Goal: Task Accomplishment & Management: Manage account settings

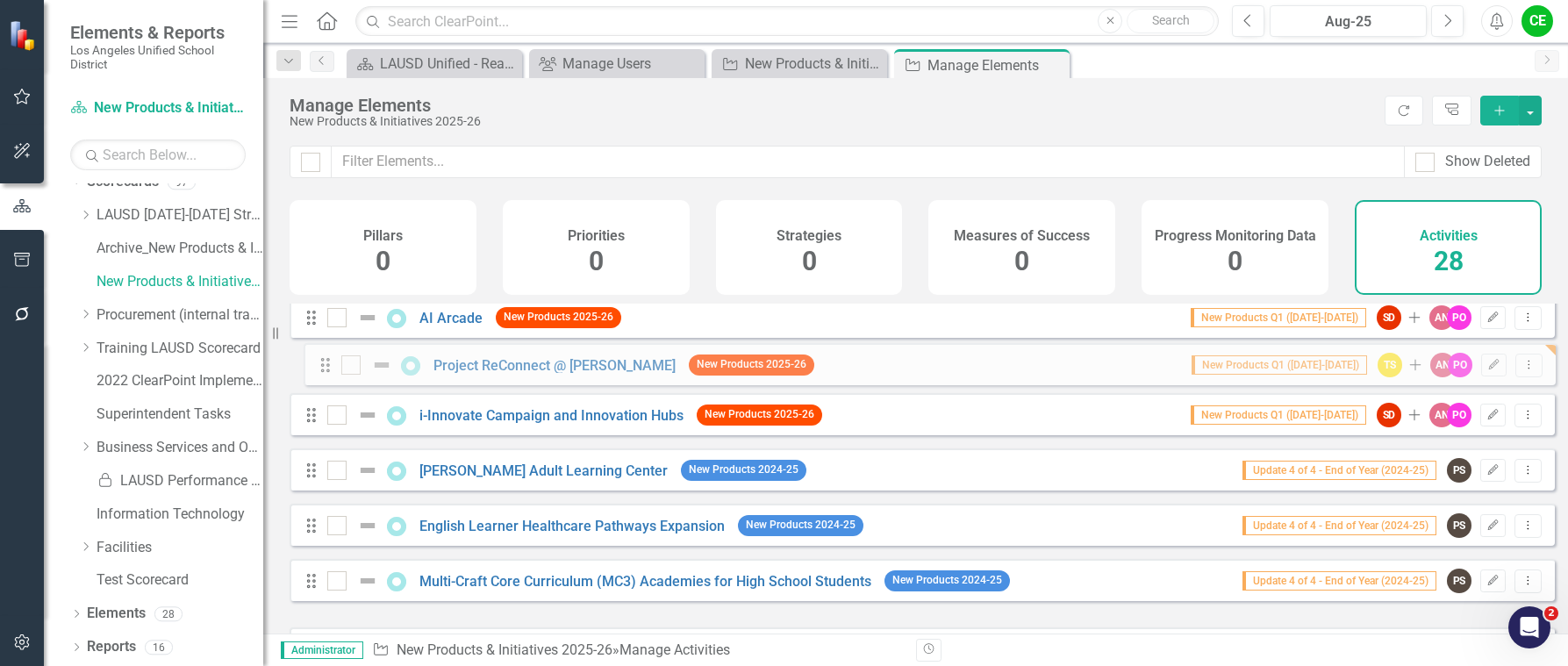
scroll to position [828, 0]
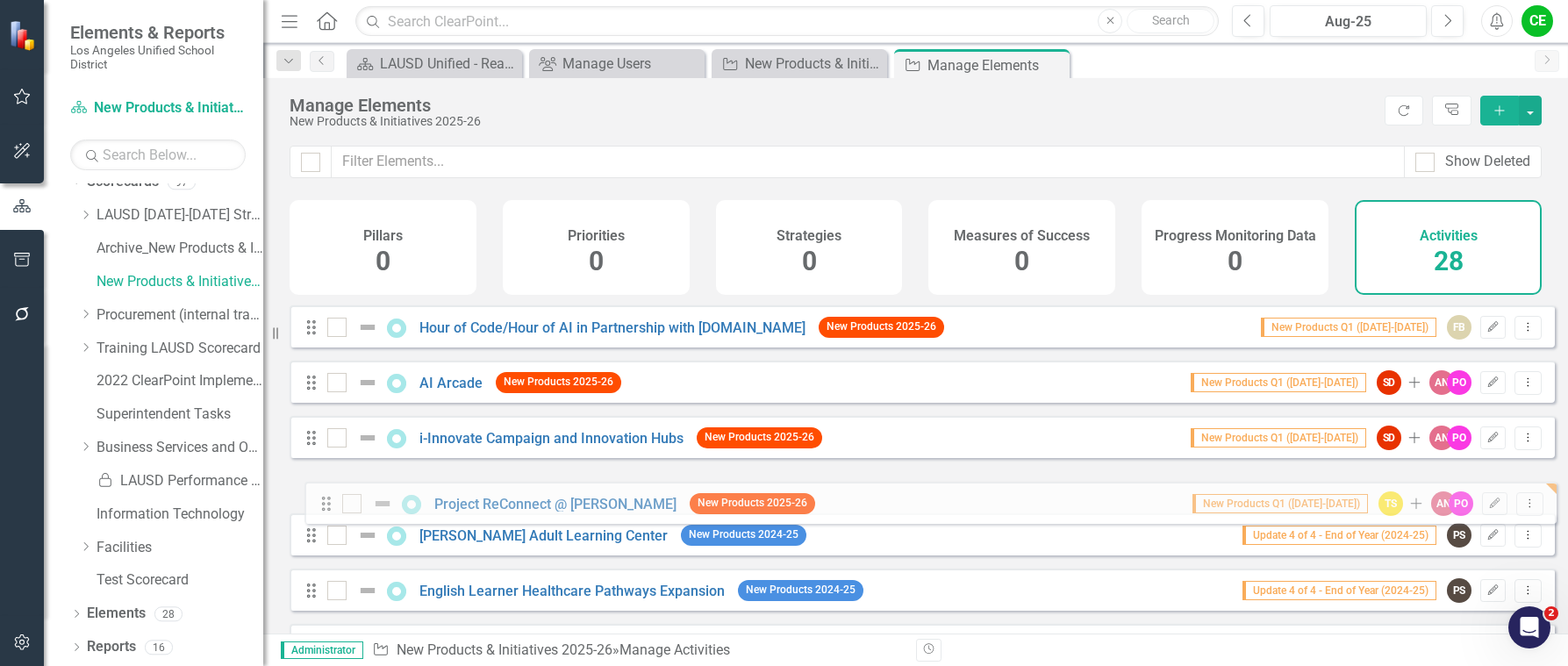
drag, startPoint x: 309, startPoint y: 537, endPoint x: 324, endPoint y: 508, distance: 32.6
click at [324, 508] on div "Drag Expansion of Outdoor Classrooms New Products 2025-26 New Products Q1 ([DAT…" at bounding box center [923, 243] width 1266 height 1535
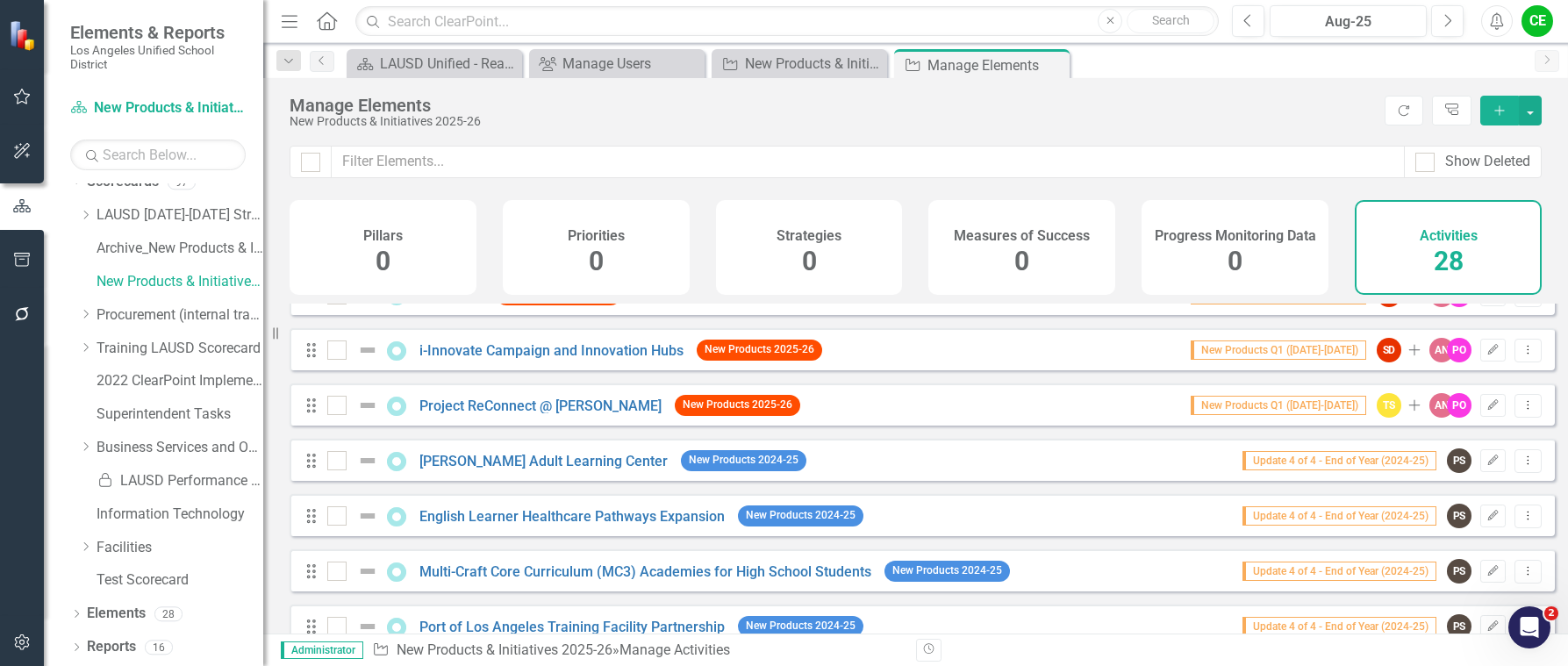
scroll to position [878, 0]
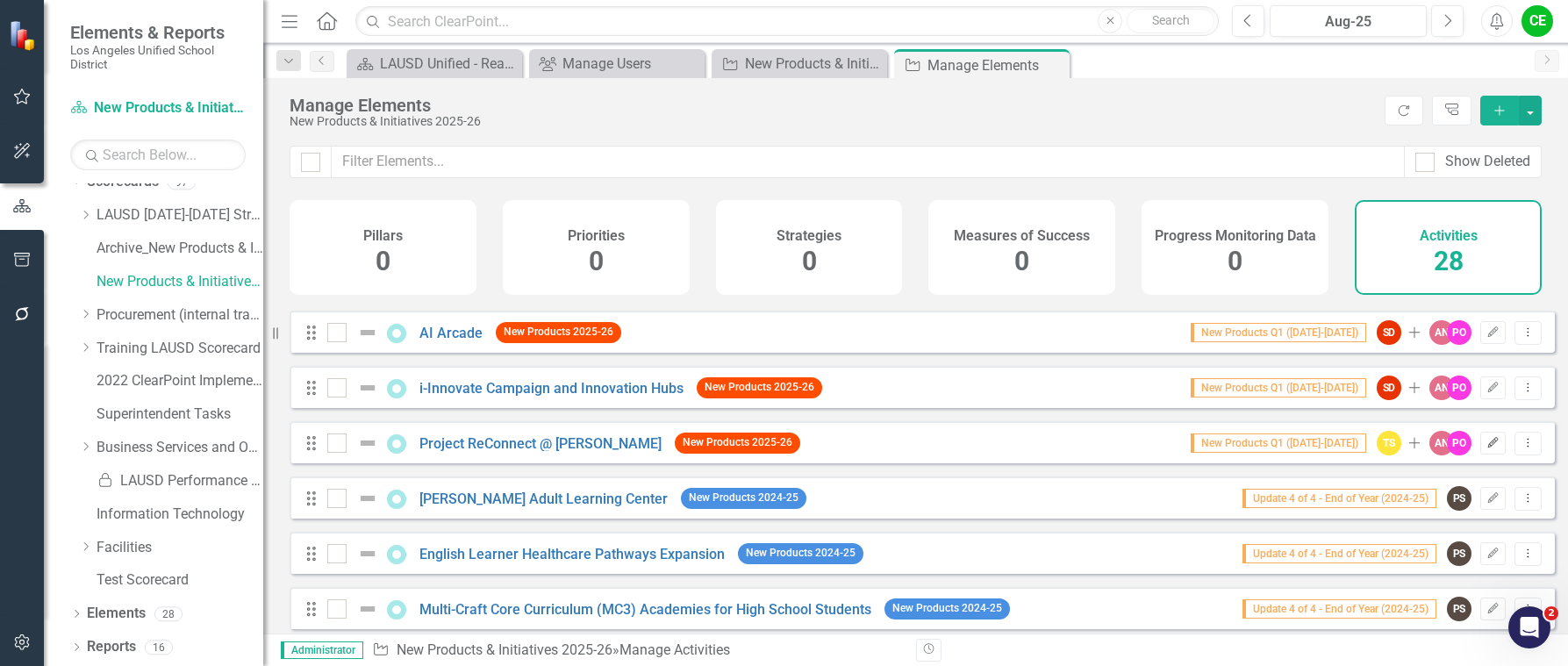
click at [1486, 449] on icon "Edit" at bounding box center [1493, 443] width 13 height 11
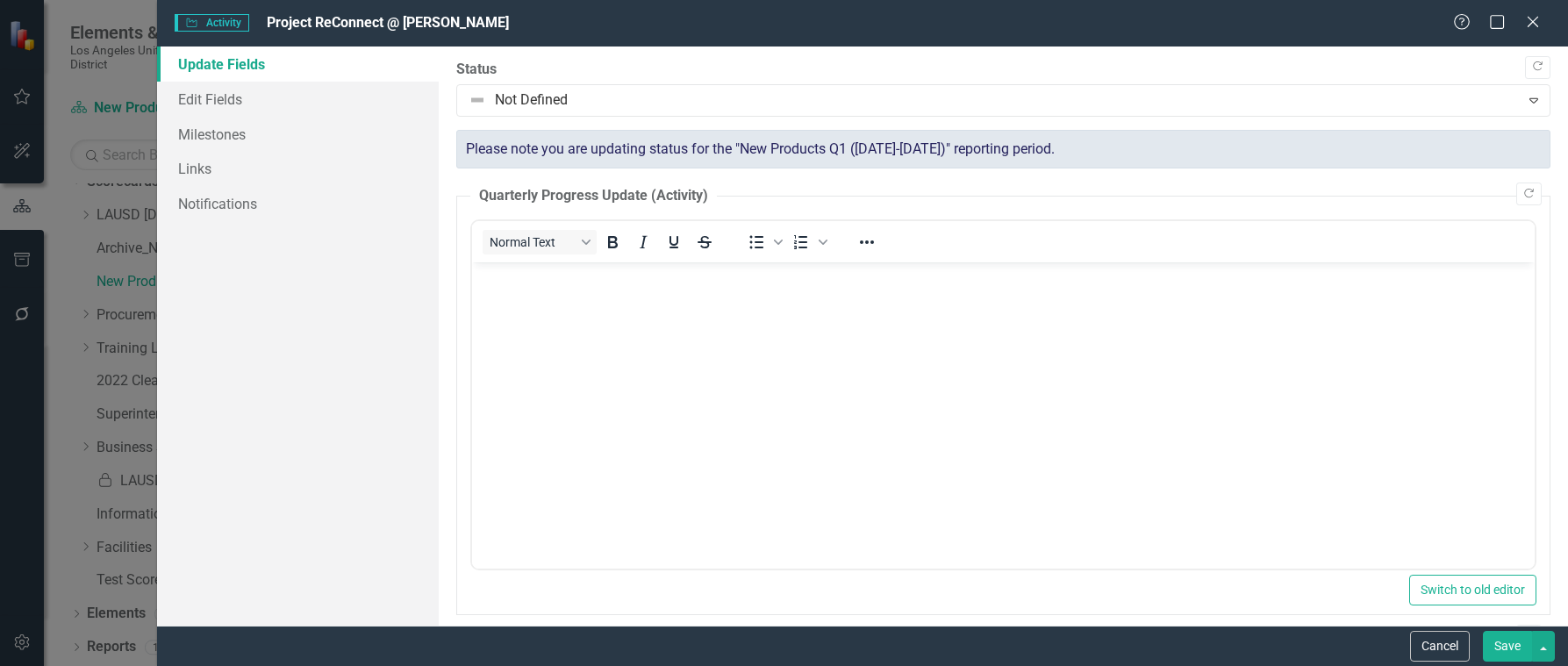
scroll to position [0, 0]
click at [236, 95] on link "Edit Fields" at bounding box center [298, 99] width 283 height 35
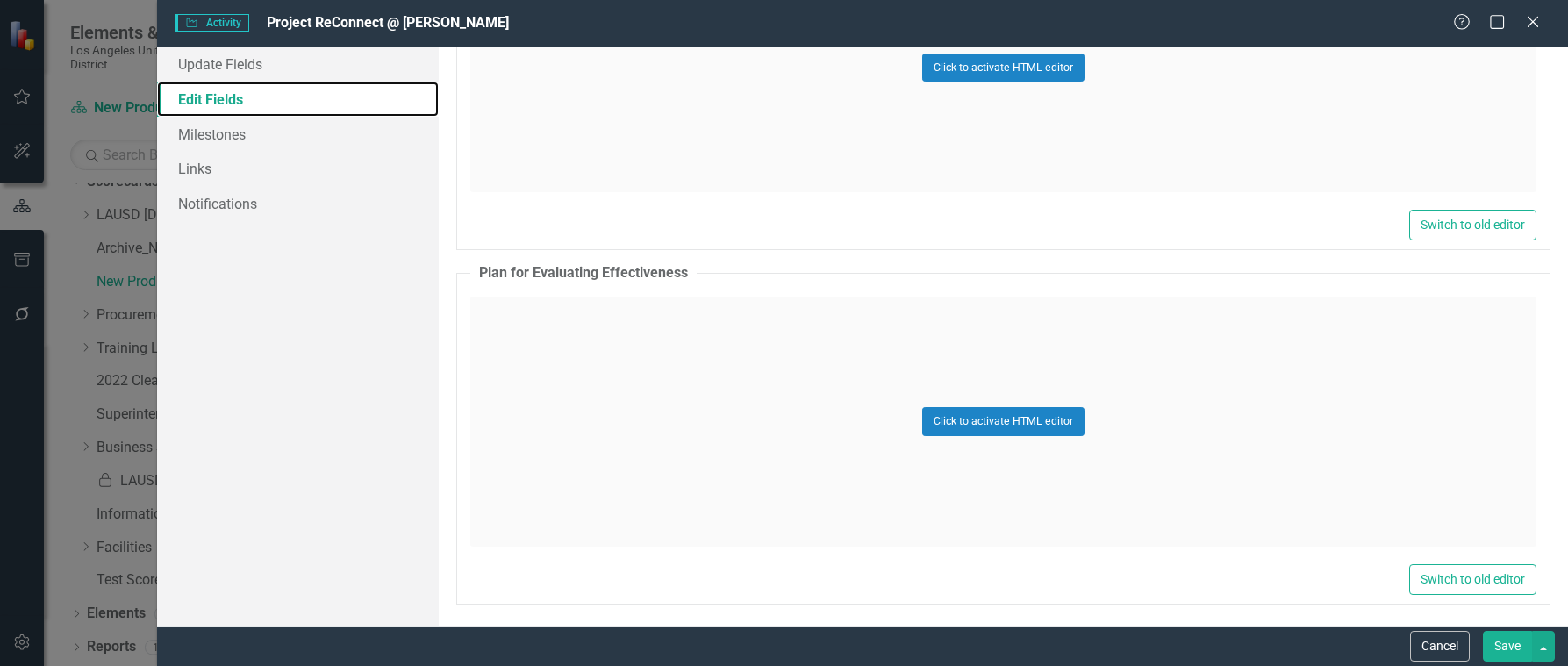
scroll to position [2385, 0]
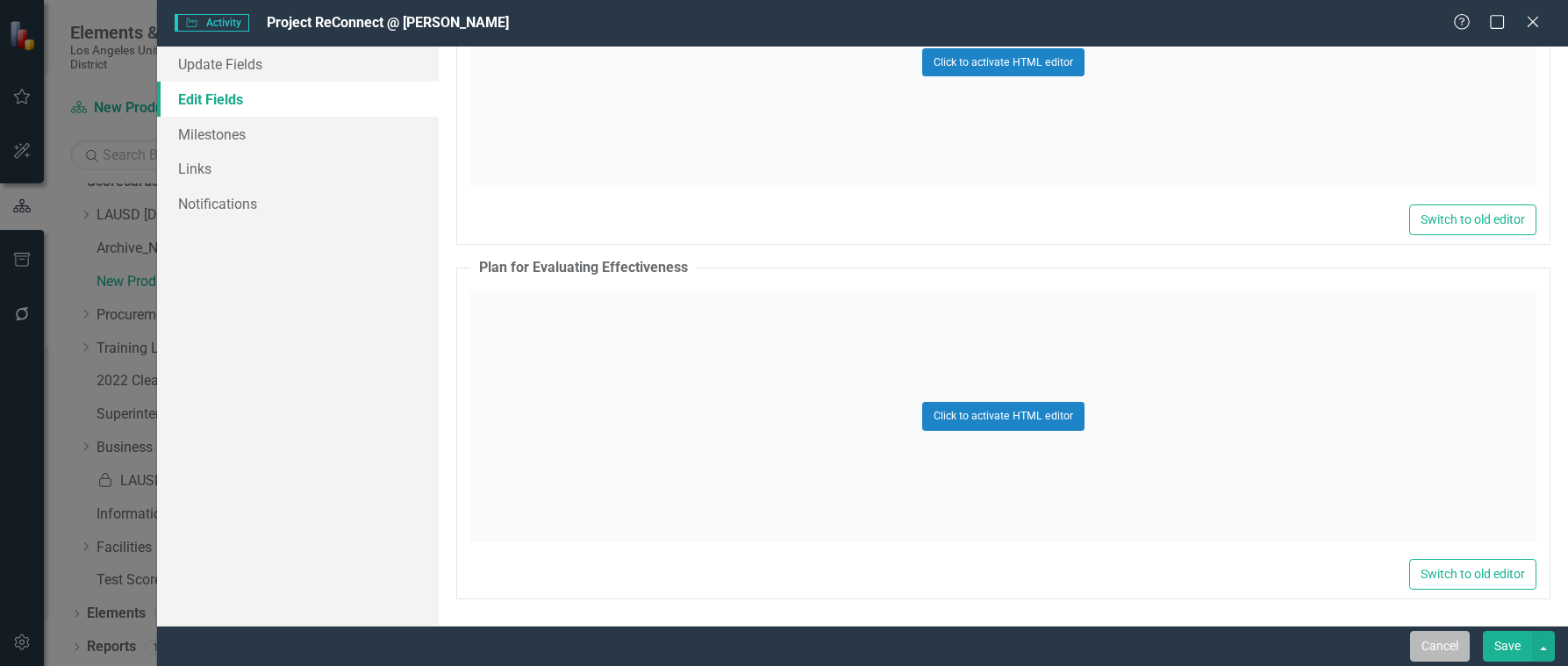
click at [1419, 636] on button "Cancel" at bounding box center [1439, 646] width 59 height 31
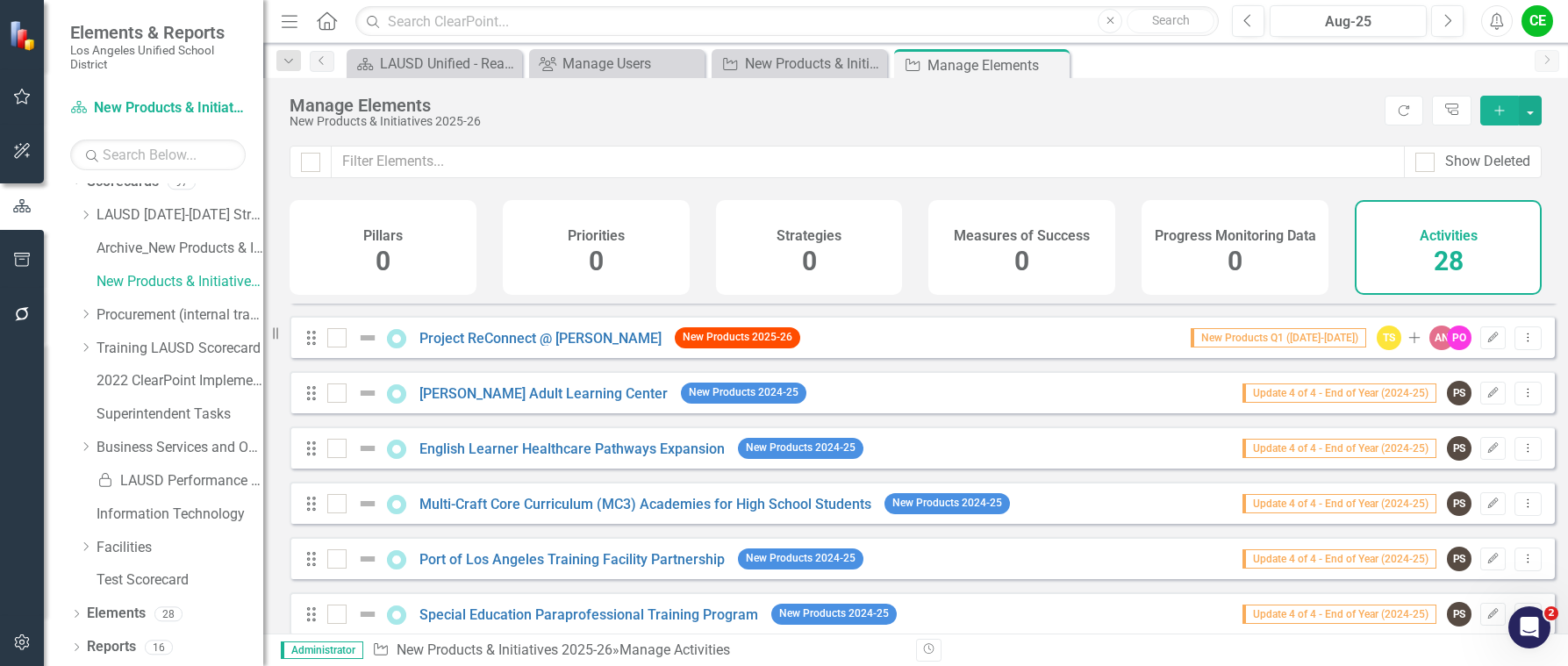
scroll to position [878, 0]
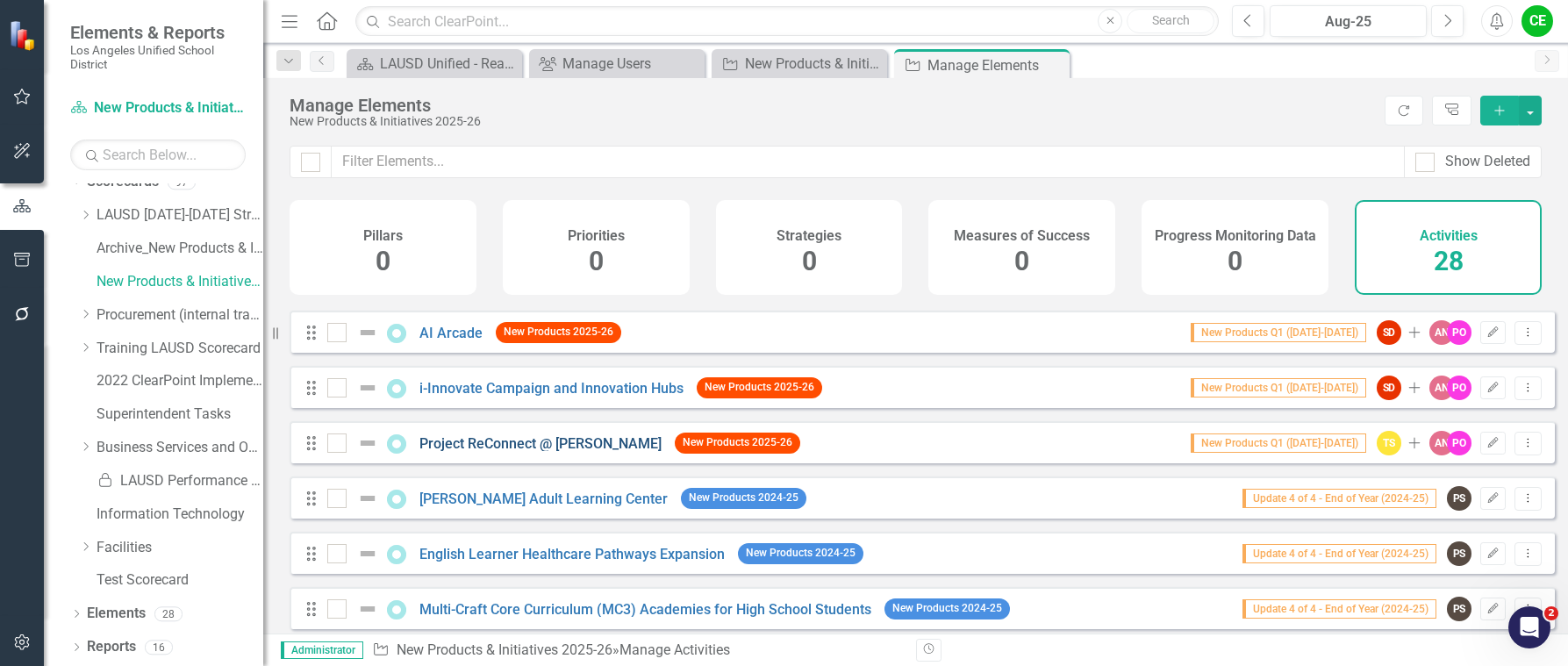
click at [512, 452] on link "Project ReConnect @ [PERSON_NAME]" at bounding box center [540, 443] width 242 height 17
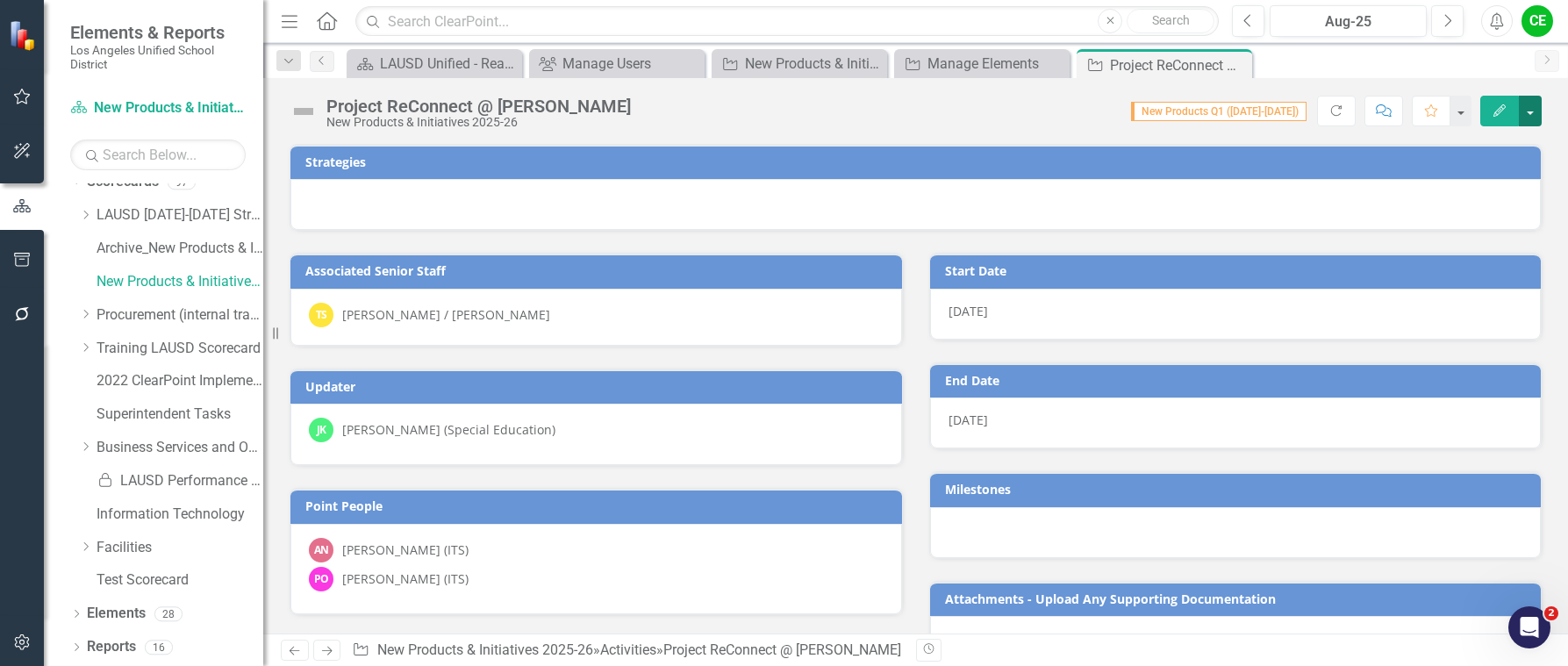
click at [1532, 112] on button "button" at bounding box center [1531, 111] width 23 height 31
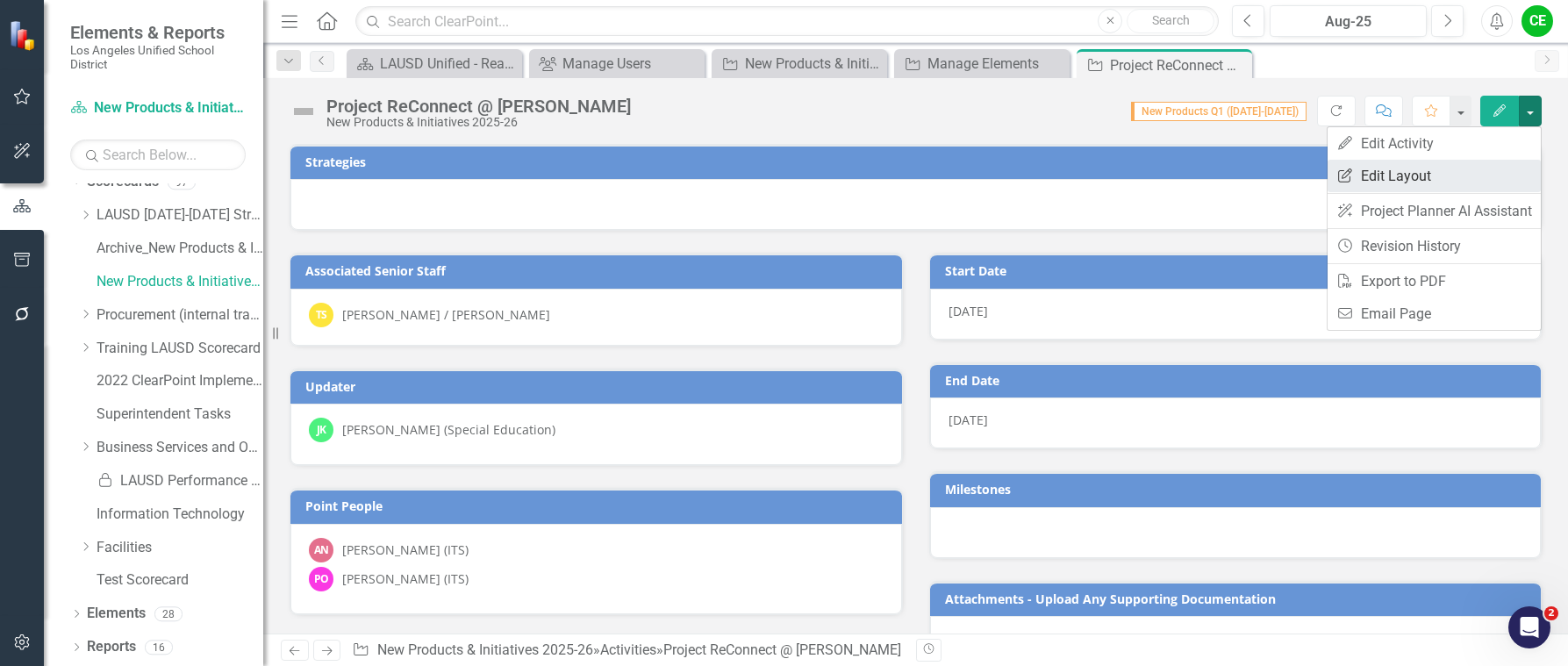
click at [1398, 174] on link "Edit Report Edit Layout" at bounding box center [1434, 176] width 214 height 33
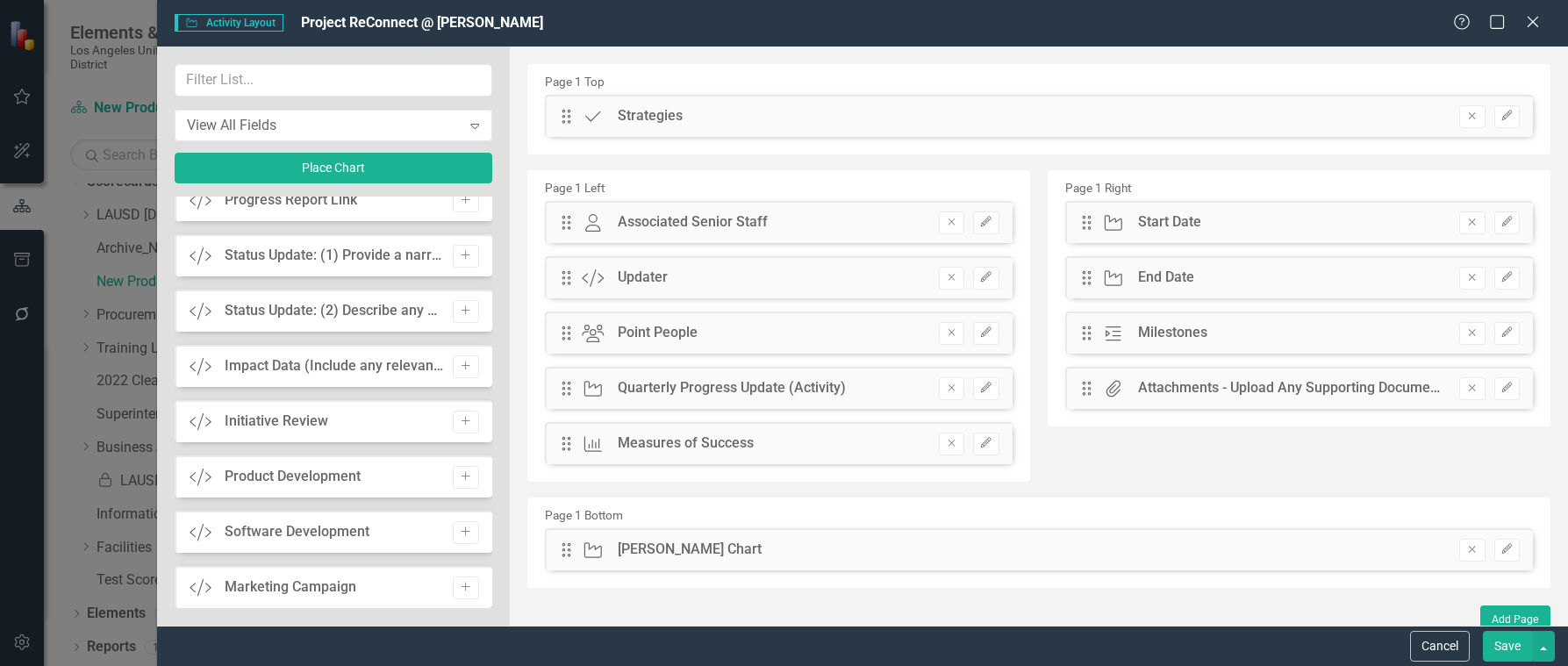
scroll to position [1911, 0]
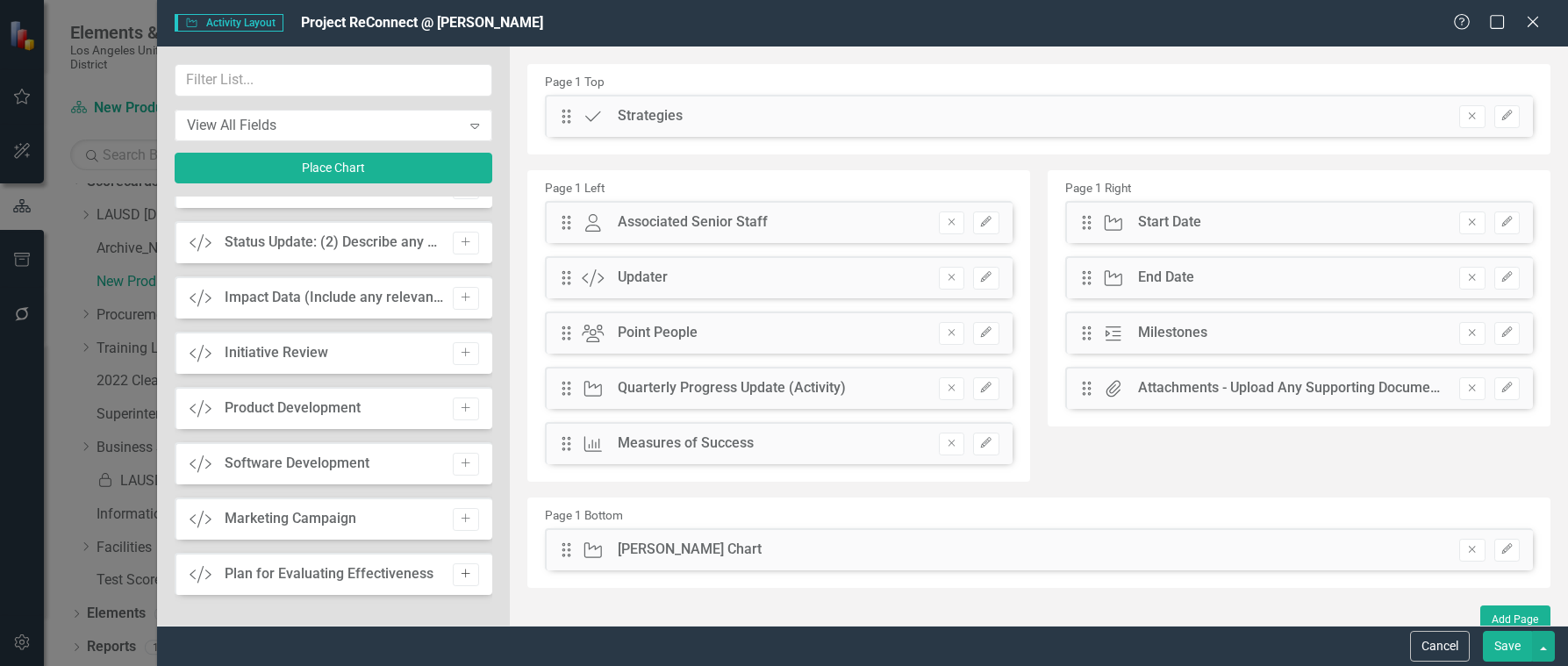
click at [462, 576] on icon "Add" at bounding box center [465, 574] width 13 height 11
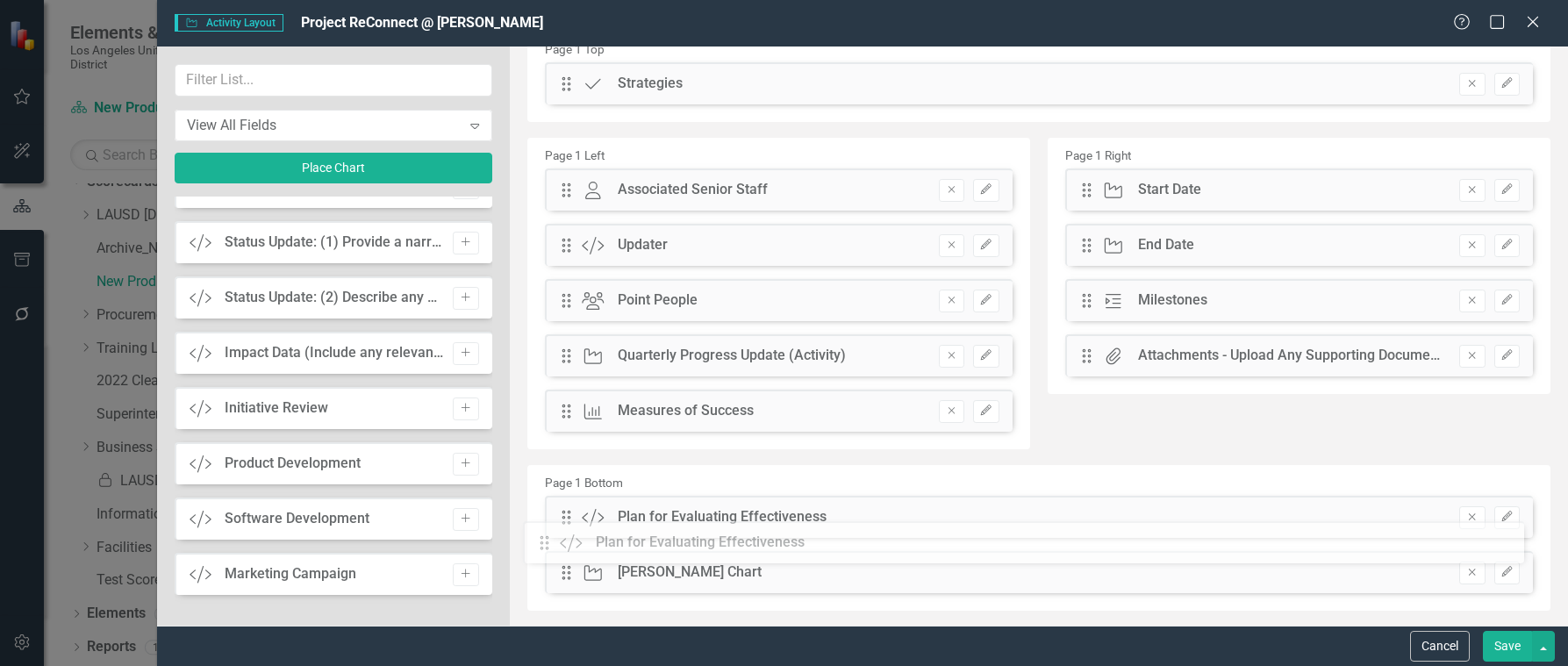
scroll to position [67, 0]
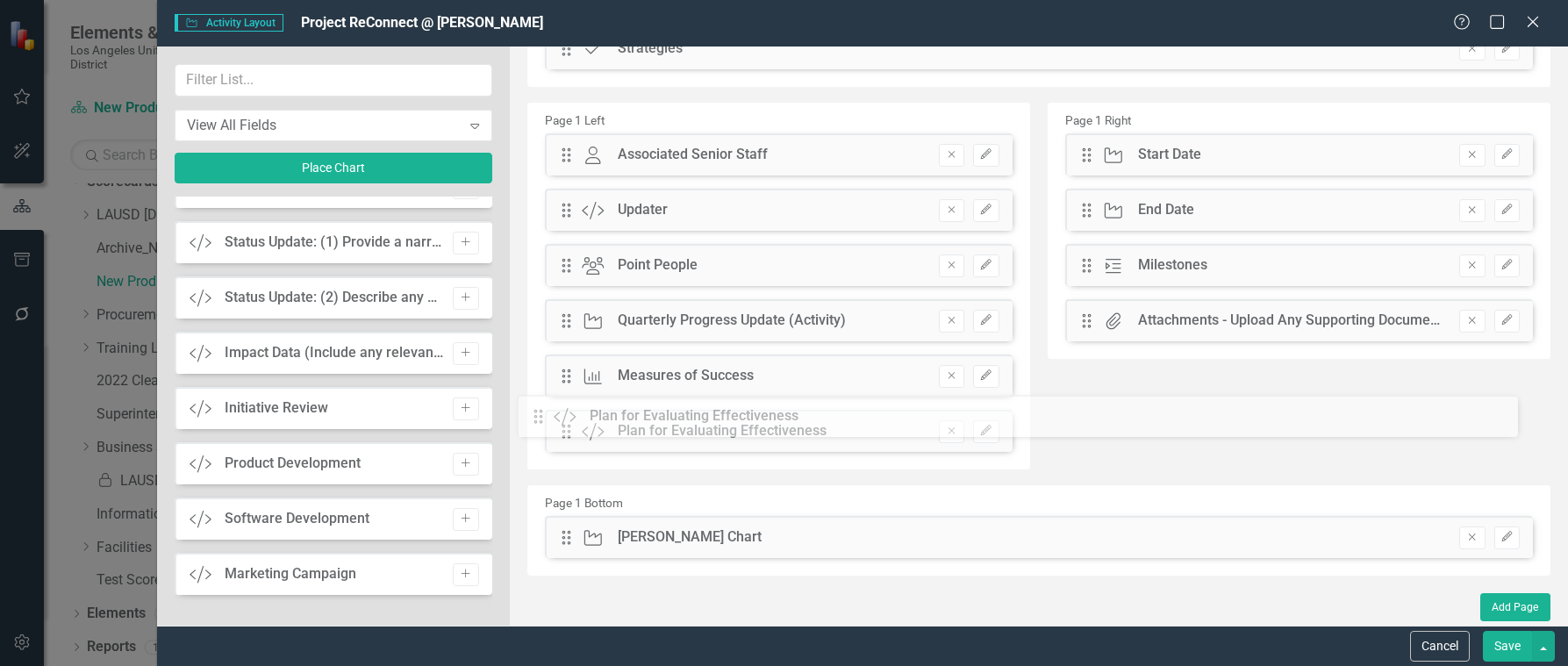
drag, startPoint x: 566, startPoint y: 115, endPoint x: 550, endPoint y: 415, distance: 300.4
click at [1508, 647] on button "Save" at bounding box center [1507, 646] width 49 height 31
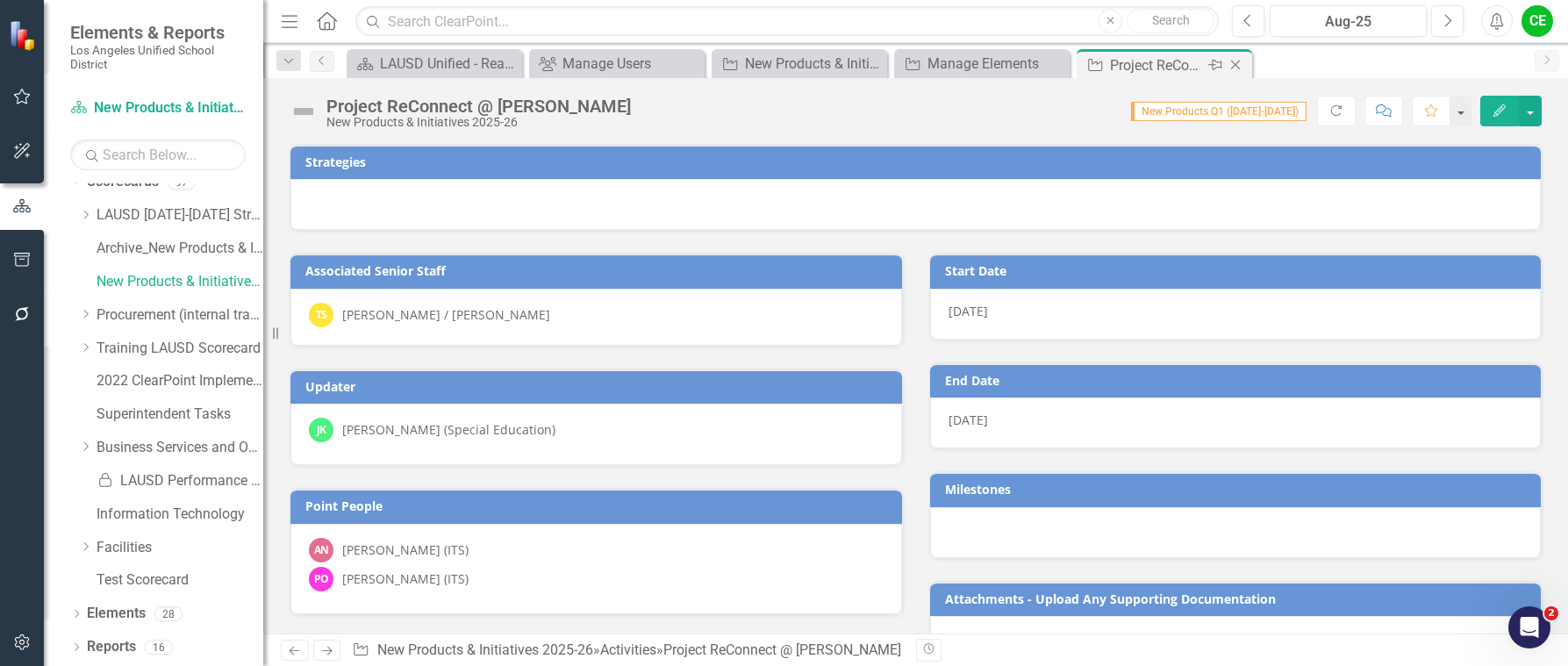
click at [1235, 62] on icon "Close" at bounding box center [1236, 65] width 18 height 14
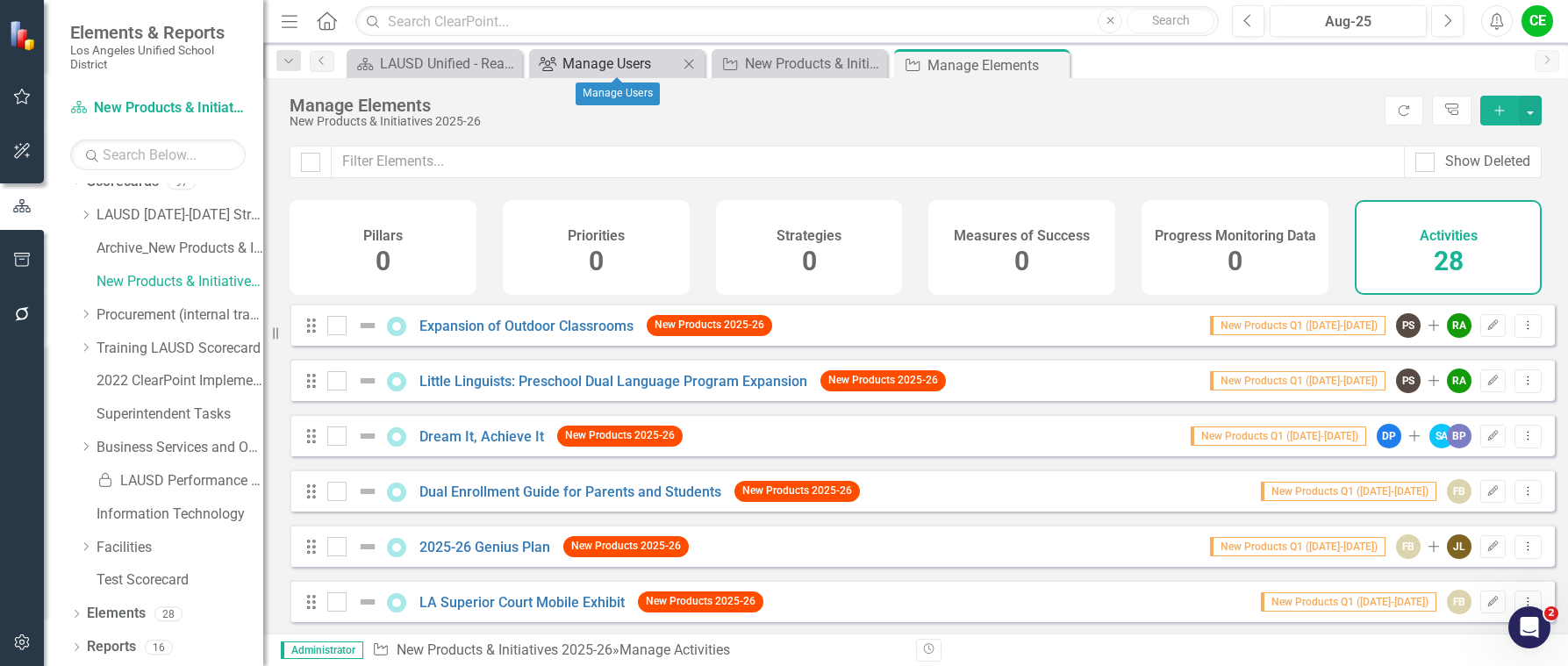
click at [631, 68] on div "Manage Users" at bounding box center [620, 63] width 116 height 22
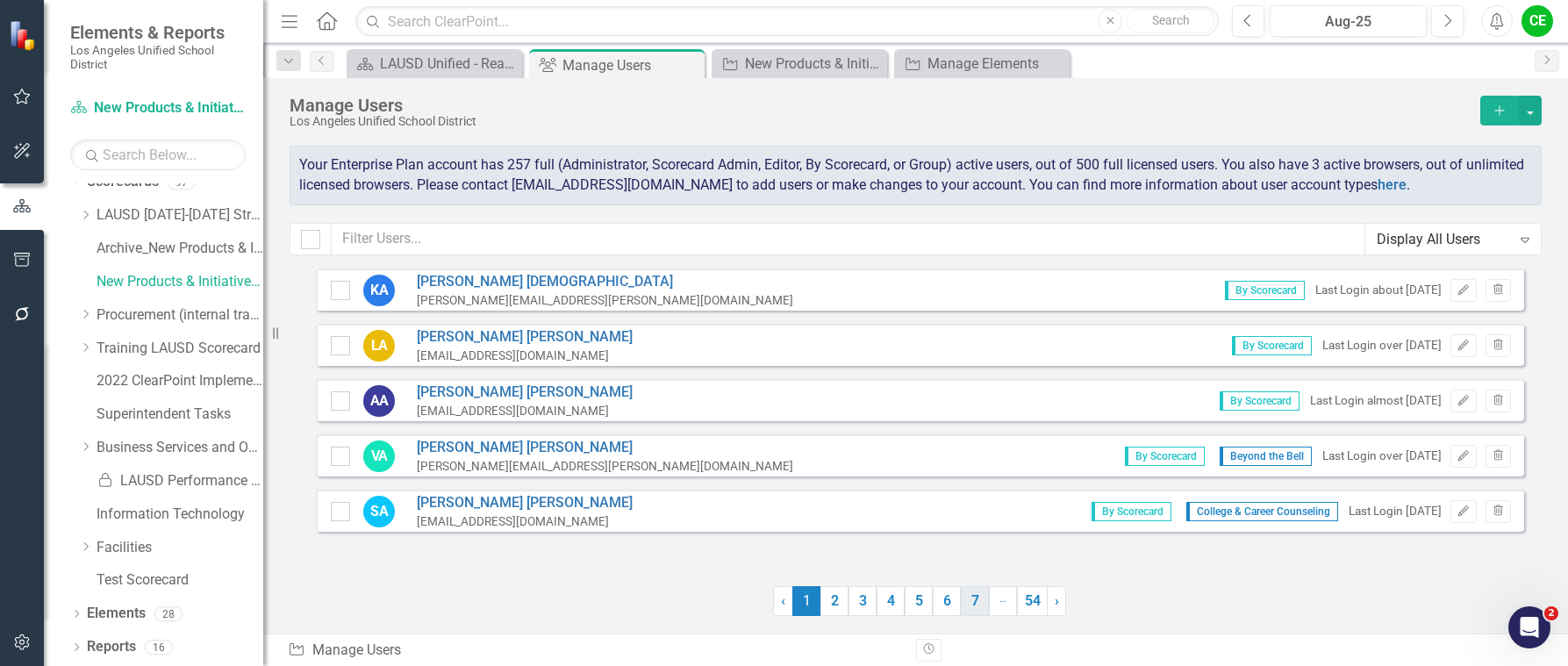
click at [977, 598] on link "7" at bounding box center [975, 601] width 28 height 30
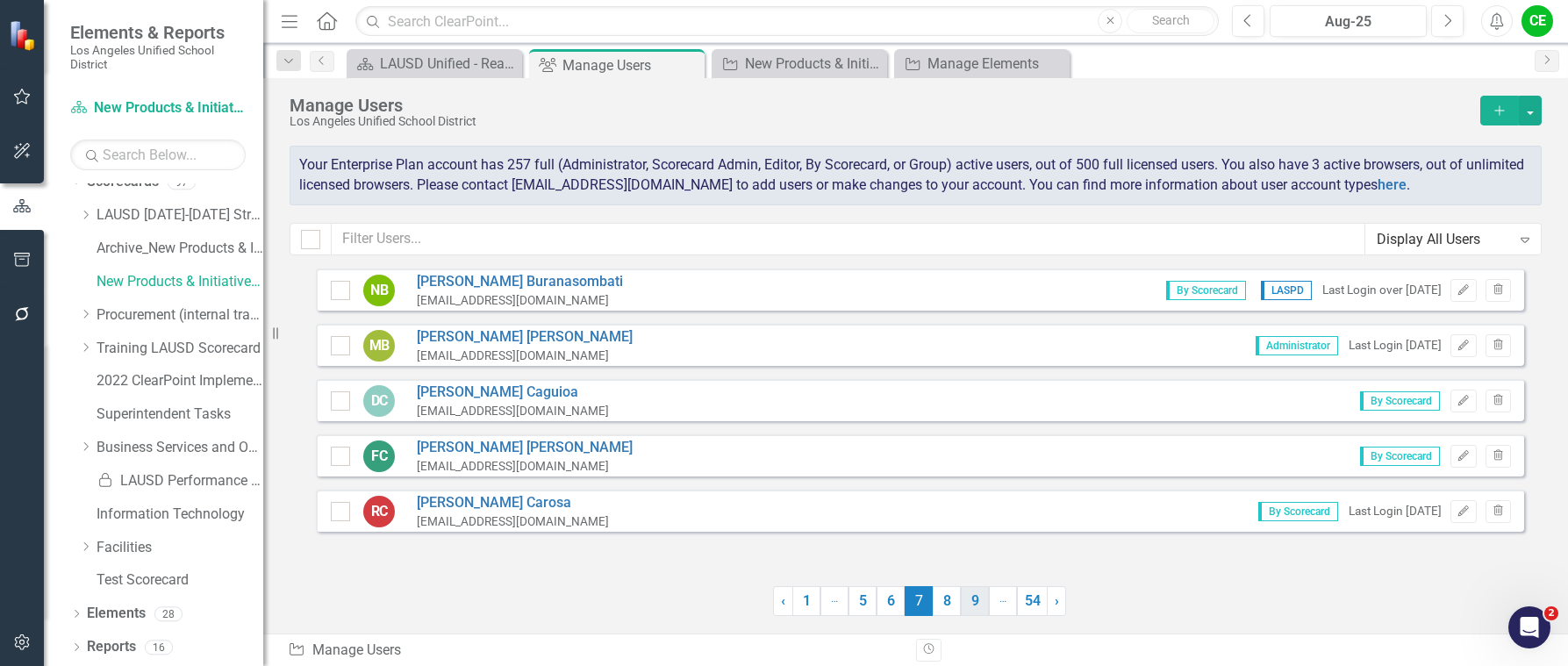
click at [977, 603] on link "9" at bounding box center [975, 601] width 28 height 30
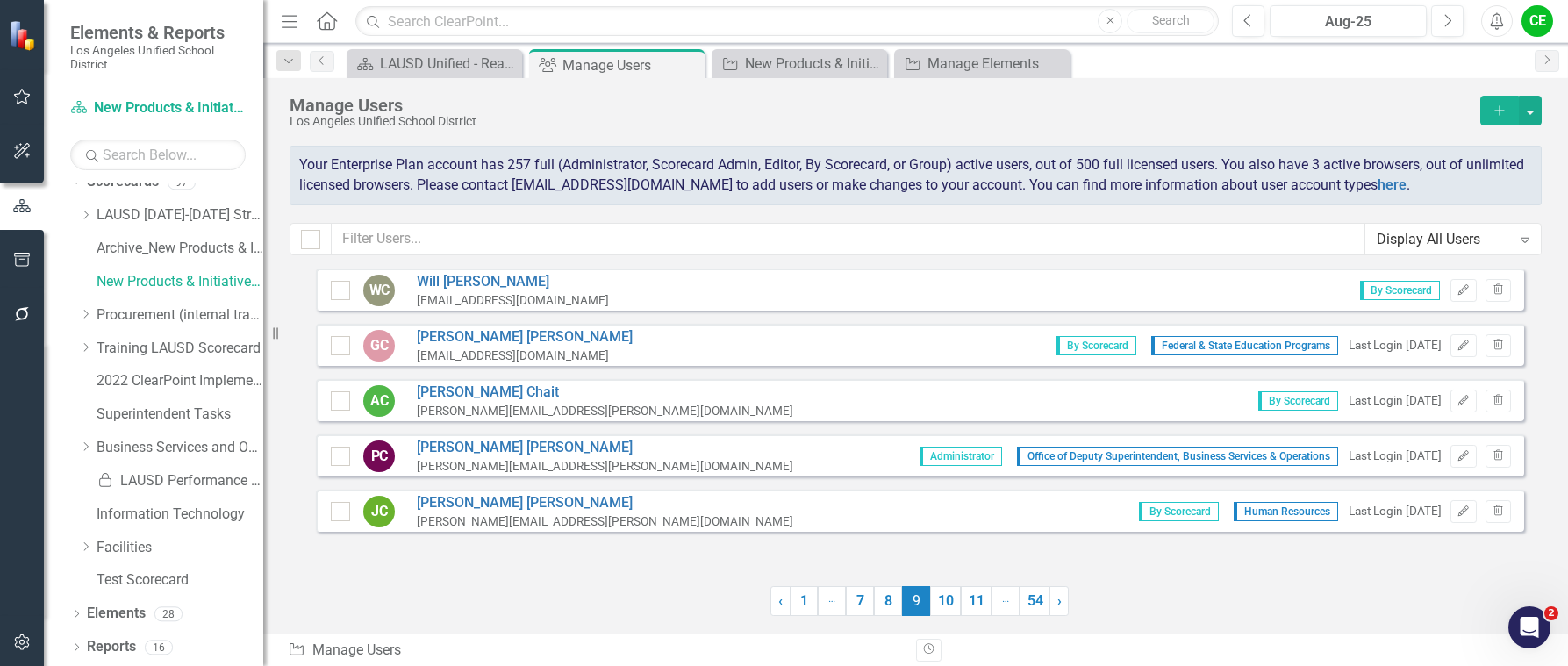
click at [977, 603] on link "11" at bounding box center [976, 601] width 31 height 30
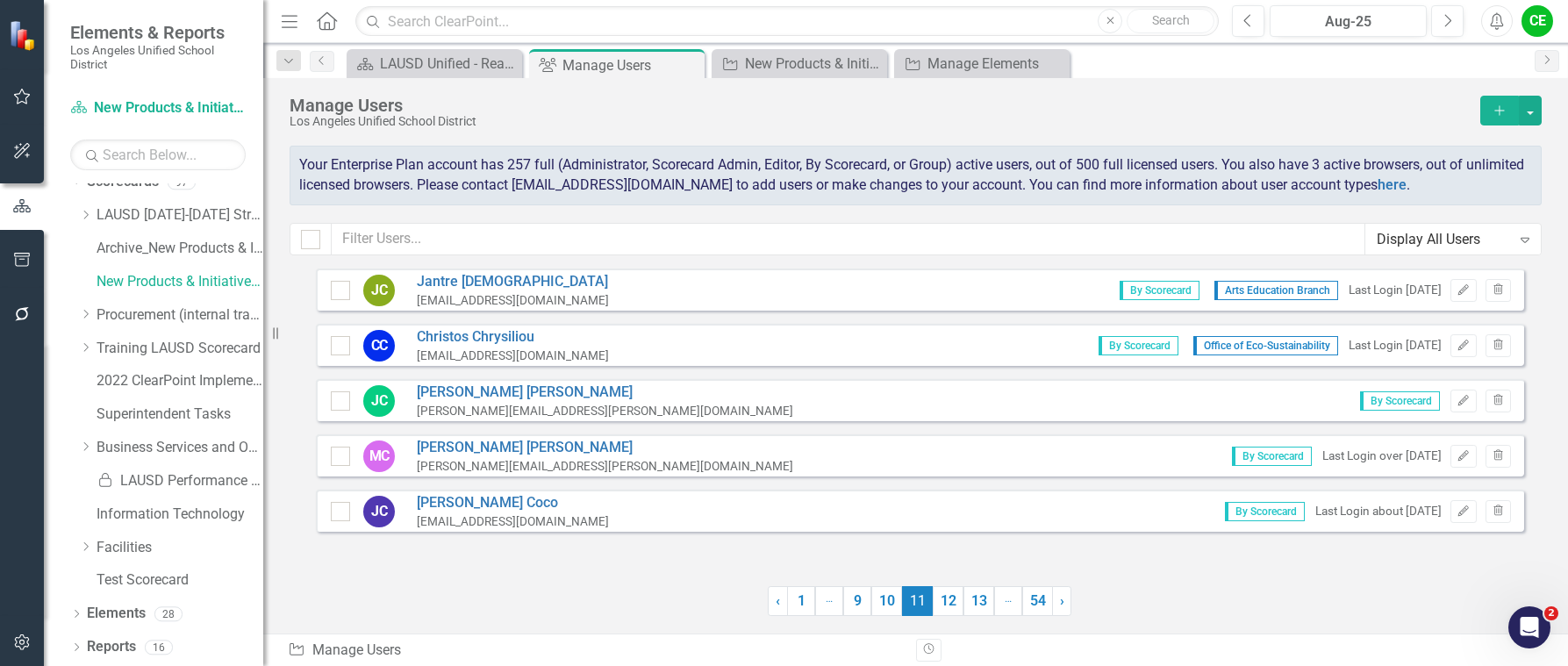
click at [977, 603] on link "13" at bounding box center [979, 601] width 31 height 30
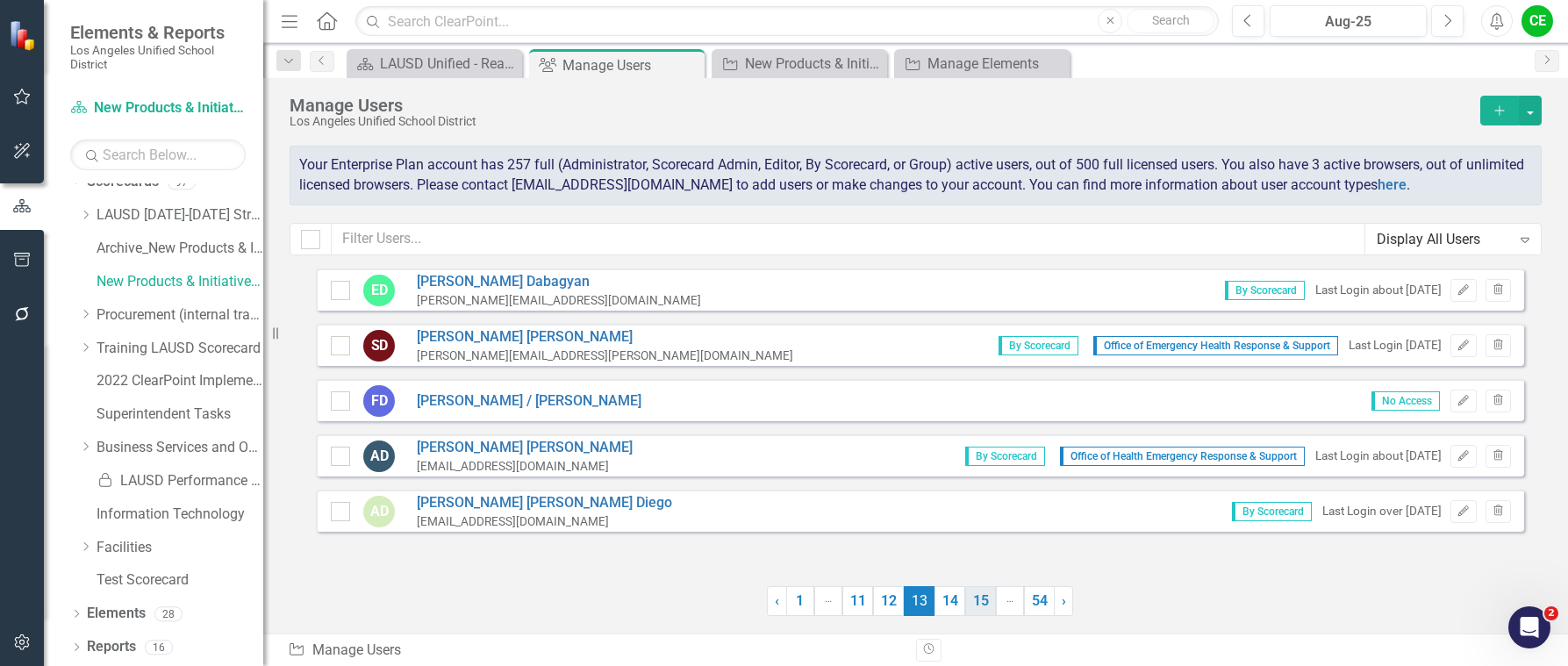
click at [992, 607] on link "15" at bounding box center [980, 601] width 31 height 30
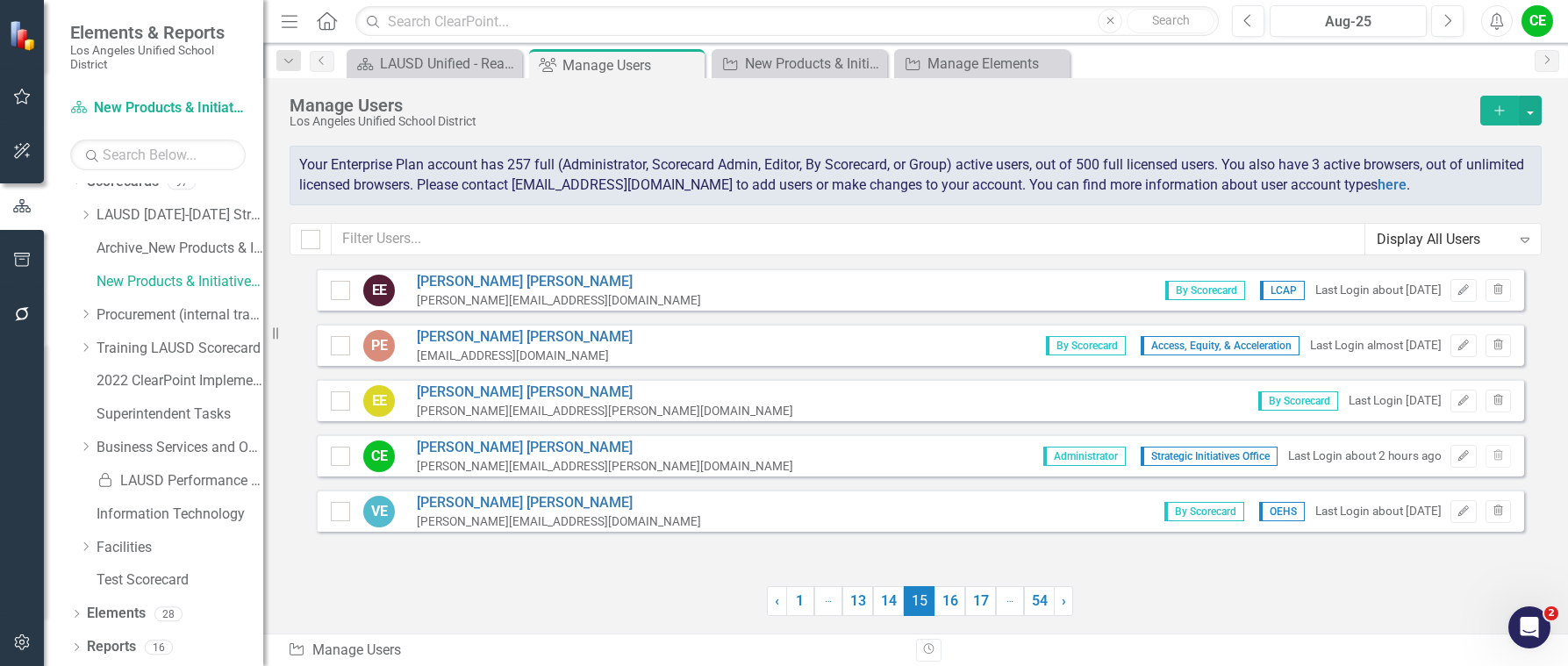
click at [992, 607] on link "17" at bounding box center [980, 601] width 31 height 30
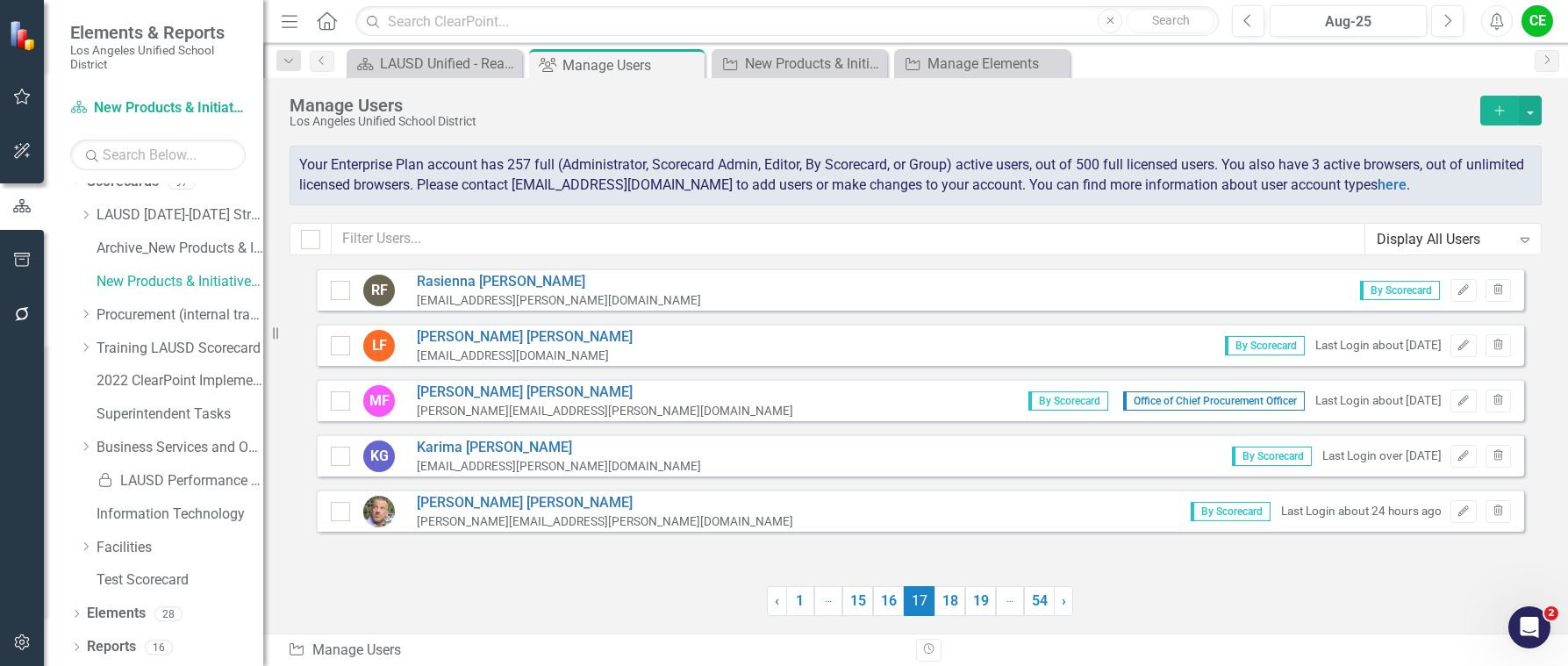
click at [992, 607] on link "19" at bounding box center [980, 601] width 31 height 30
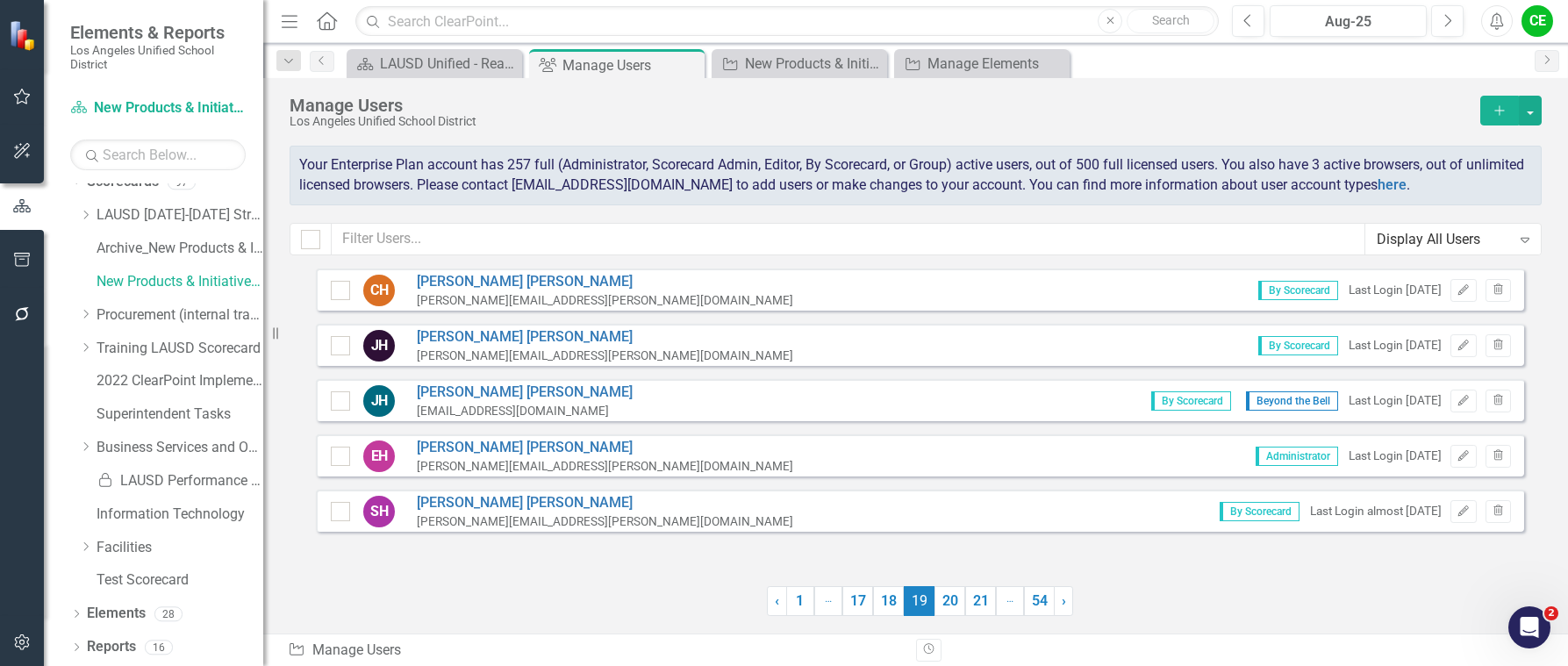
click at [992, 607] on link "21" at bounding box center [980, 601] width 31 height 30
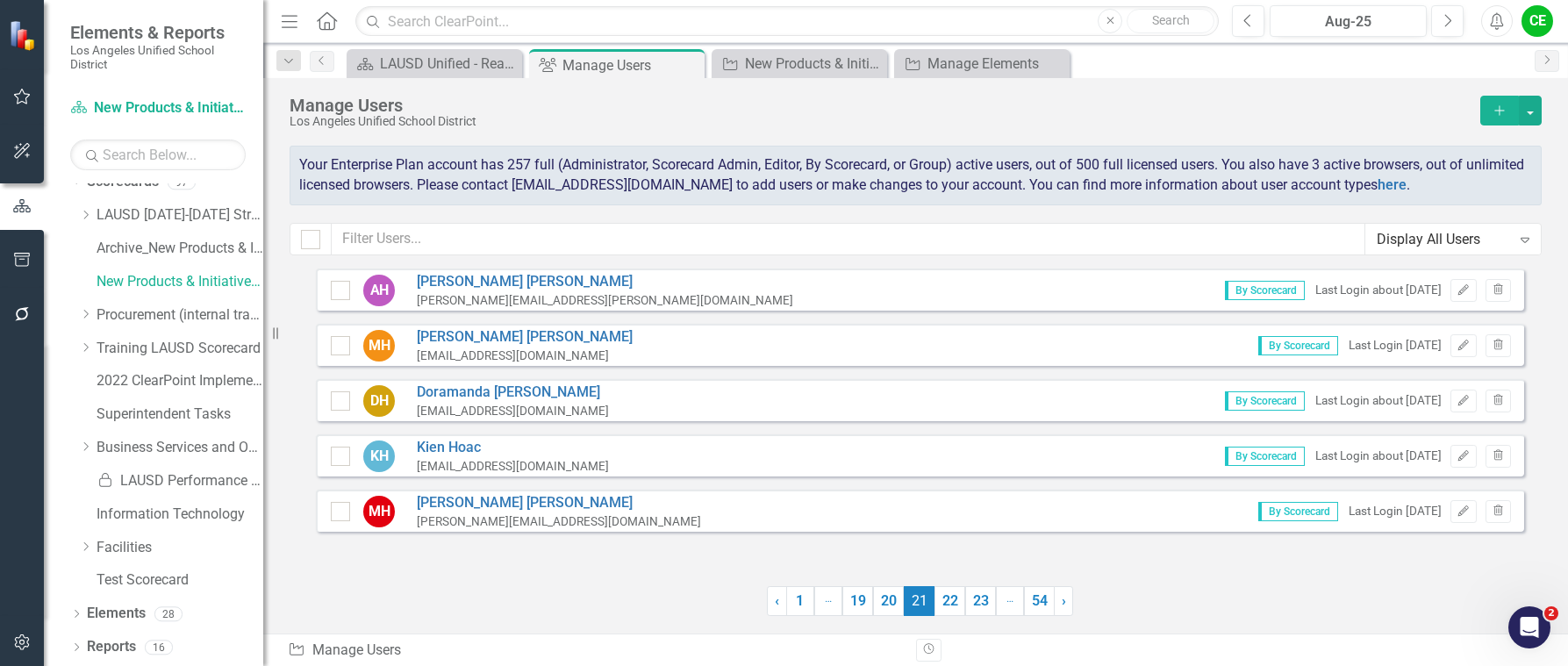
click at [992, 607] on link "23" at bounding box center [980, 601] width 31 height 30
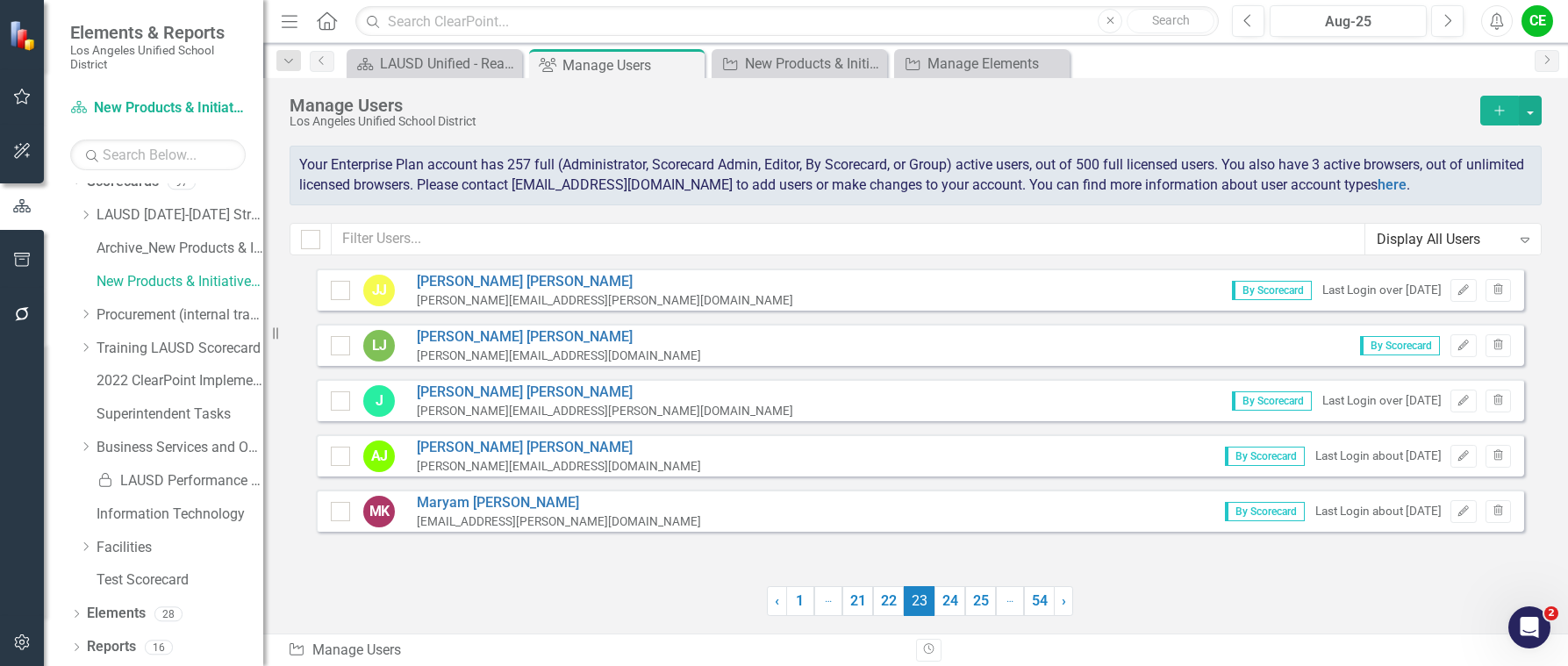
click at [992, 607] on link "25" at bounding box center [980, 601] width 31 height 30
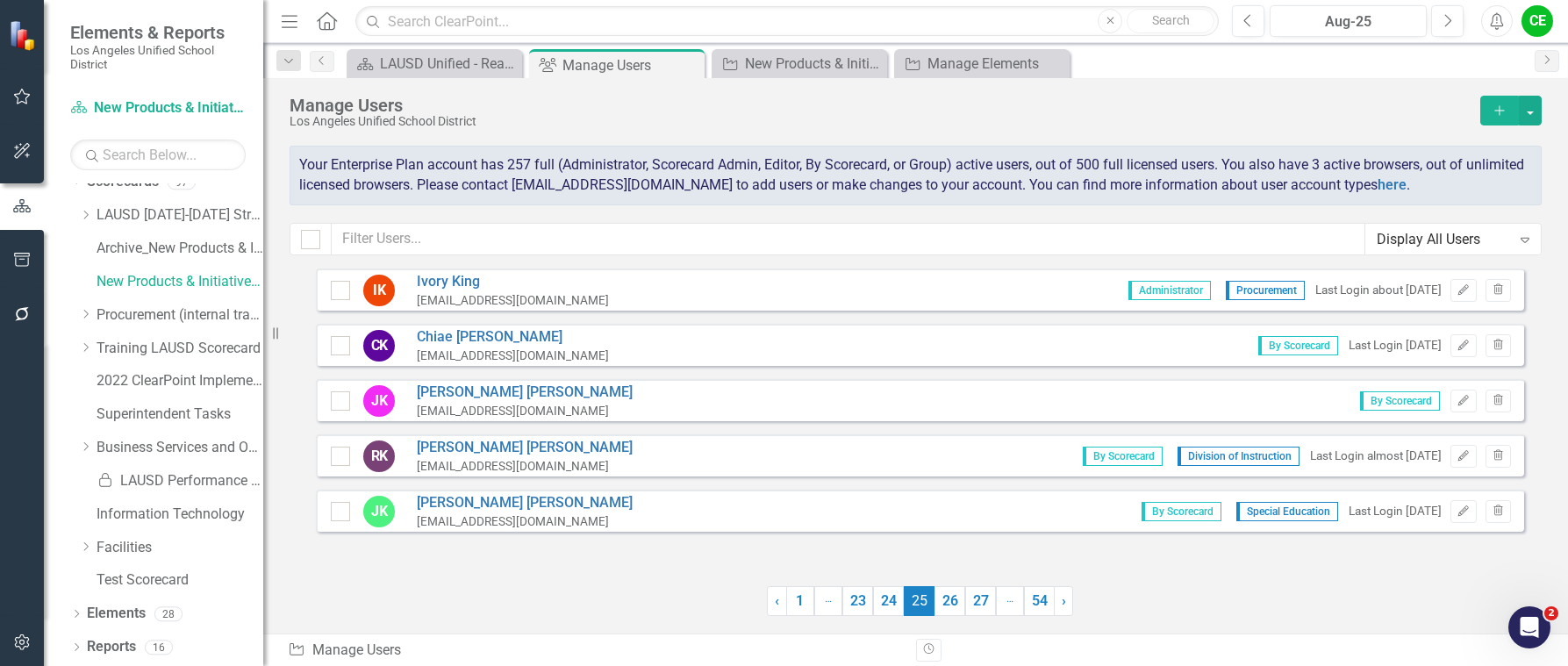
click at [992, 607] on link "27" at bounding box center [980, 601] width 31 height 30
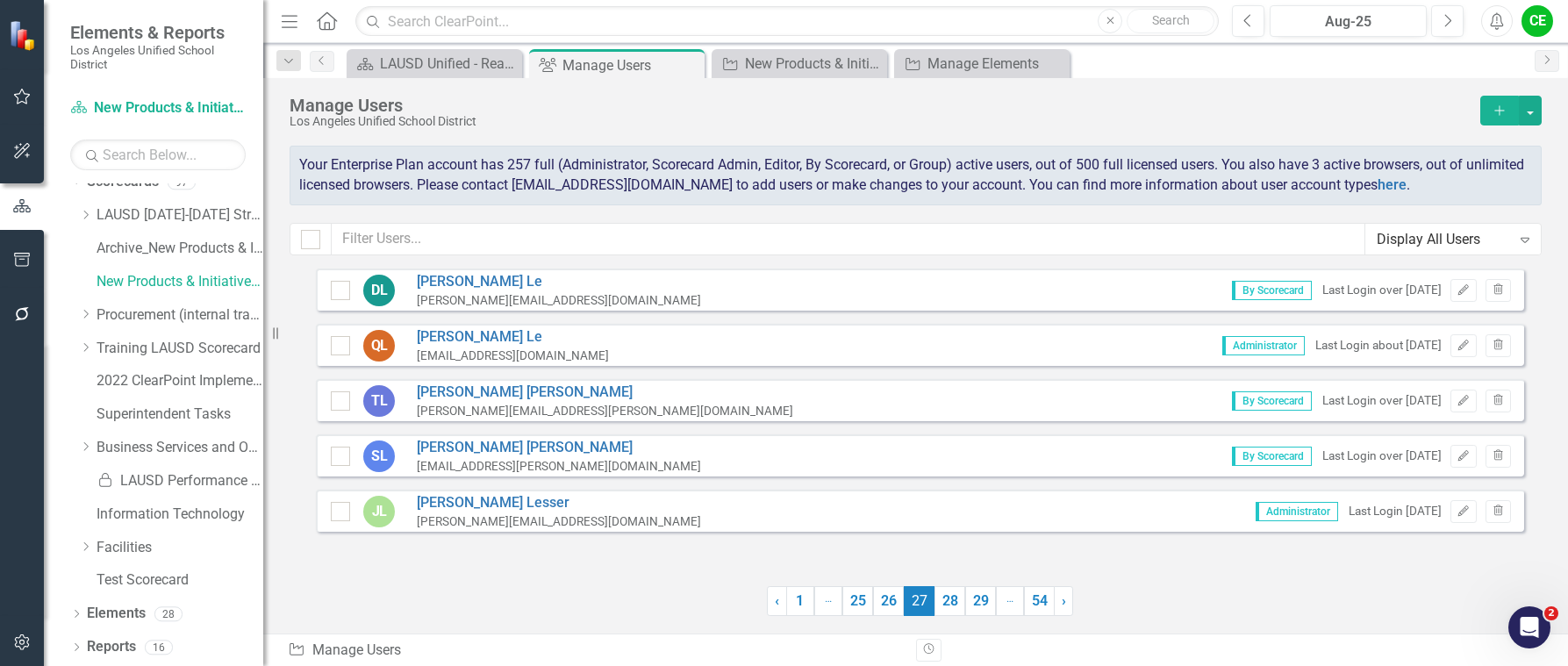
click at [992, 607] on link "29" at bounding box center [980, 601] width 31 height 30
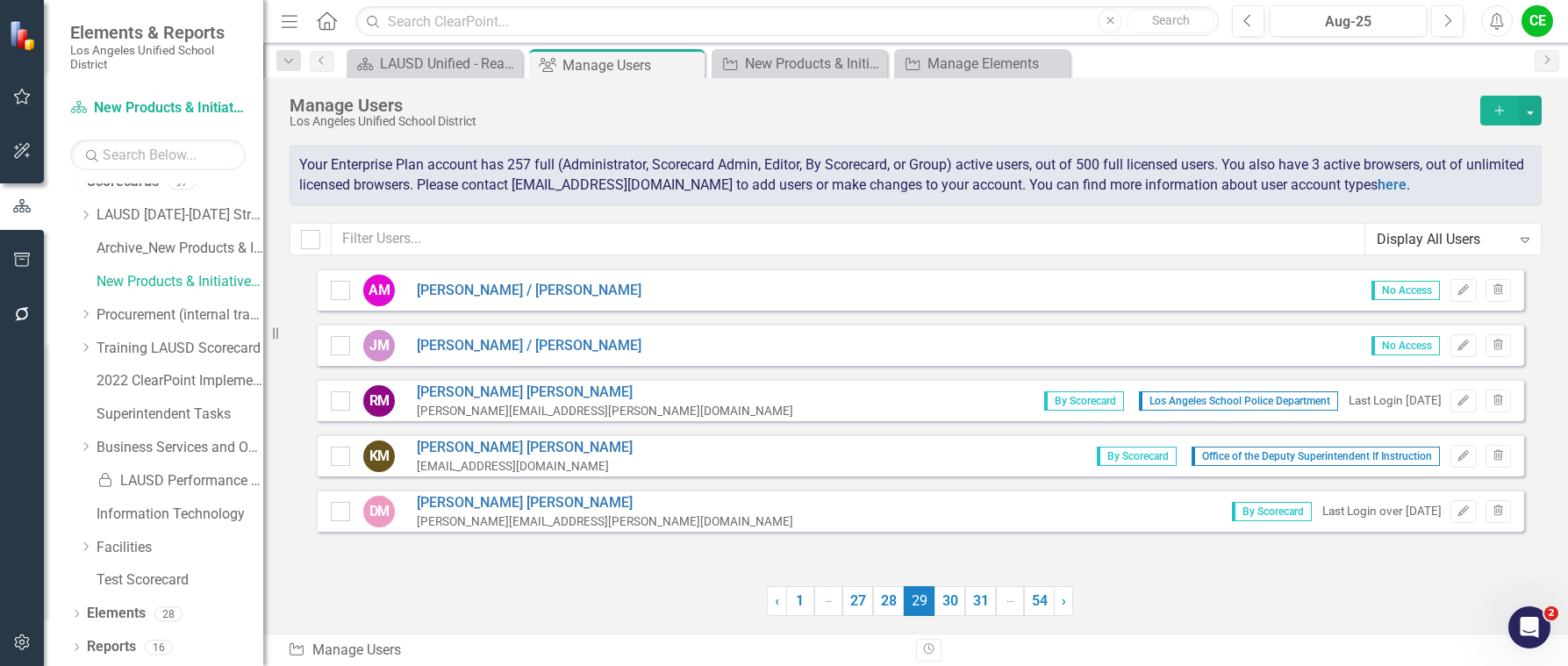
click at [992, 607] on link "31" at bounding box center [980, 601] width 31 height 30
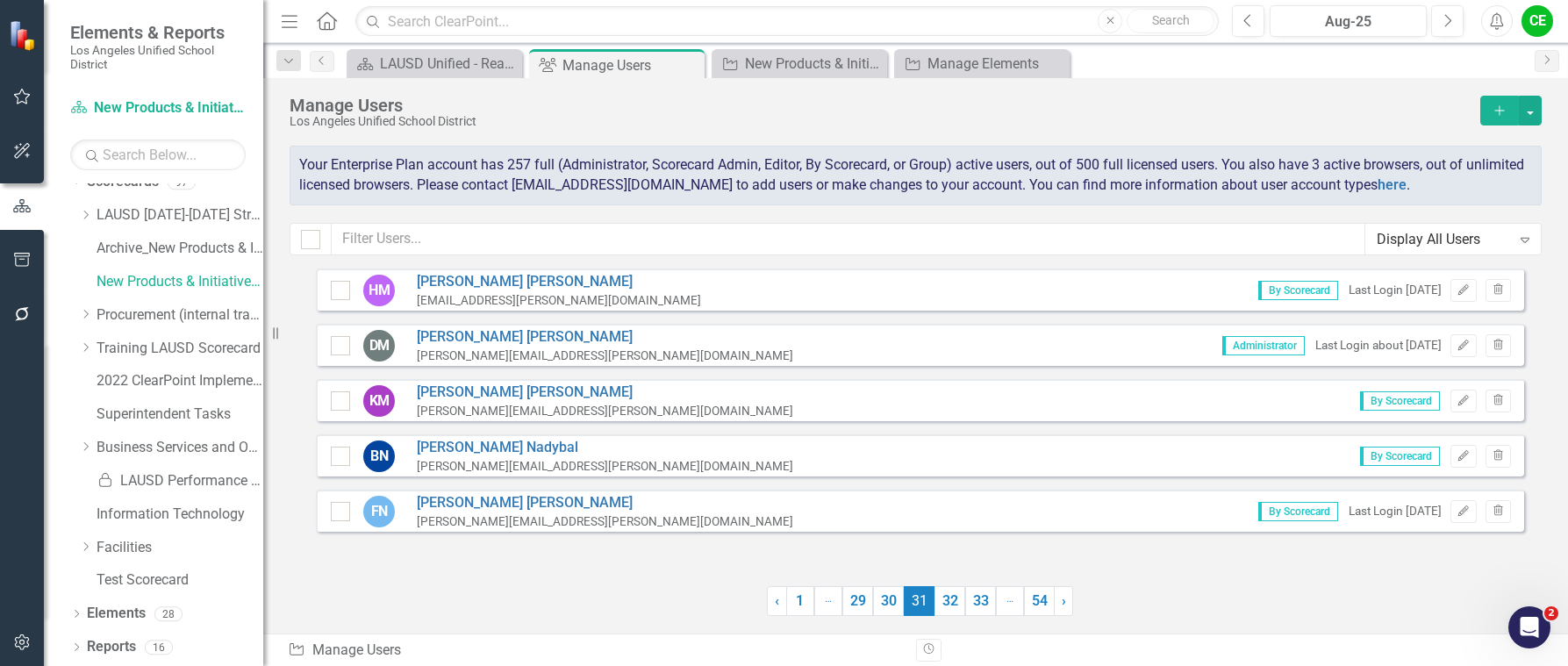
click at [992, 607] on link "33" at bounding box center [980, 601] width 31 height 30
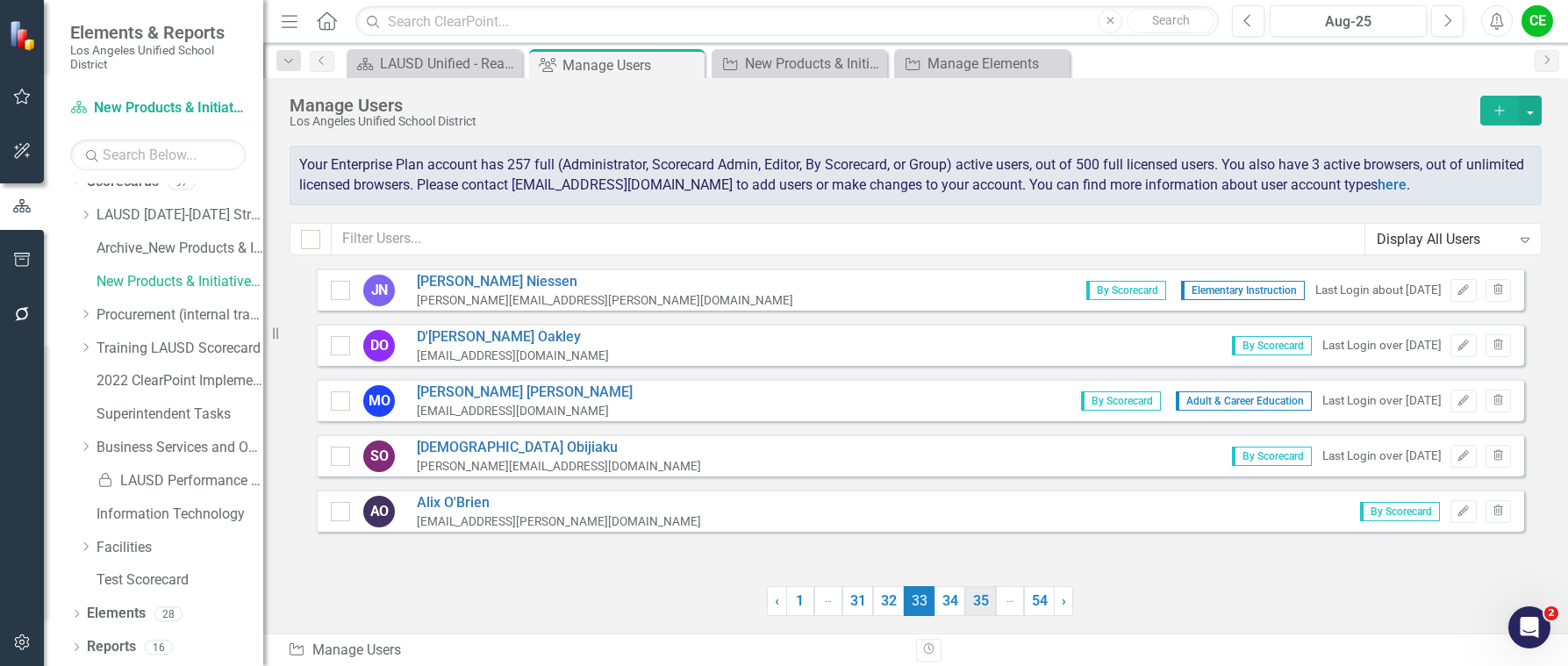
click at [984, 608] on link "35" at bounding box center [980, 601] width 31 height 30
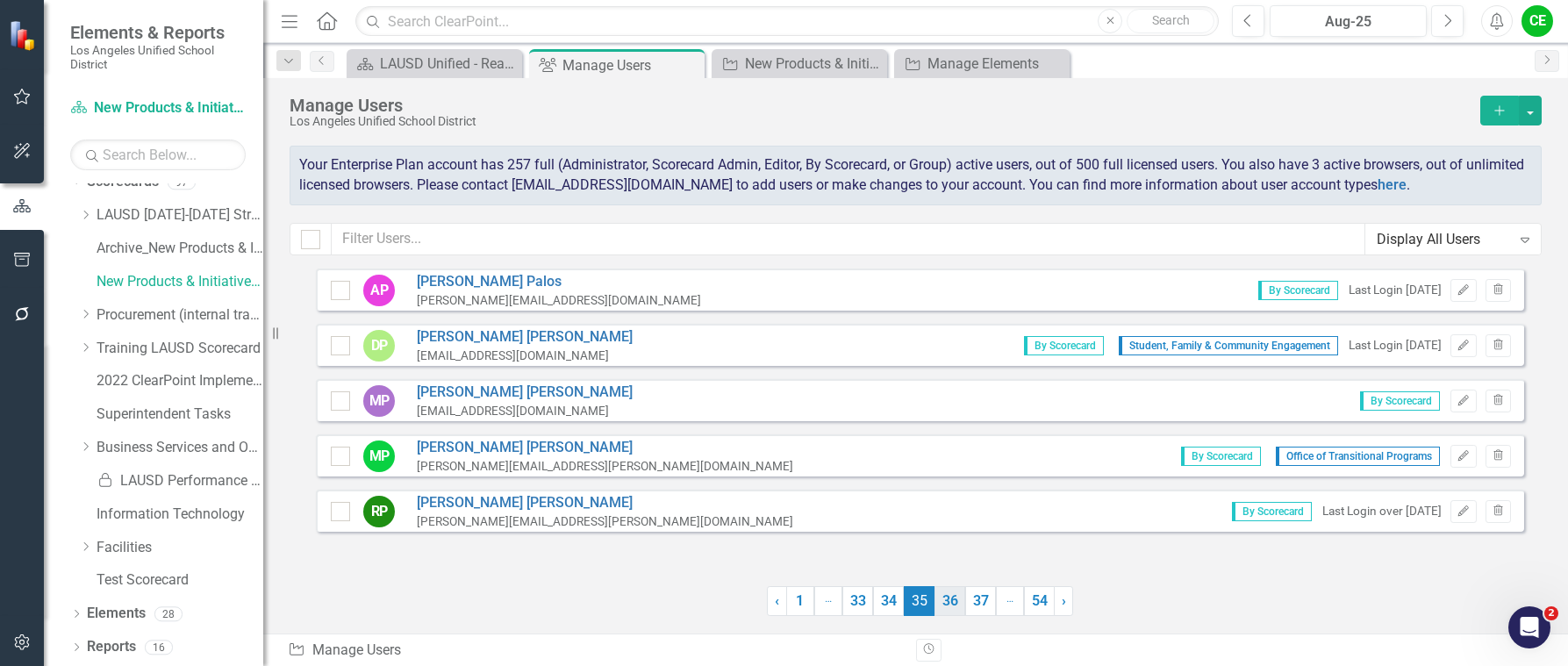
click at [954, 606] on link "36" at bounding box center [949, 601] width 31 height 30
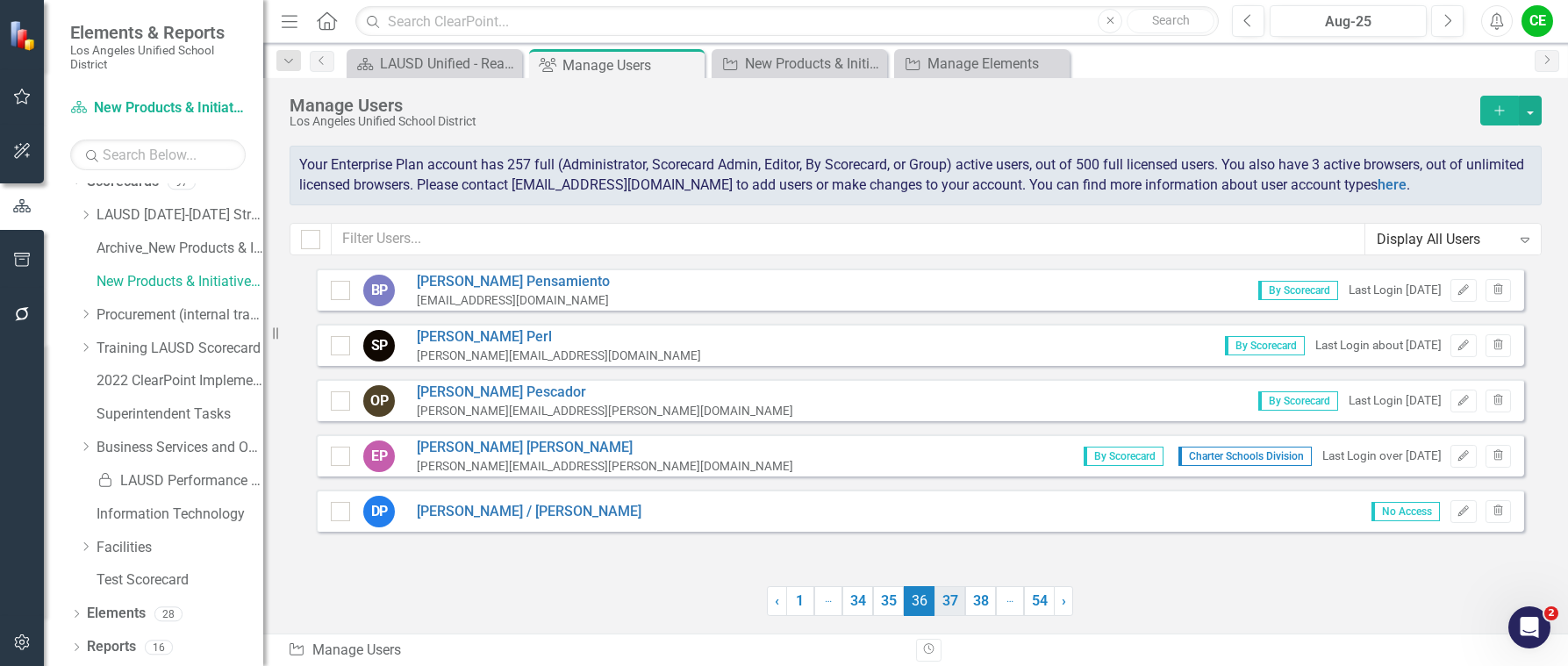
click at [945, 598] on link "37" at bounding box center [949, 601] width 31 height 30
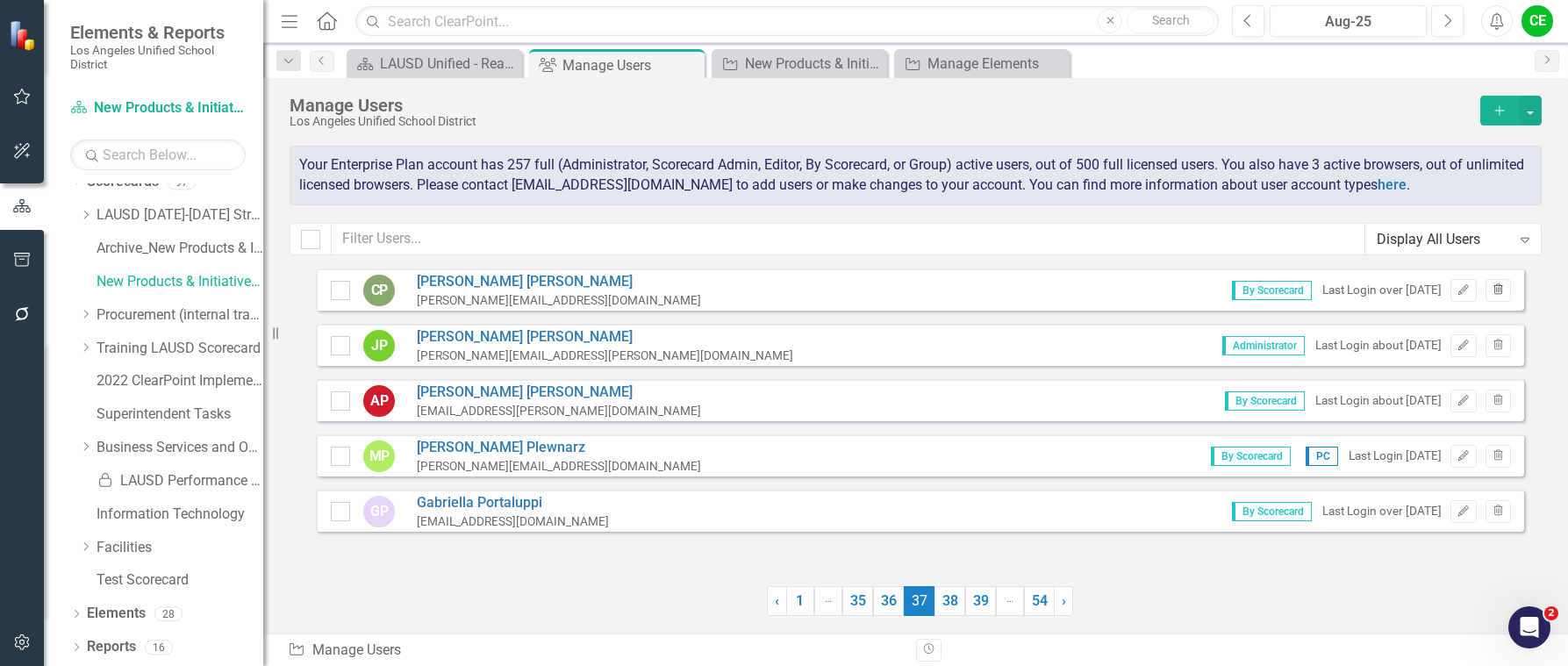
click at [1502, 287] on icon "Trash" at bounding box center [1498, 291] width 13 height 11
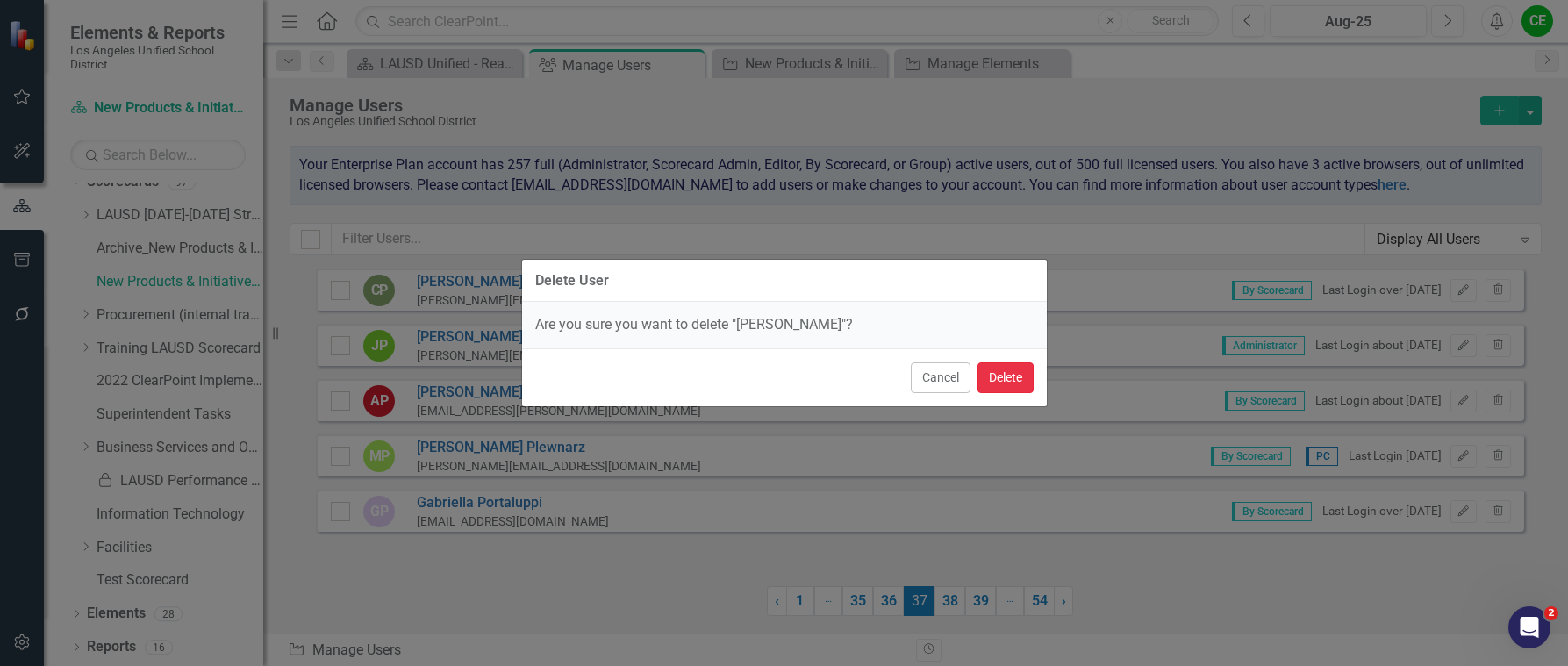
click at [1001, 380] on button "Delete" at bounding box center [1005, 378] width 56 height 31
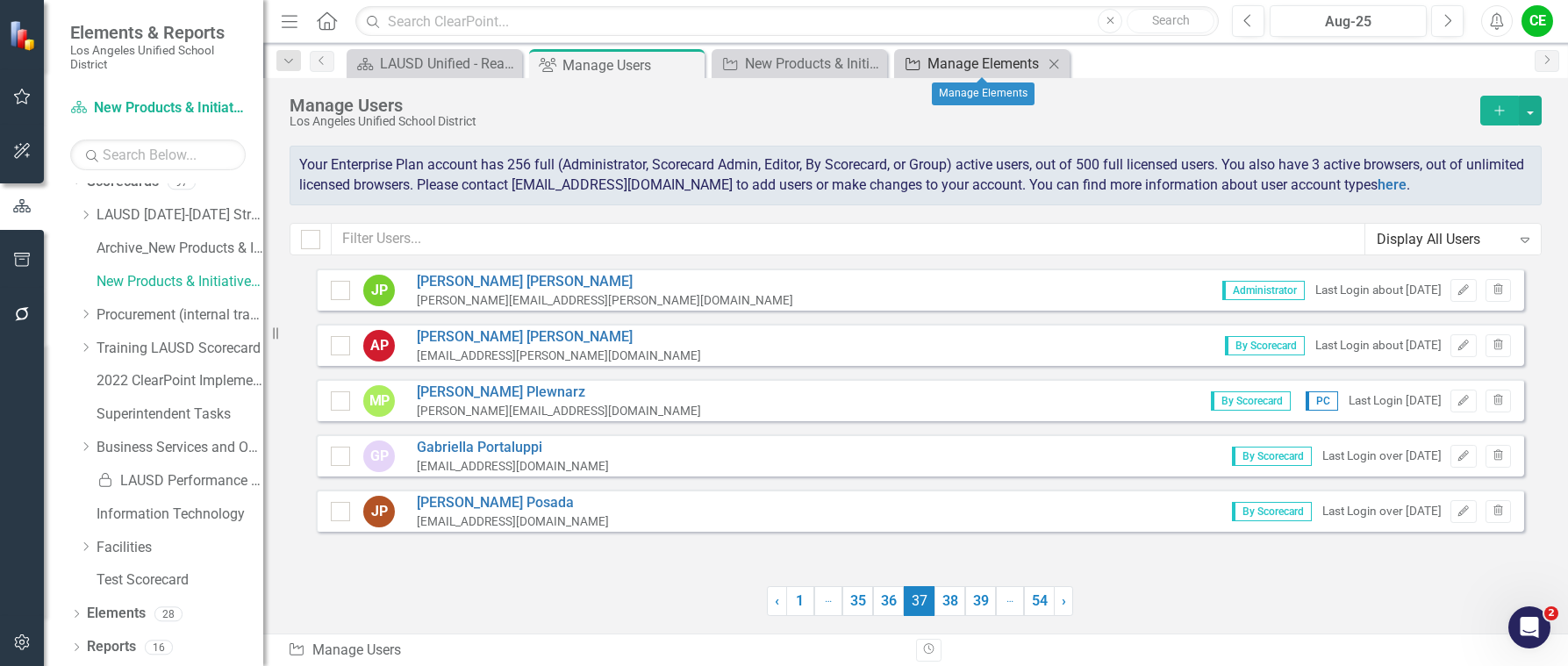
click at [971, 61] on div "Manage Elements" at bounding box center [985, 63] width 116 height 22
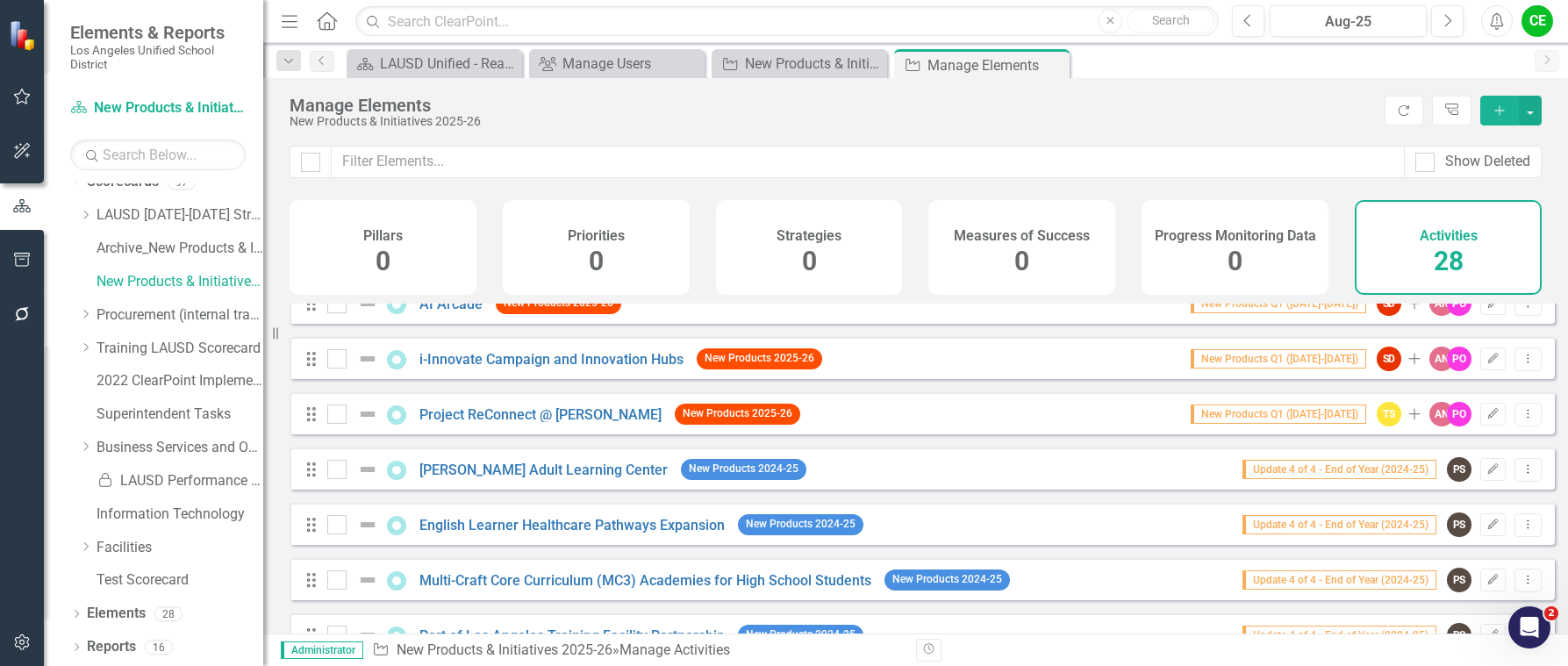
scroll to position [878, 0]
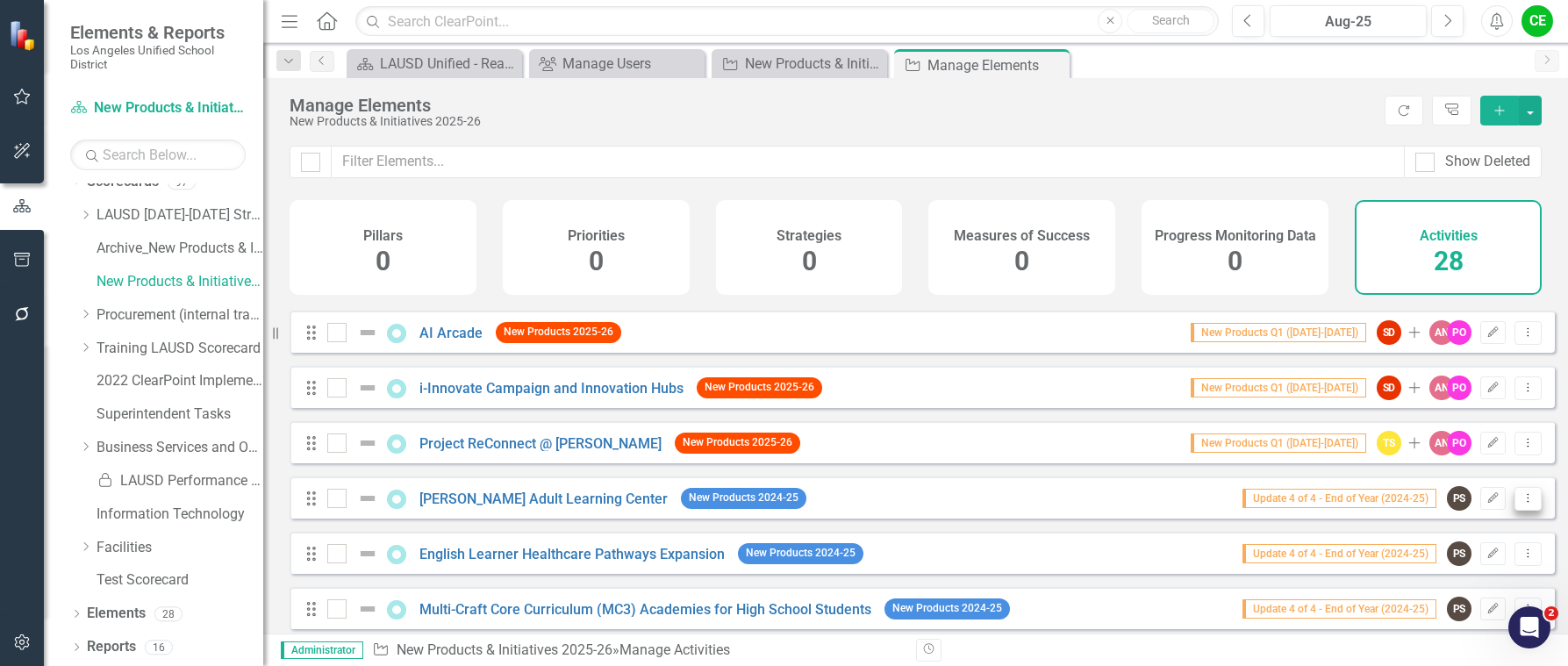
click at [1528, 502] on icon at bounding box center [1529, 498] width 2 height 9
click at [1421, 637] on link "Trash Delete Activity" at bounding box center [1452, 639] width 150 height 33
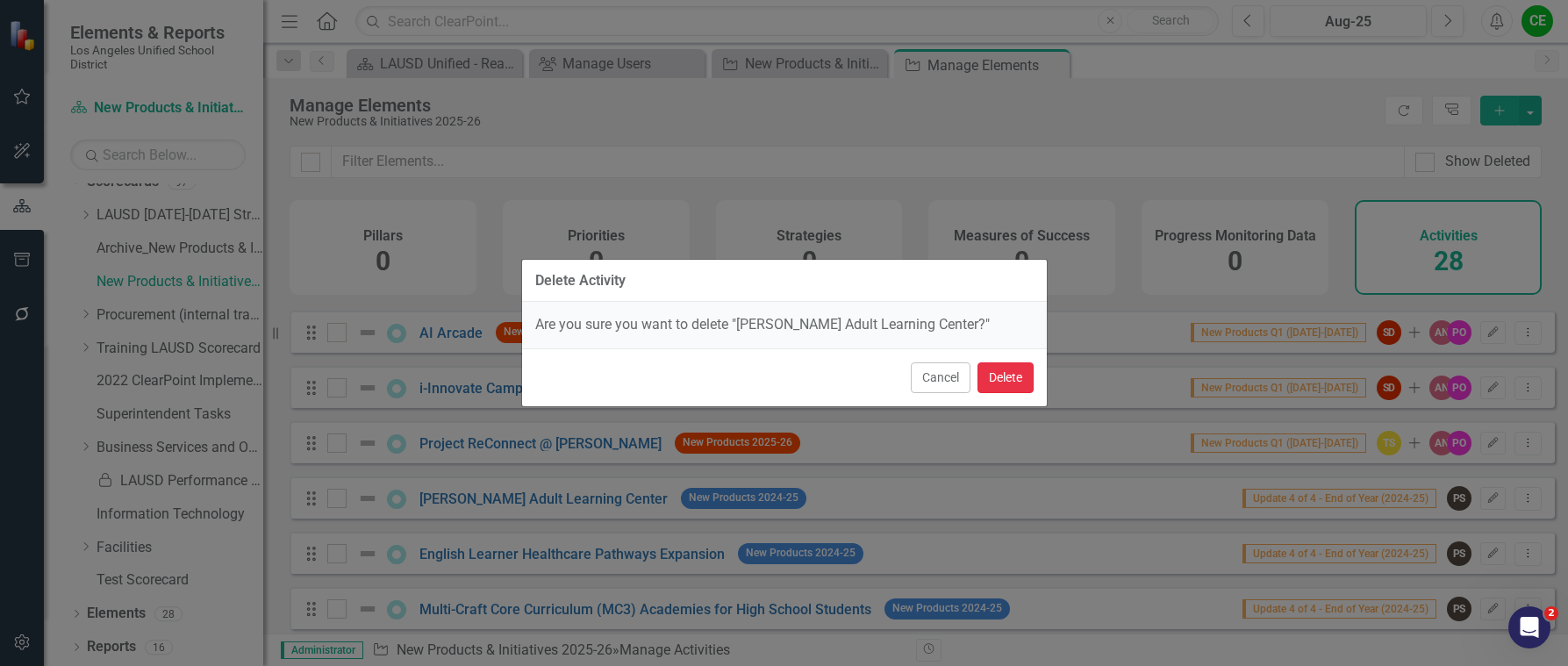
click at [1002, 380] on button "Delete" at bounding box center [1005, 378] width 56 height 31
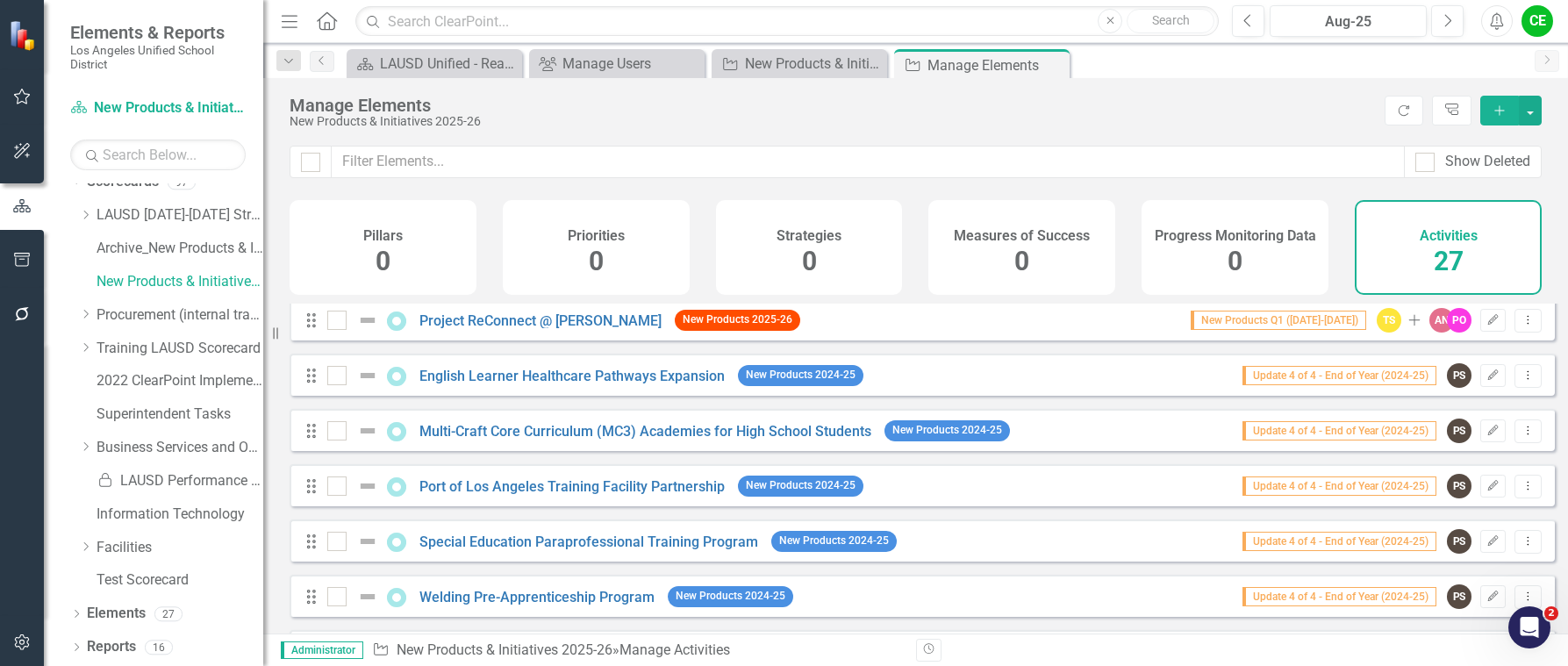
scroll to position [913, 0]
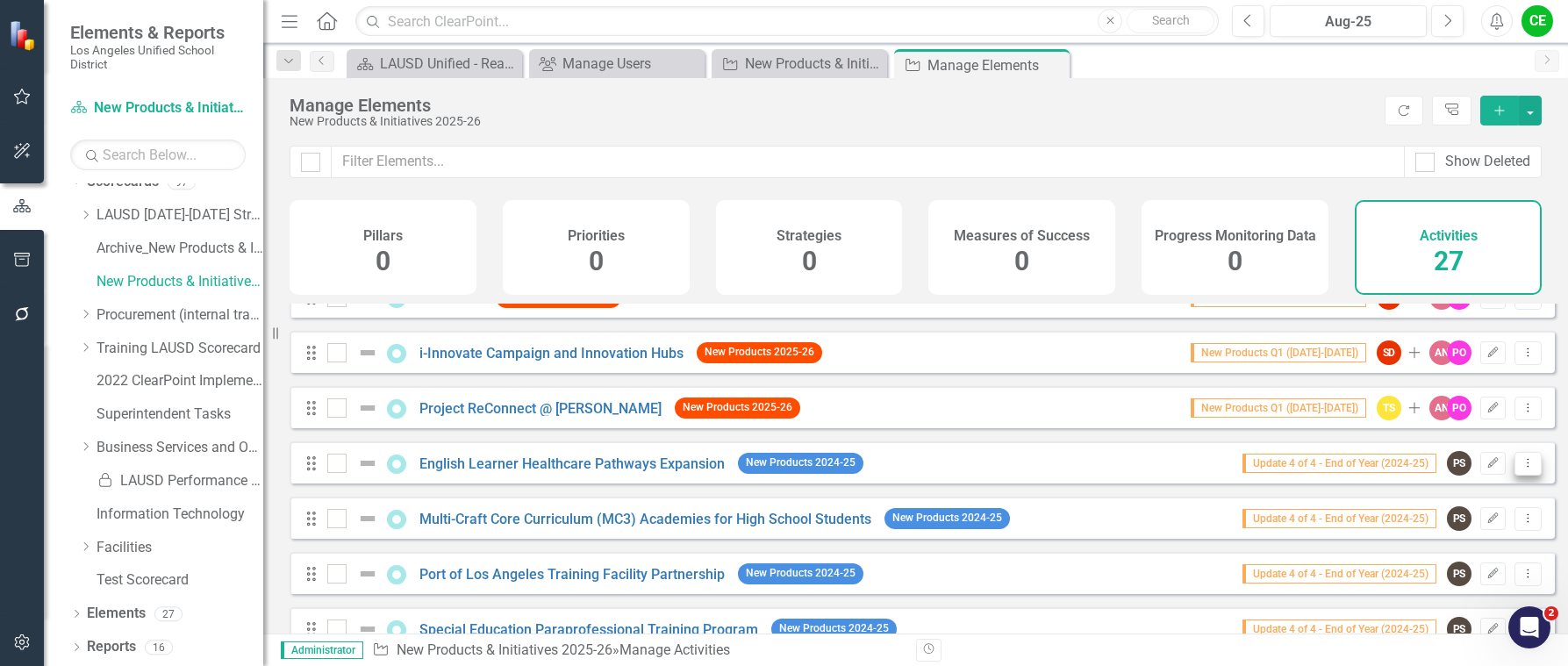
click at [1521, 469] on icon "Dropdown Menu" at bounding box center [1528, 463] width 15 height 12
click at [1449, 593] on link "Trash Delete Activity" at bounding box center [1452, 603] width 150 height 33
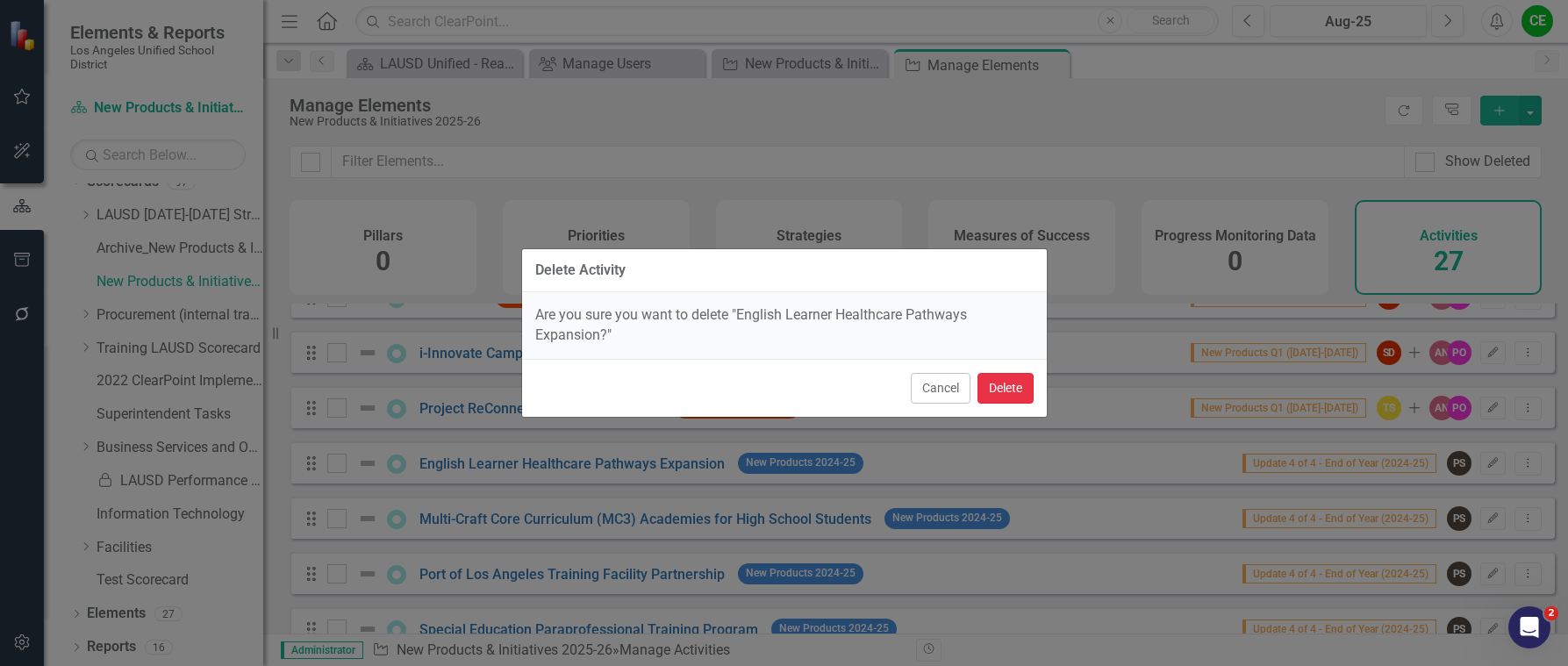
click at [1016, 390] on button "Delete" at bounding box center [1005, 388] width 56 height 31
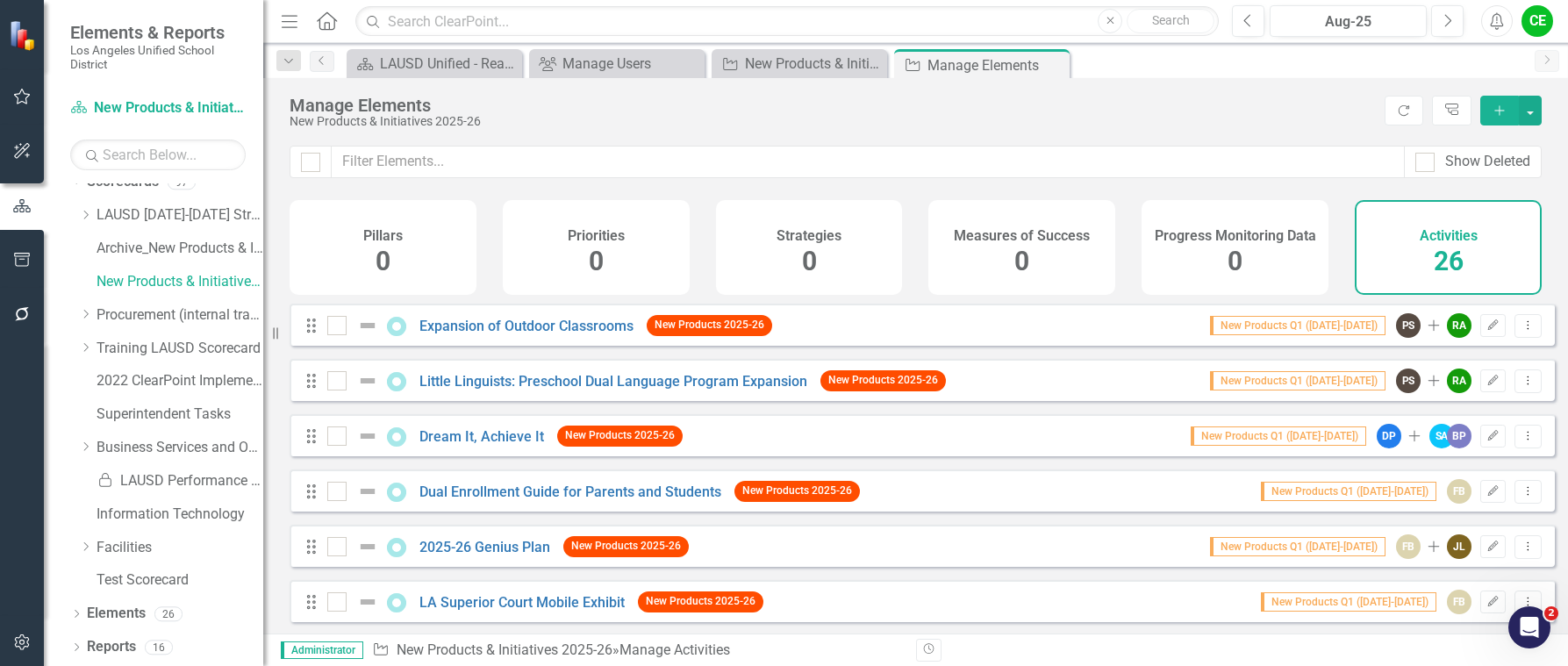
click at [1497, 119] on button "Add" at bounding box center [1500, 111] width 39 height 30
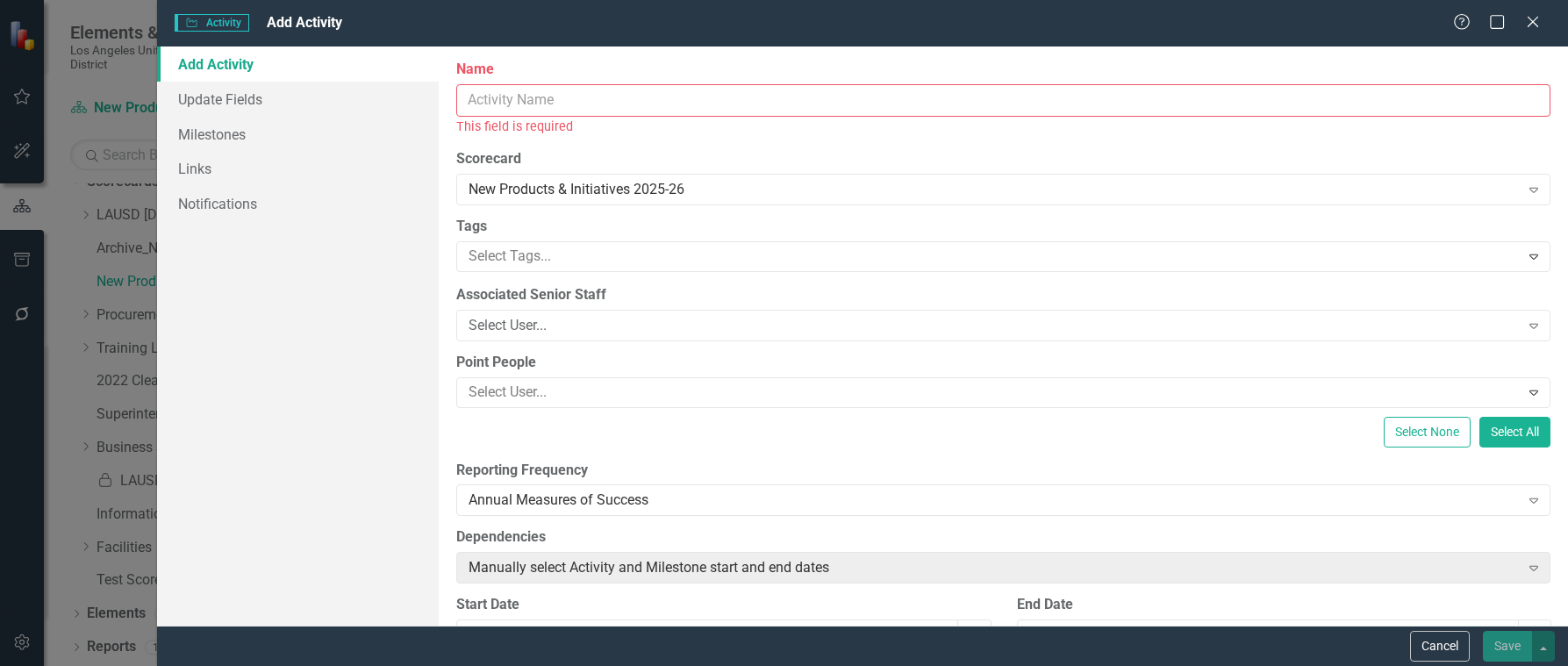
click at [657, 101] on input "Name" at bounding box center [1003, 100] width 1094 height 33
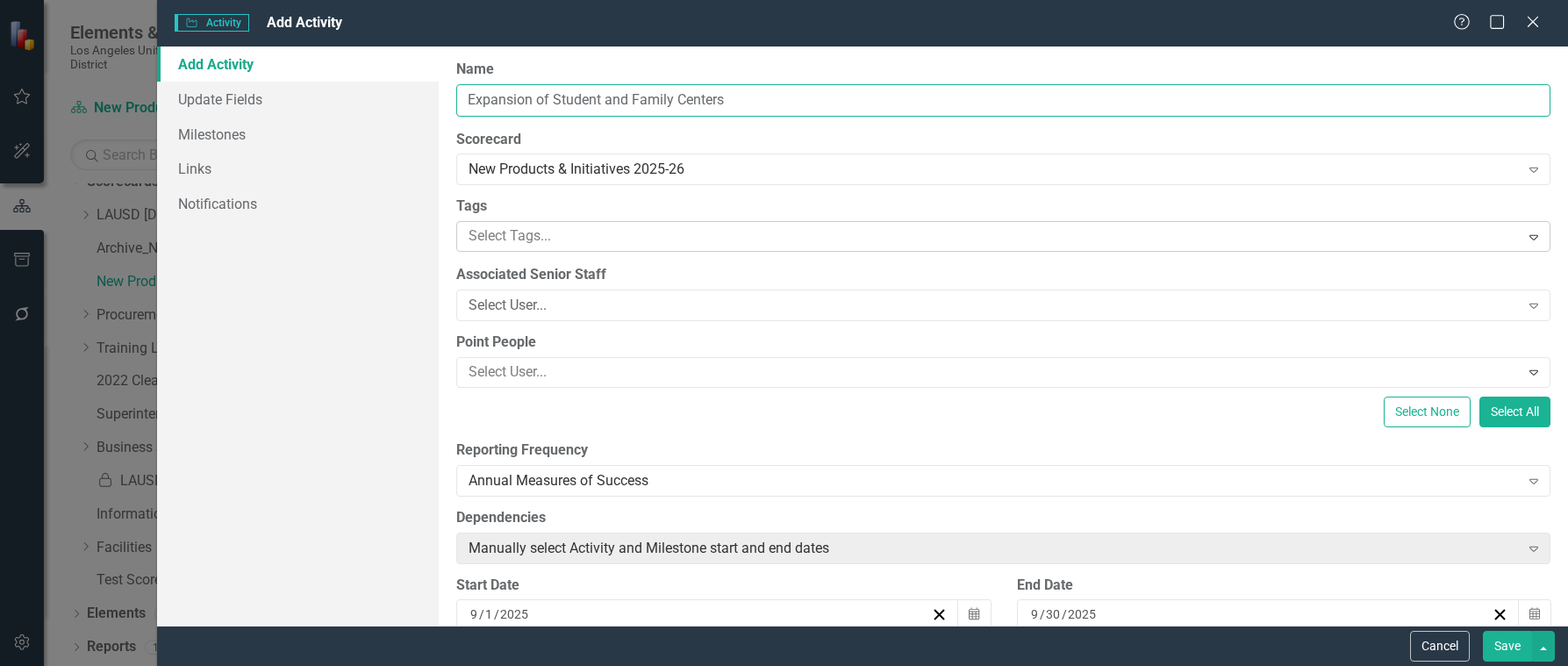
type input "Expansion of Student and Family Centers"
click at [665, 233] on div at bounding box center [990, 236] width 1057 height 24
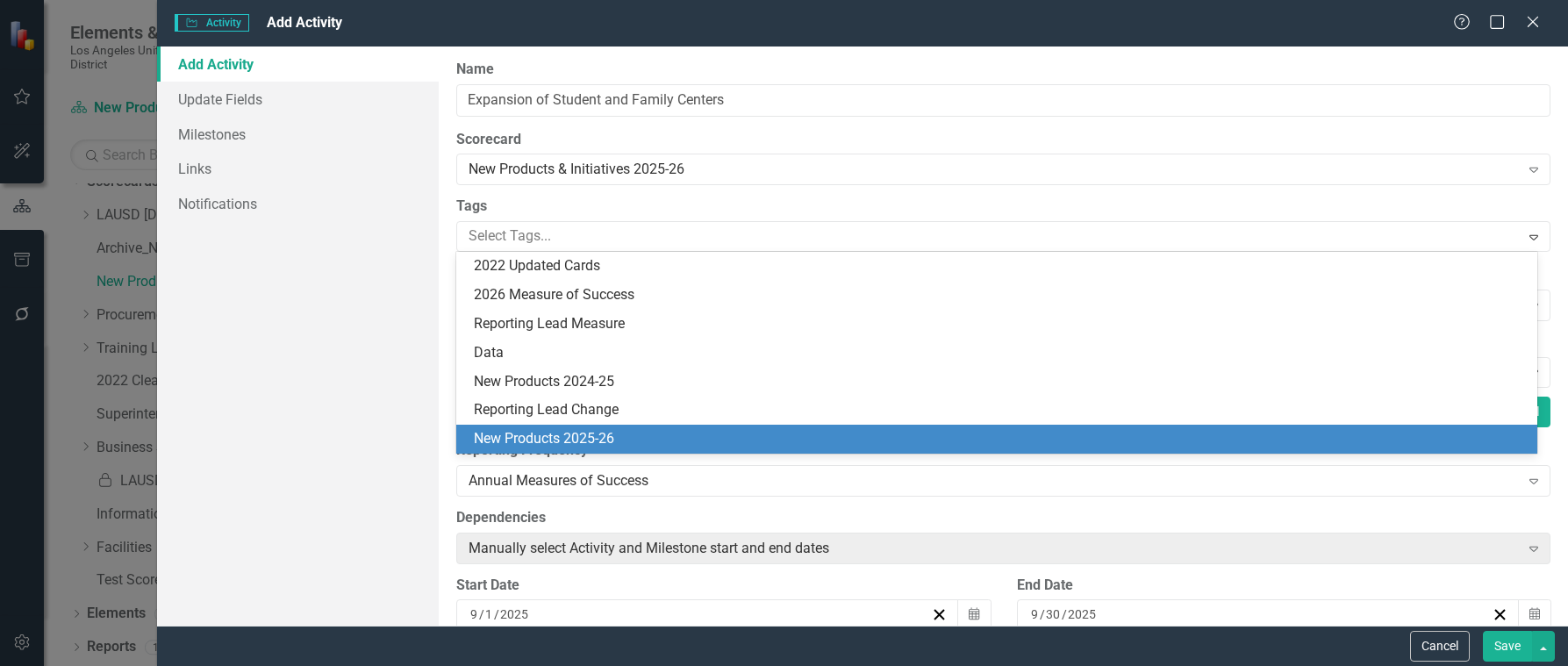
click at [542, 434] on span "New Products 2025-26" at bounding box center [544, 438] width 140 height 17
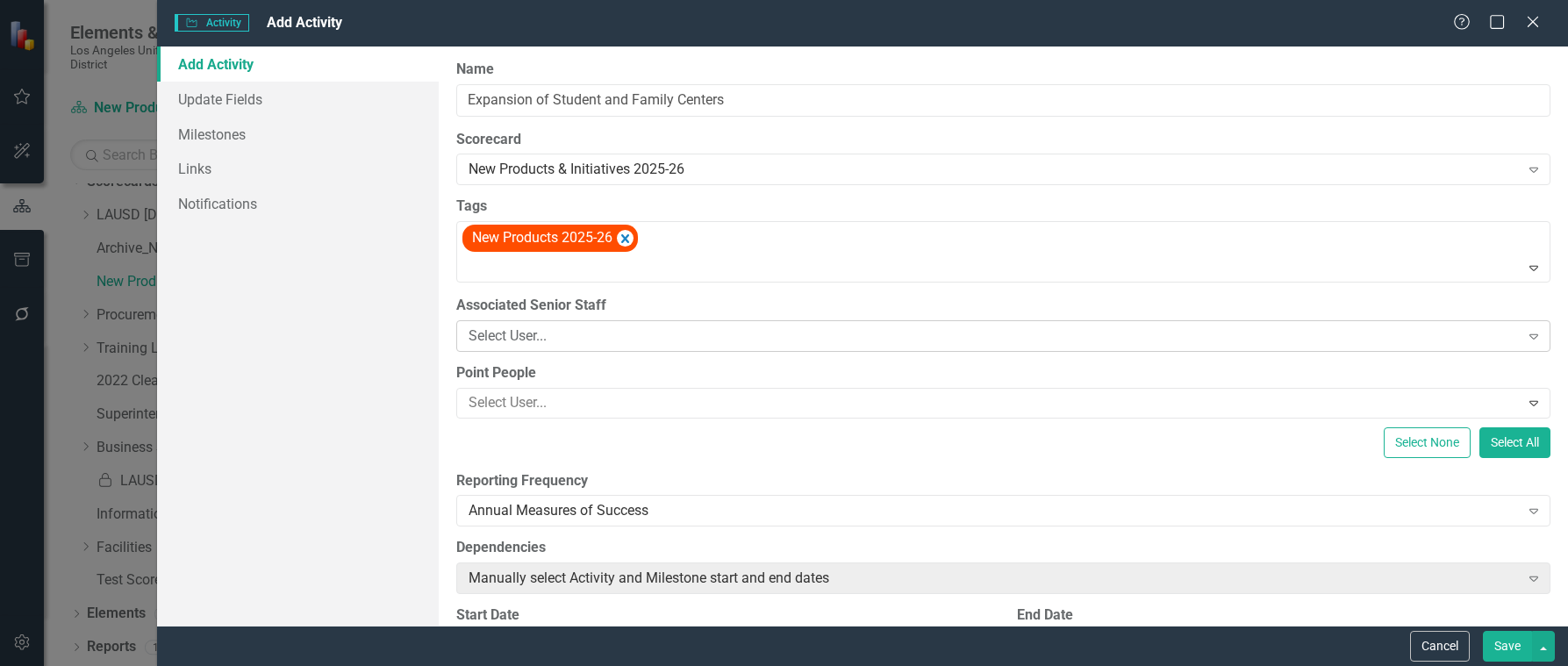
click at [702, 331] on div "Select User..." at bounding box center [994, 335] width 1050 height 20
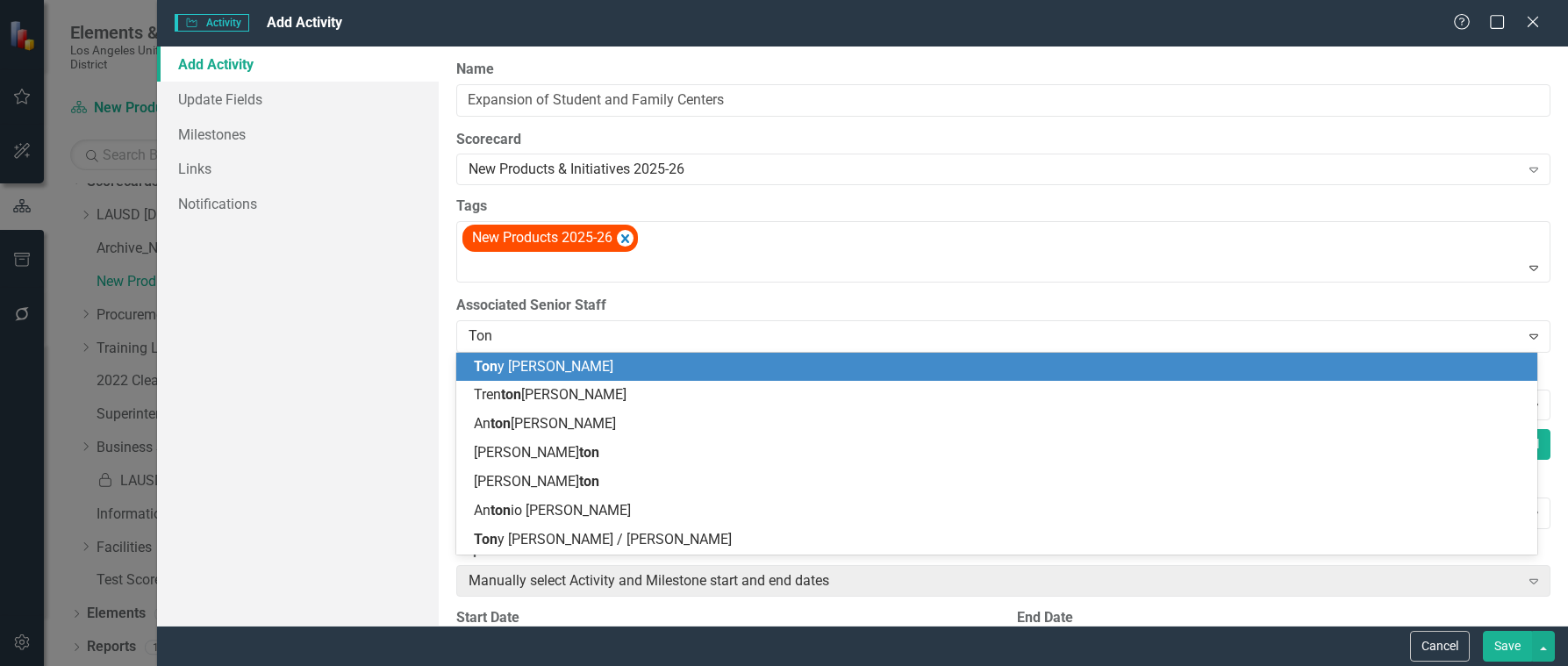
type input "[PERSON_NAME]"
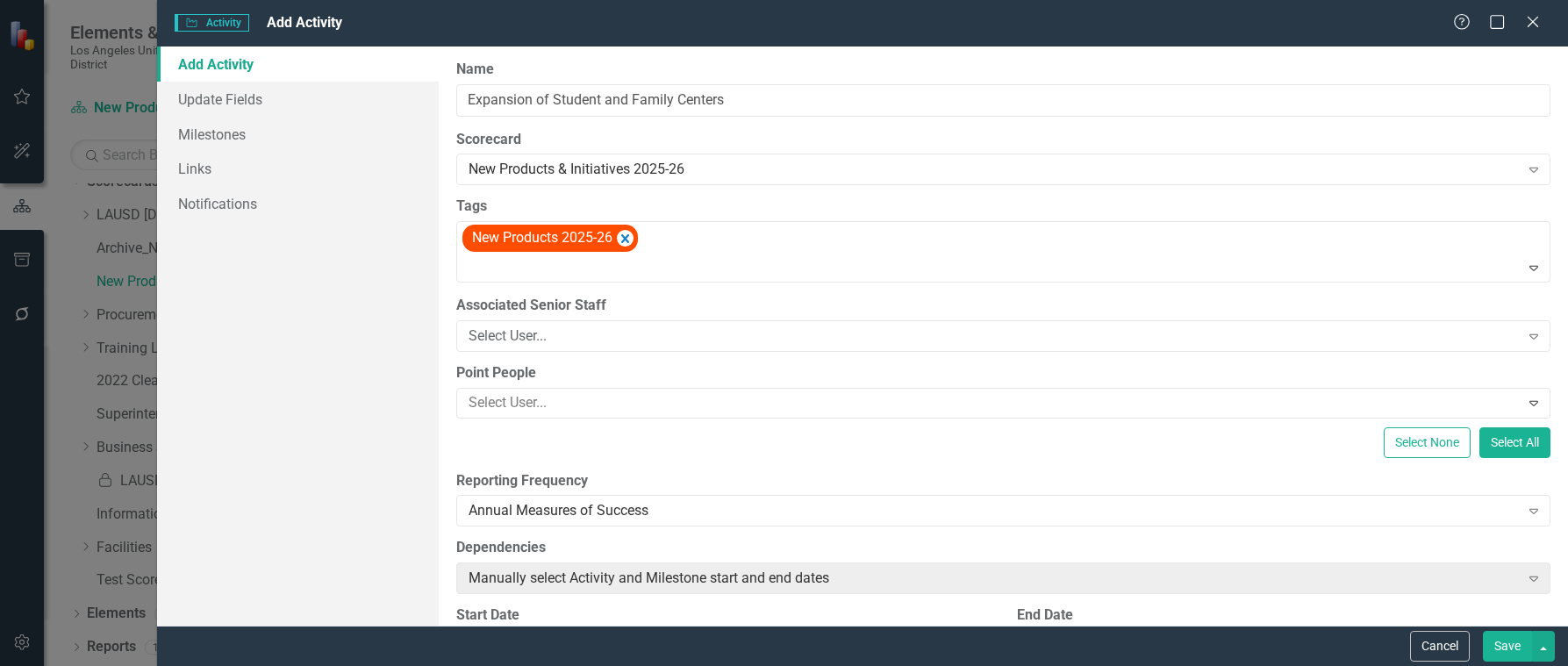
drag, startPoint x: 511, startPoint y: 333, endPoint x: 443, endPoint y: 332, distance: 68.0
click at [478, 330] on div "Select User..." at bounding box center [994, 335] width 1050 height 20
type input "Anthon"
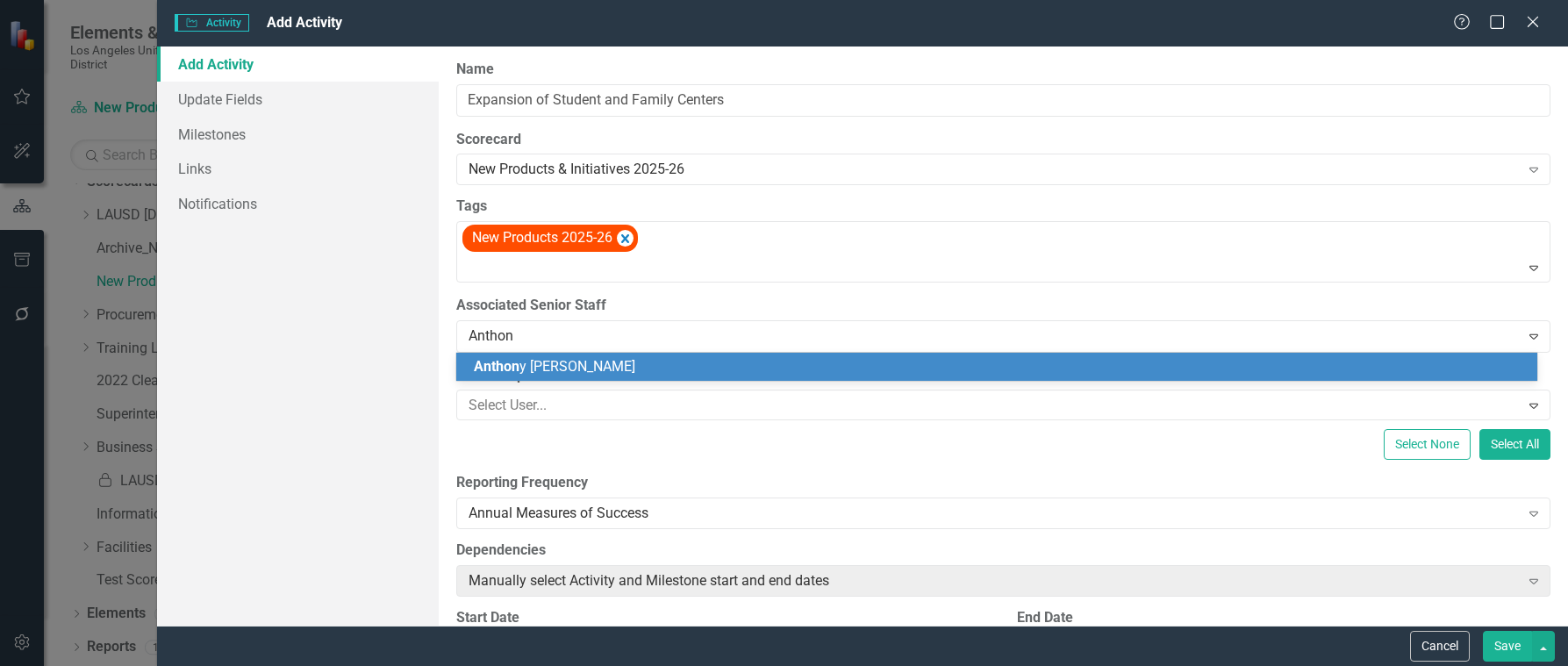
click at [503, 368] on span "Anthon" at bounding box center [496, 366] width 45 height 17
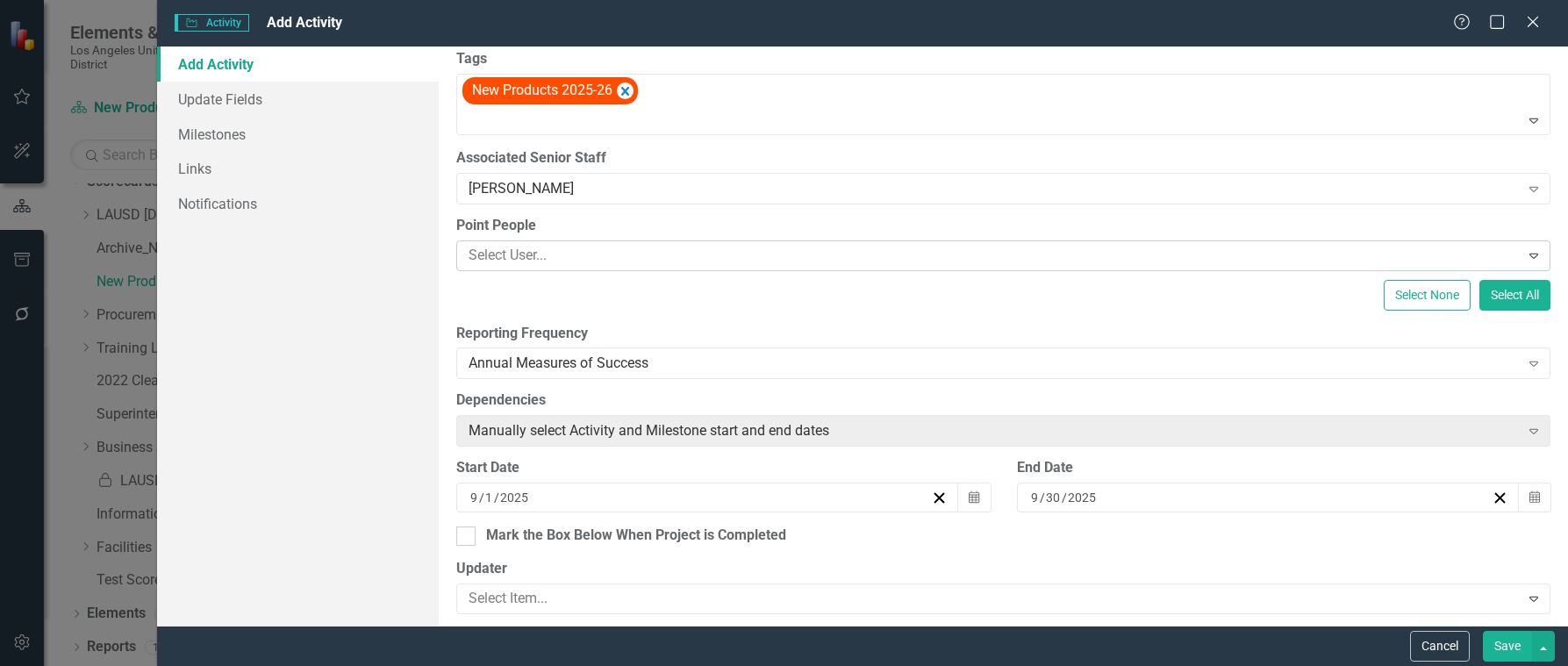
scroll to position [176, 0]
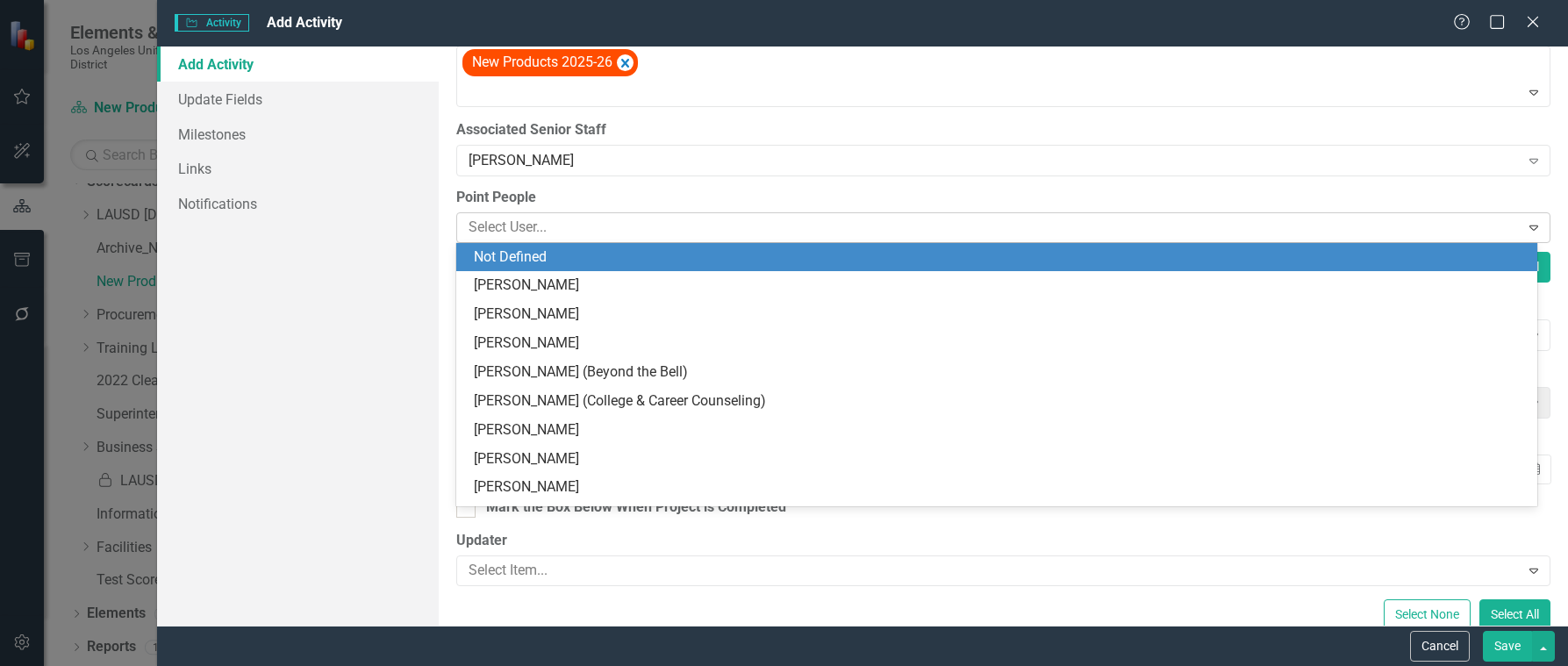
click at [656, 224] on div at bounding box center [990, 228] width 1057 height 24
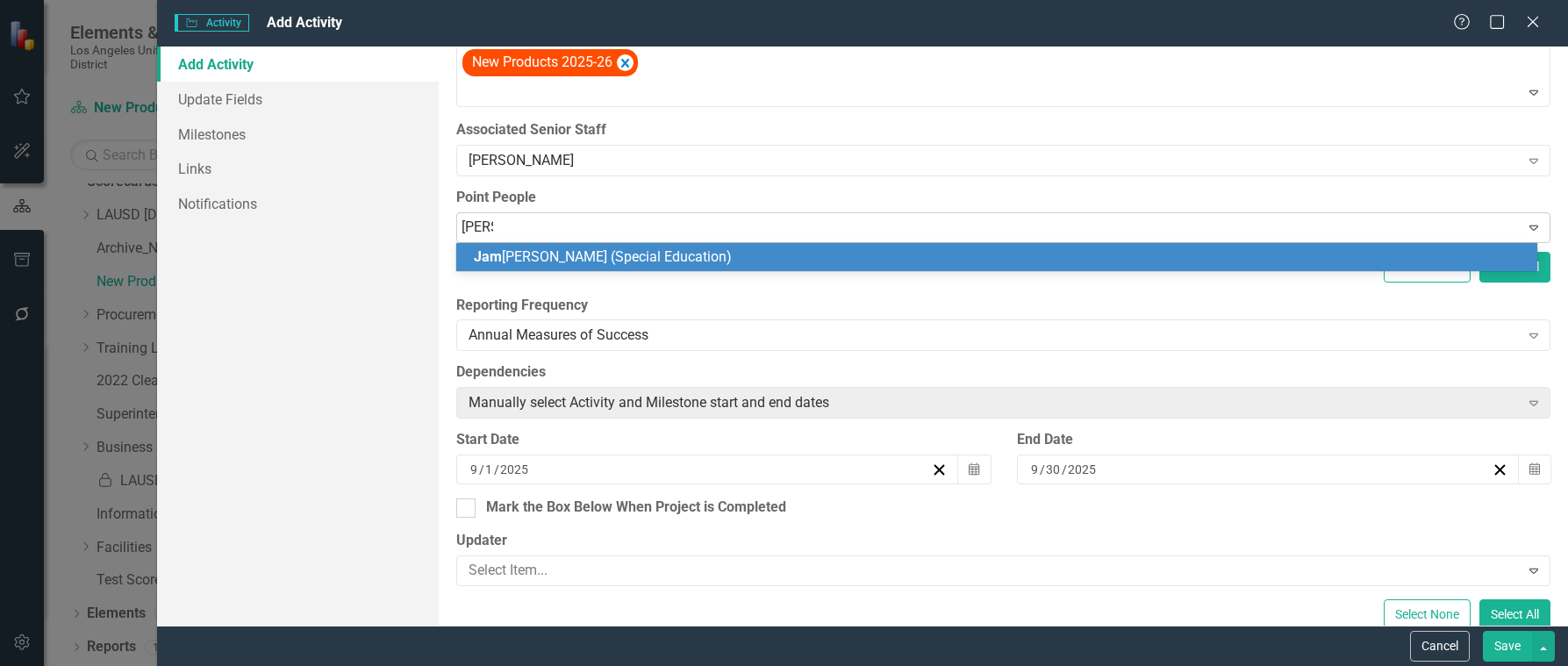
type input "[PERSON_NAME]"
click at [656, 267] on div "[PERSON_NAME] (Special Education)" at bounding box center [1001, 257] width 1053 height 20
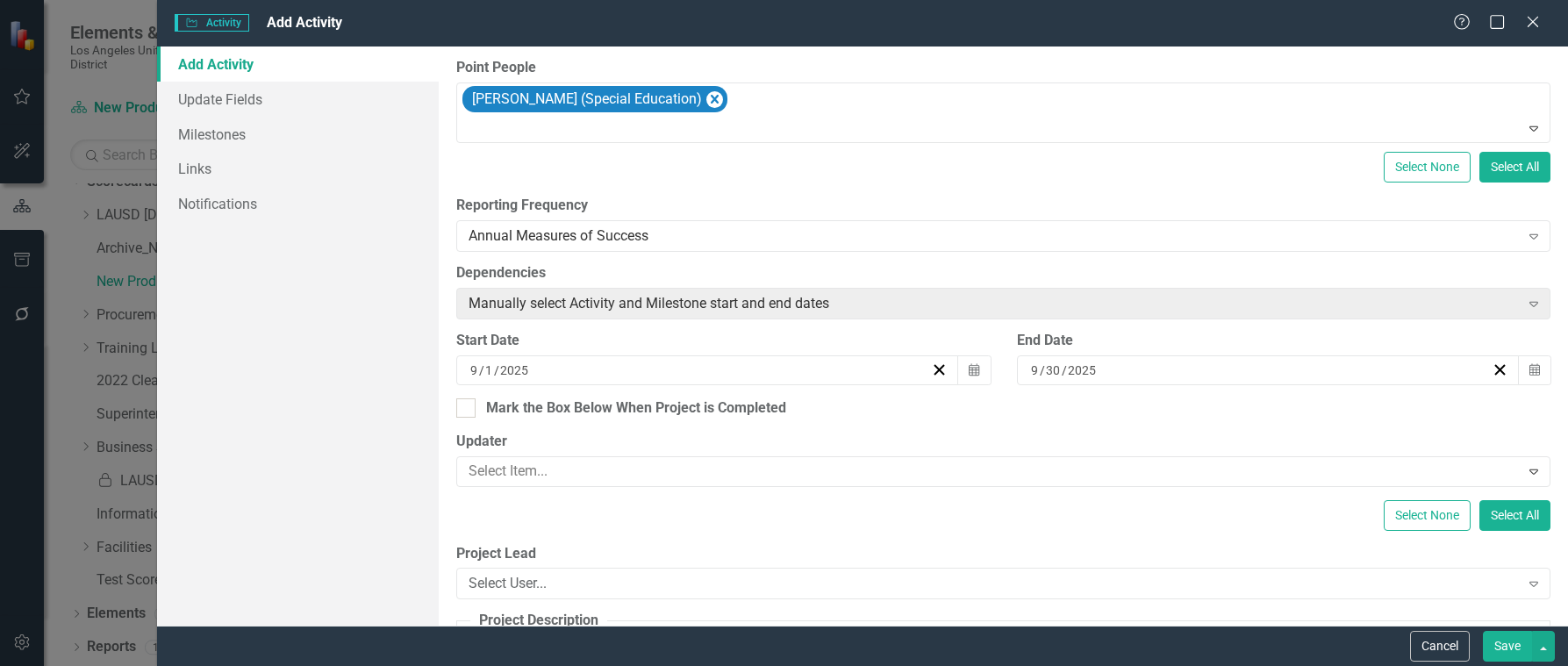
scroll to position [351, 0]
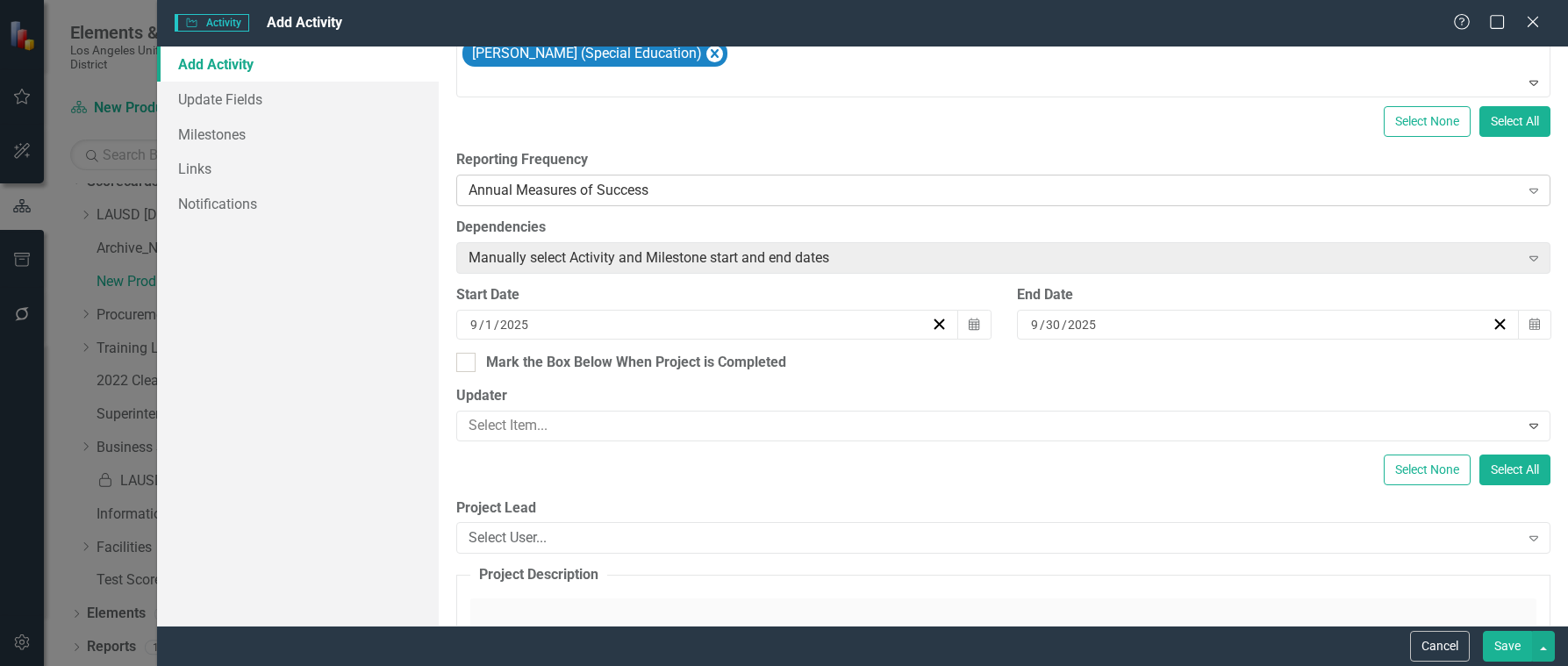
click at [673, 198] on div "Annual Measures of Success" at bounding box center [994, 191] width 1050 height 20
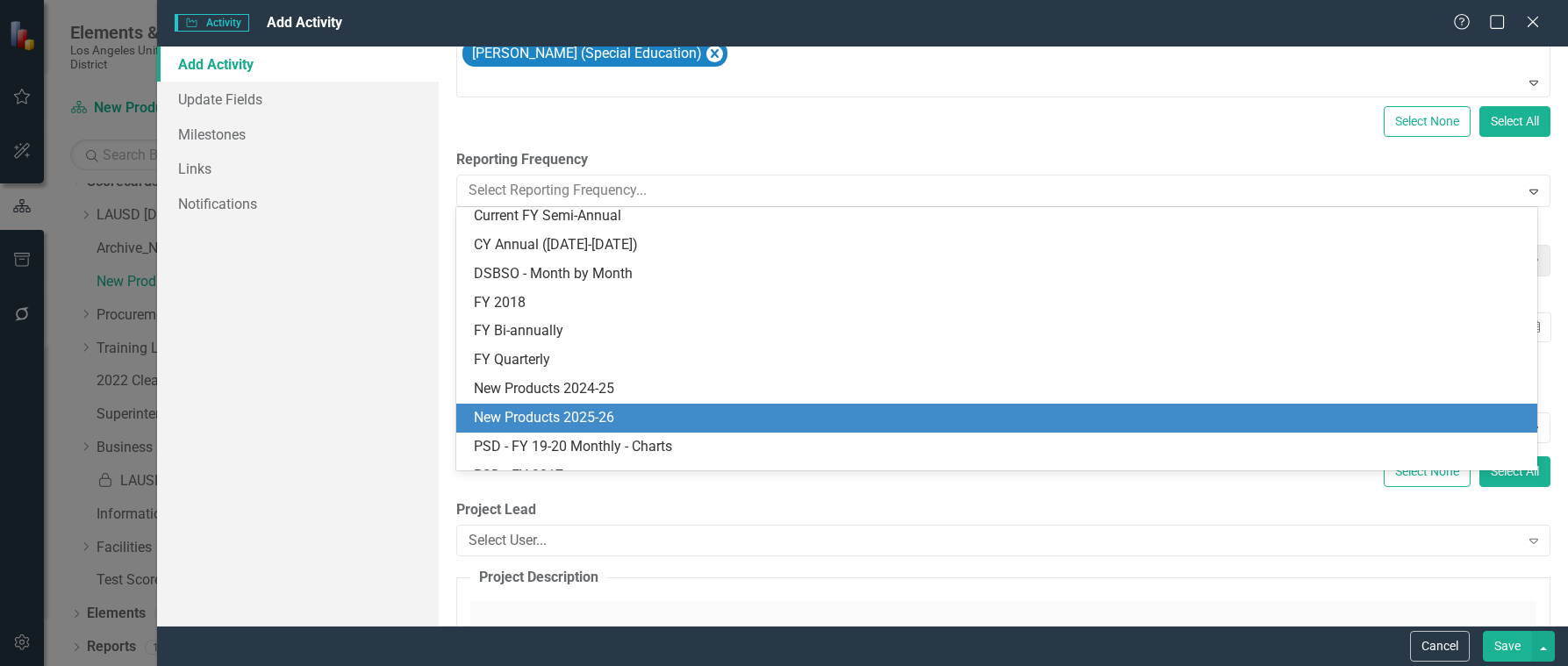
click at [586, 404] on div "New Products 2025-26" at bounding box center [997, 418] width 1081 height 29
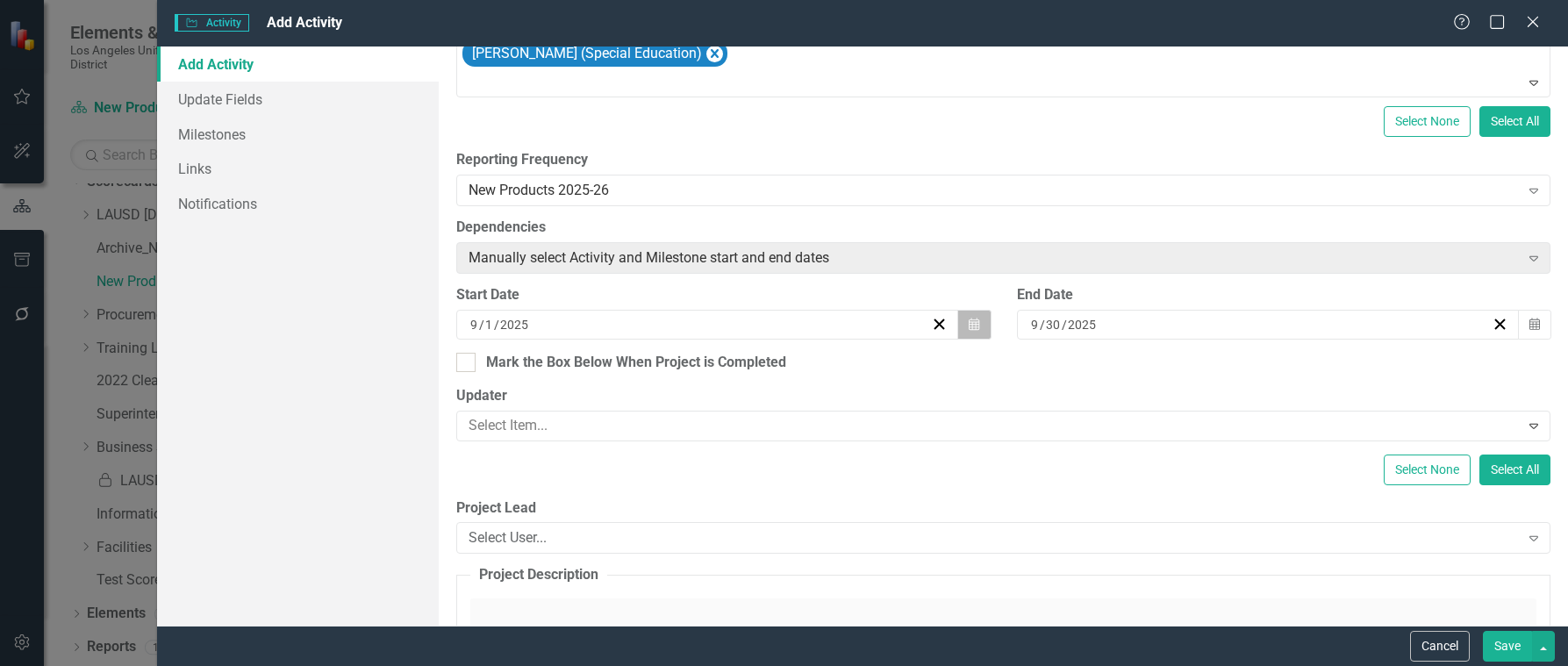
click at [969, 324] on icon "button" at bounding box center [974, 324] width 11 height 12
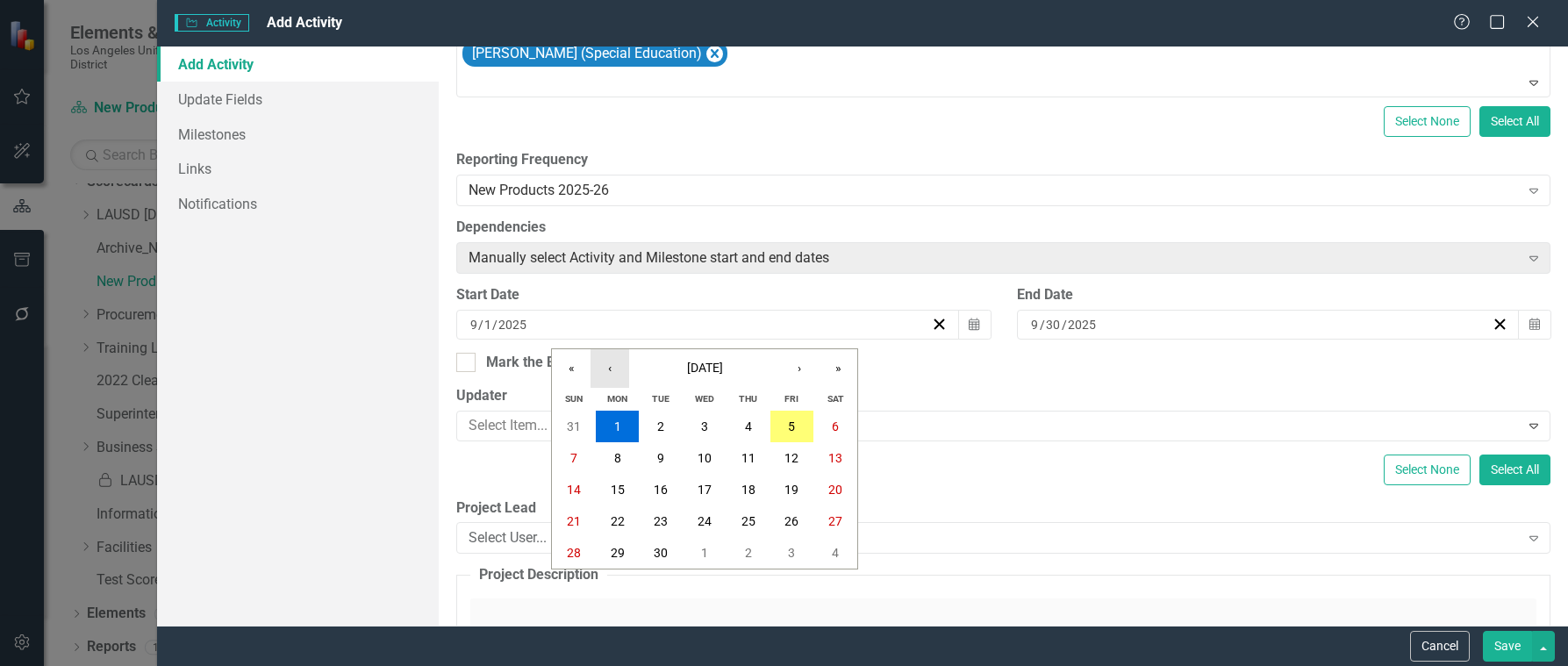
click at [610, 369] on button "‹" at bounding box center [610, 369] width 39 height 39
click at [660, 425] on abbr "1" at bounding box center [660, 427] width 7 height 14
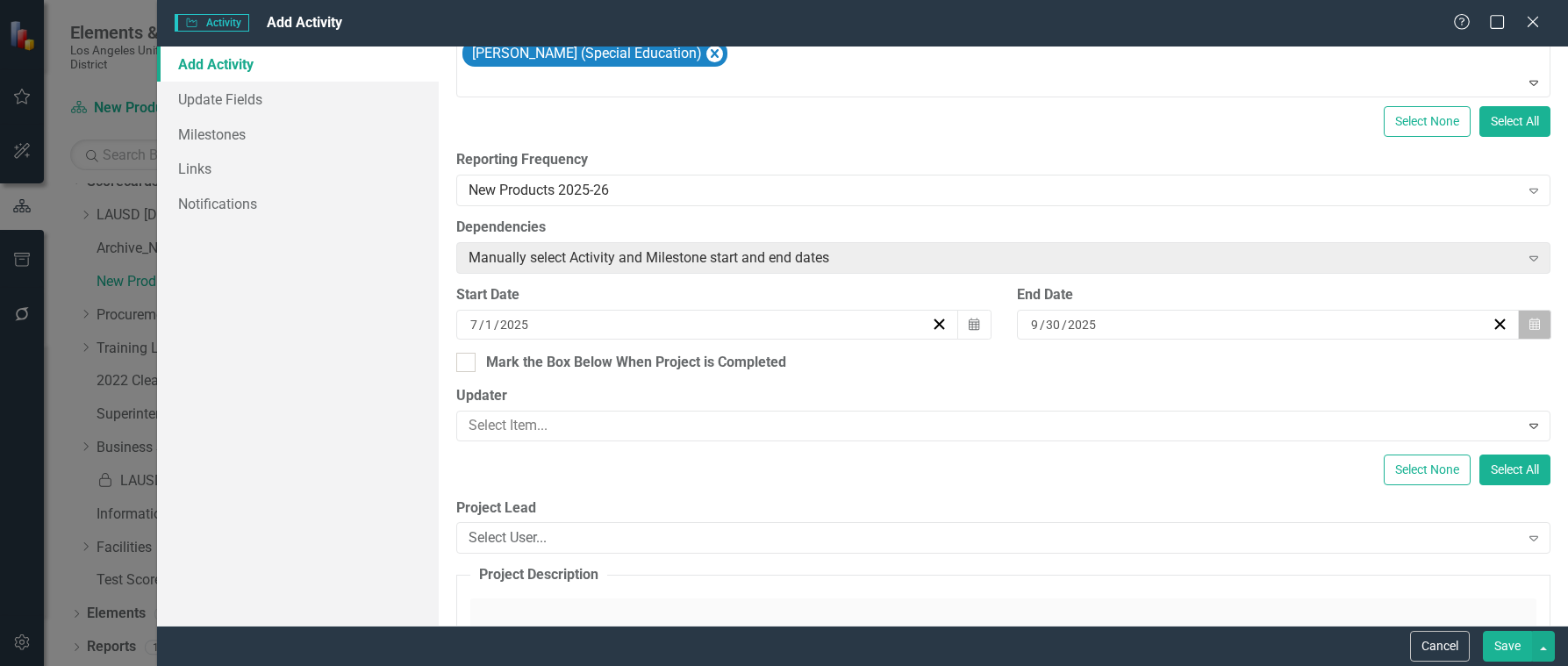
click at [1528, 323] on button "Calendar" at bounding box center [1535, 325] width 34 height 30
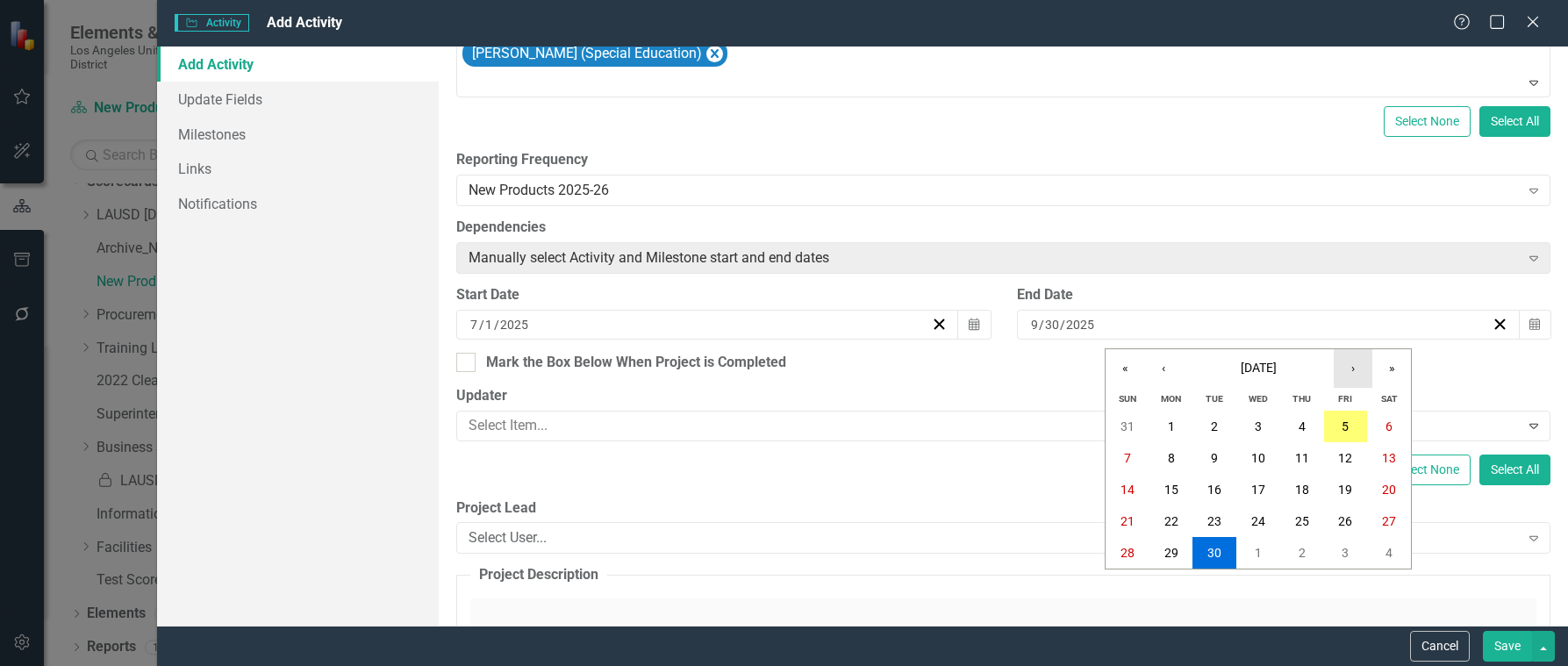
click at [1348, 366] on button "›" at bounding box center [1353, 369] width 39 height 39
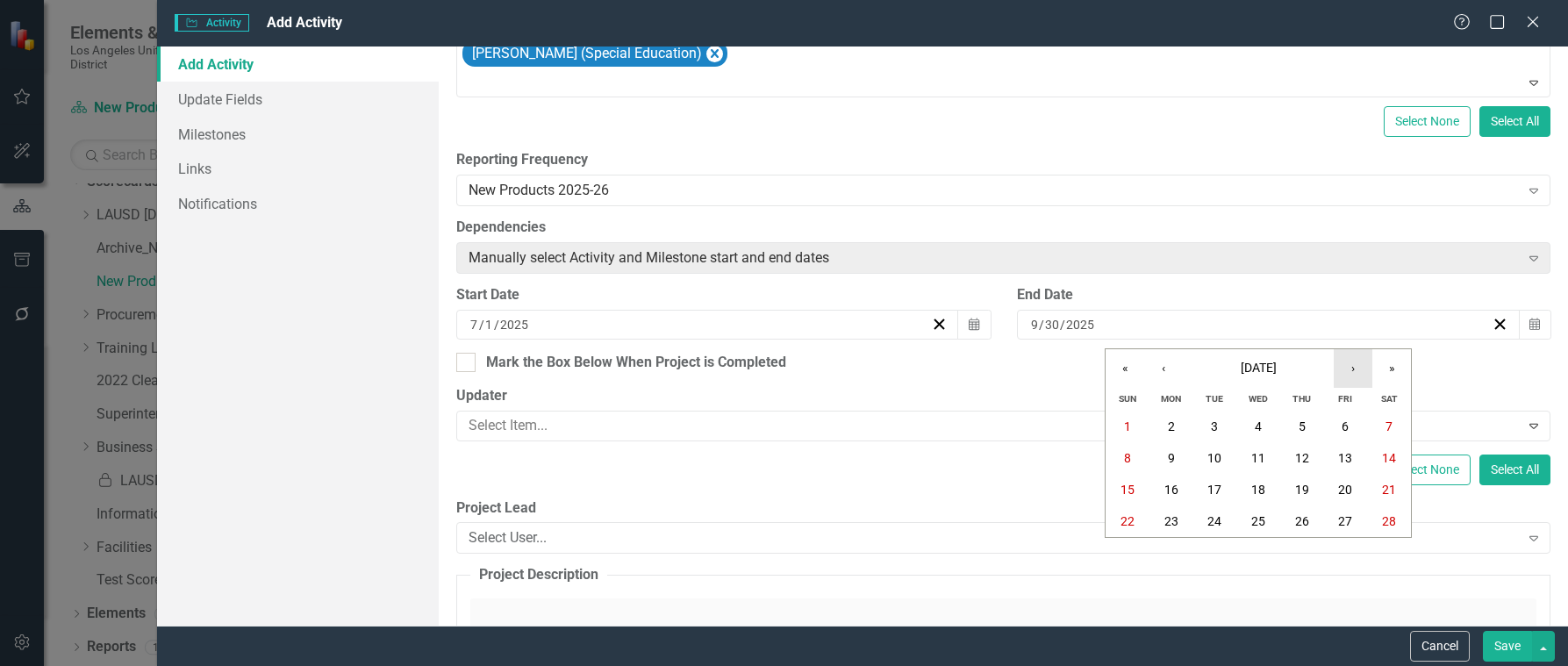
click at [1348, 366] on button "›" at bounding box center [1353, 369] width 39 height 39
click at [1218, 555] on abbr "30" at bounding box center [1214, 553] width 14 height 14
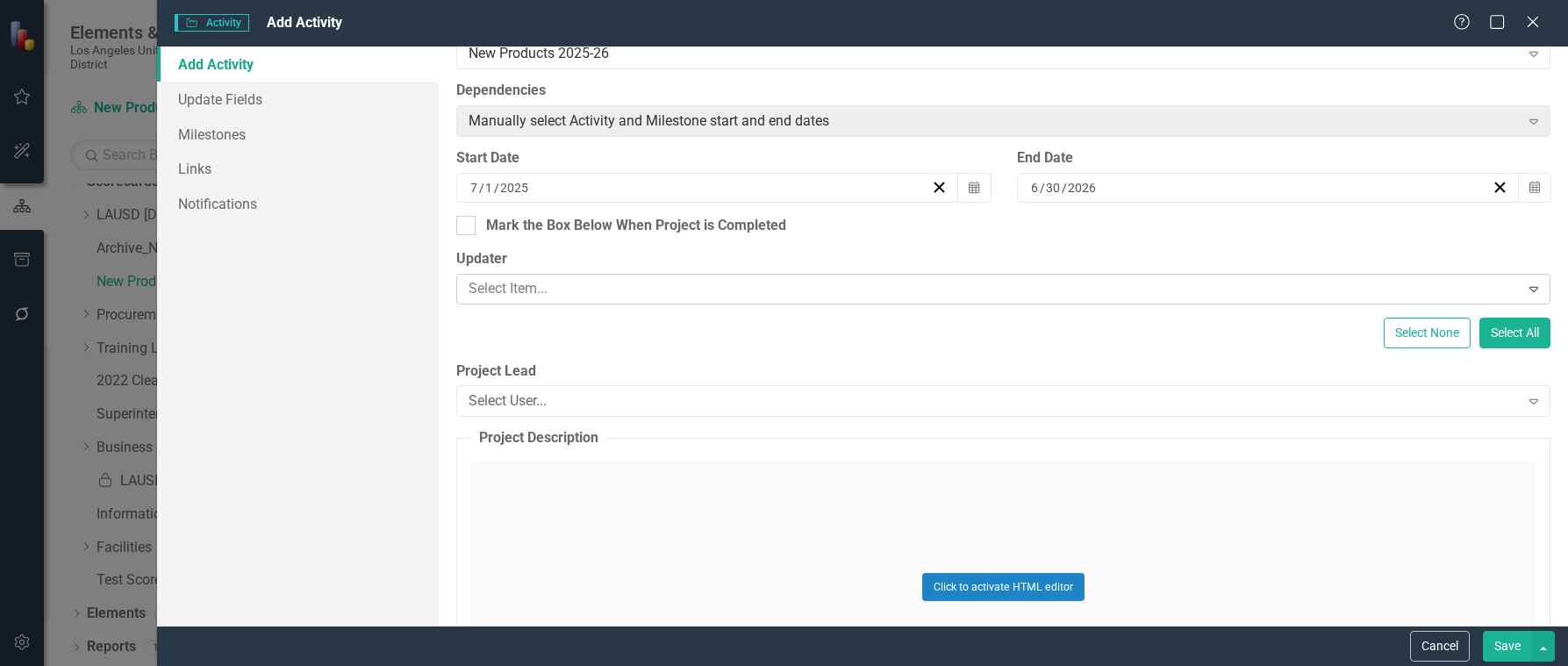
scroll to position [527, 0]
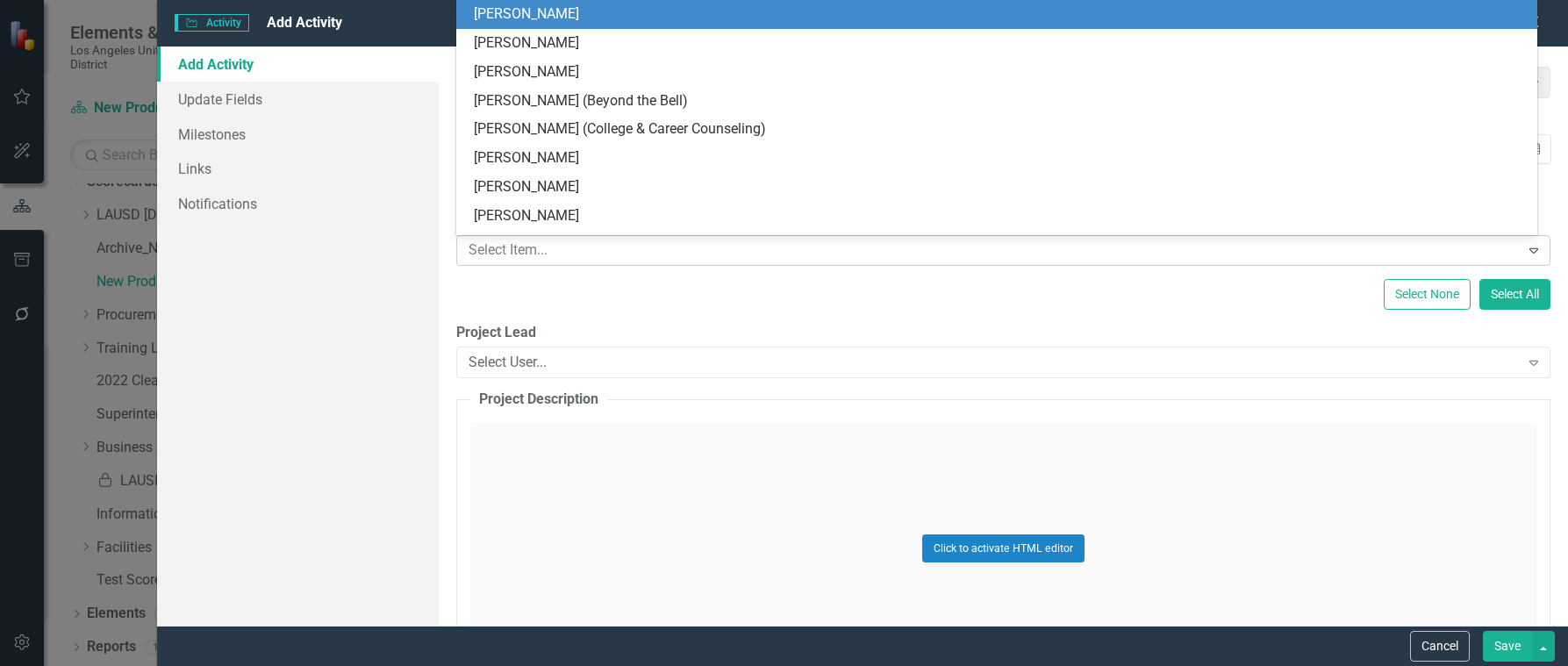
click at [722, 252] on div at bounding box center [990, 250] width 1057 height 24
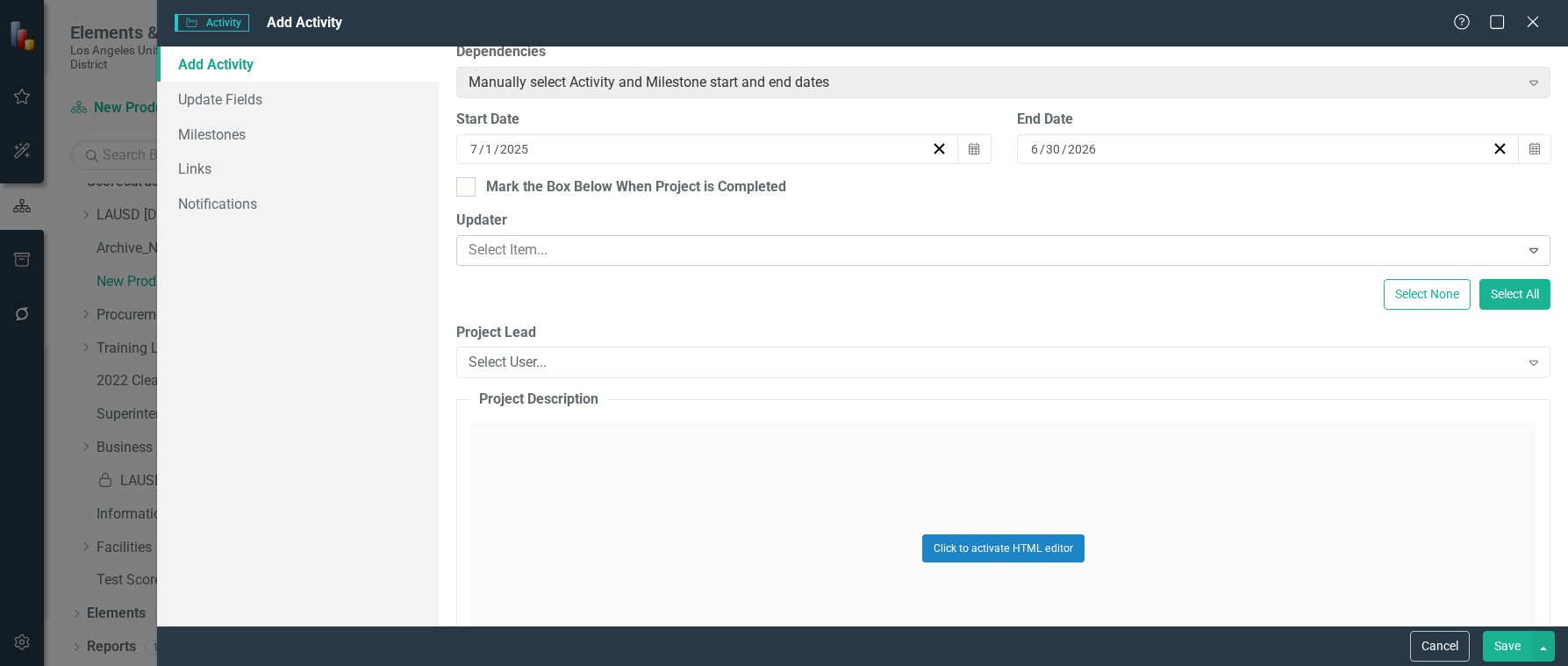
click at [722, 252] on div at bounding box center [990, 250] width 1057 height 24
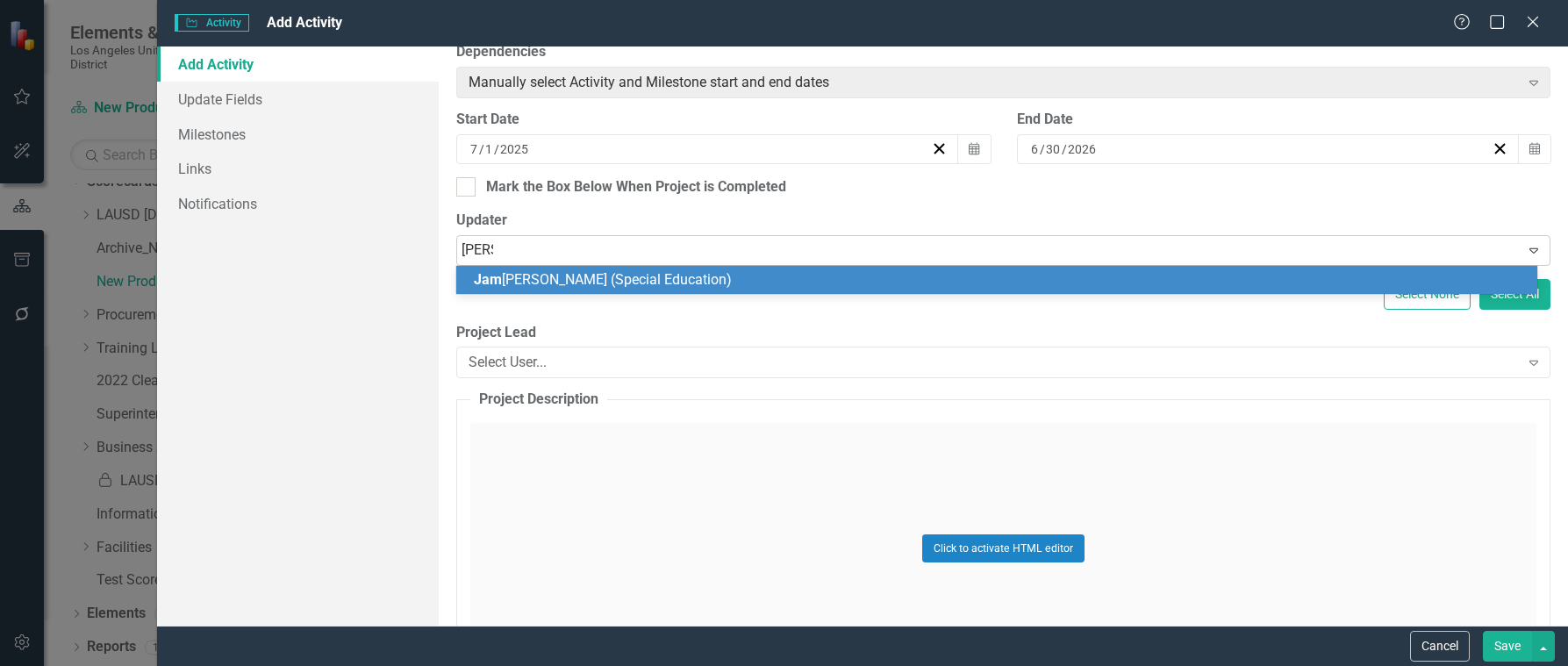
type input "[PERSON_NAME]"
click at [716, 282] on div "[PERSON_NAME] (Special Education)" at bounding box center [1001, 280] width 1053 height 20
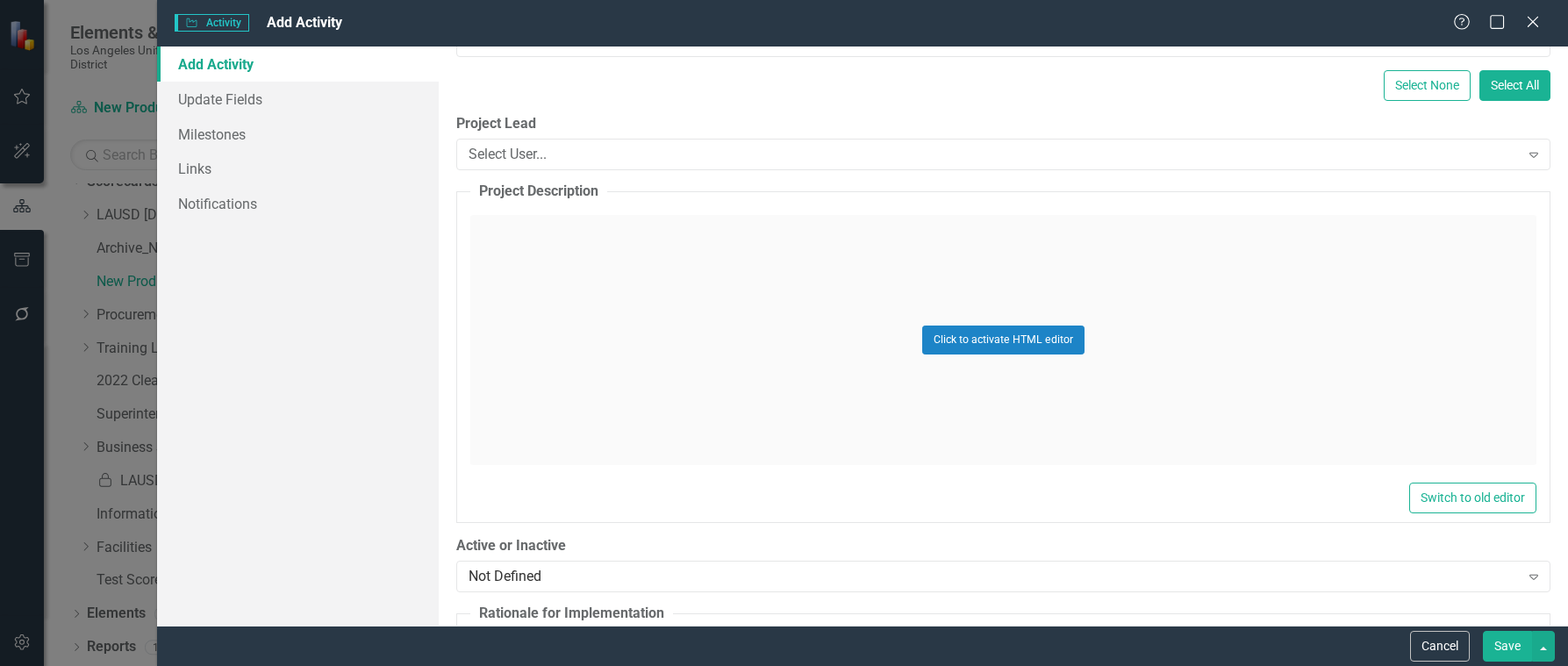
scroll to position [790, 0]
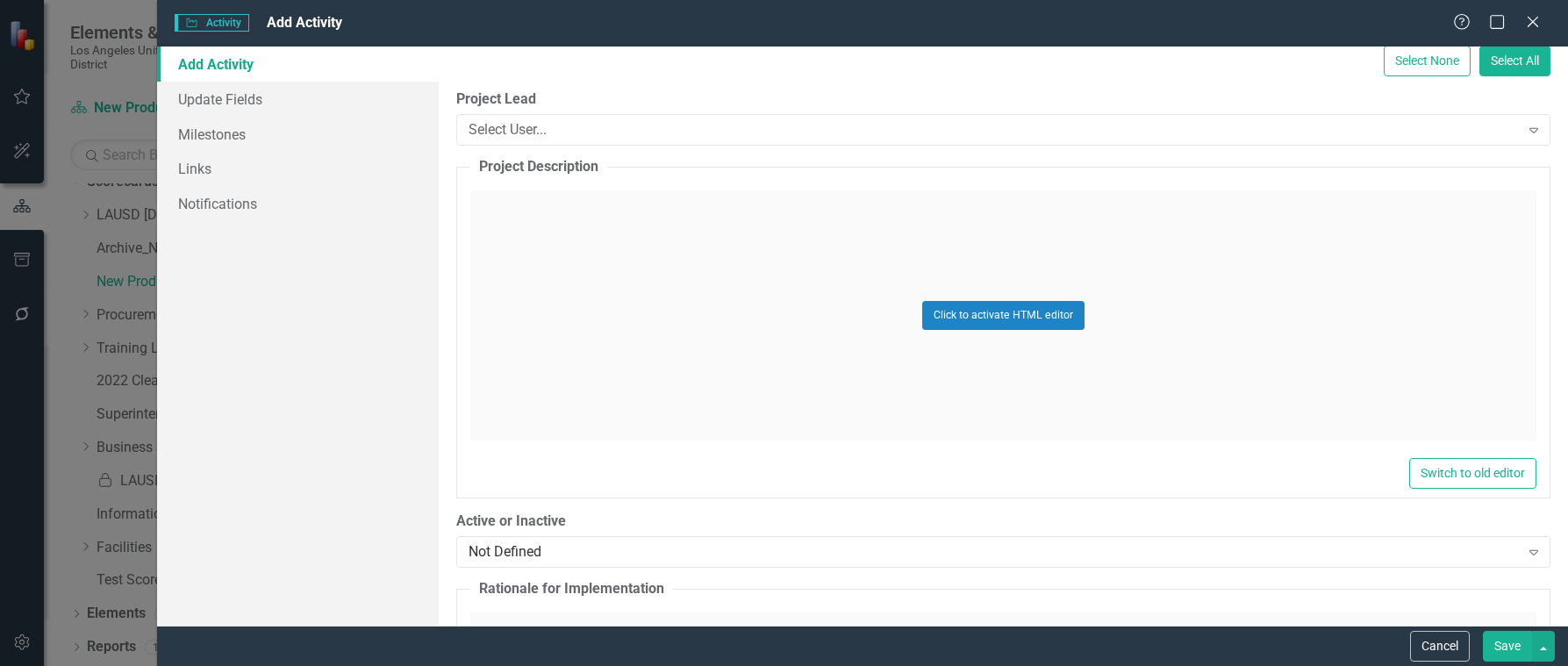
click at [503, 223] on div "Click to activate HTML editor" at bounding box center [1003, 316] width 1066 height 250
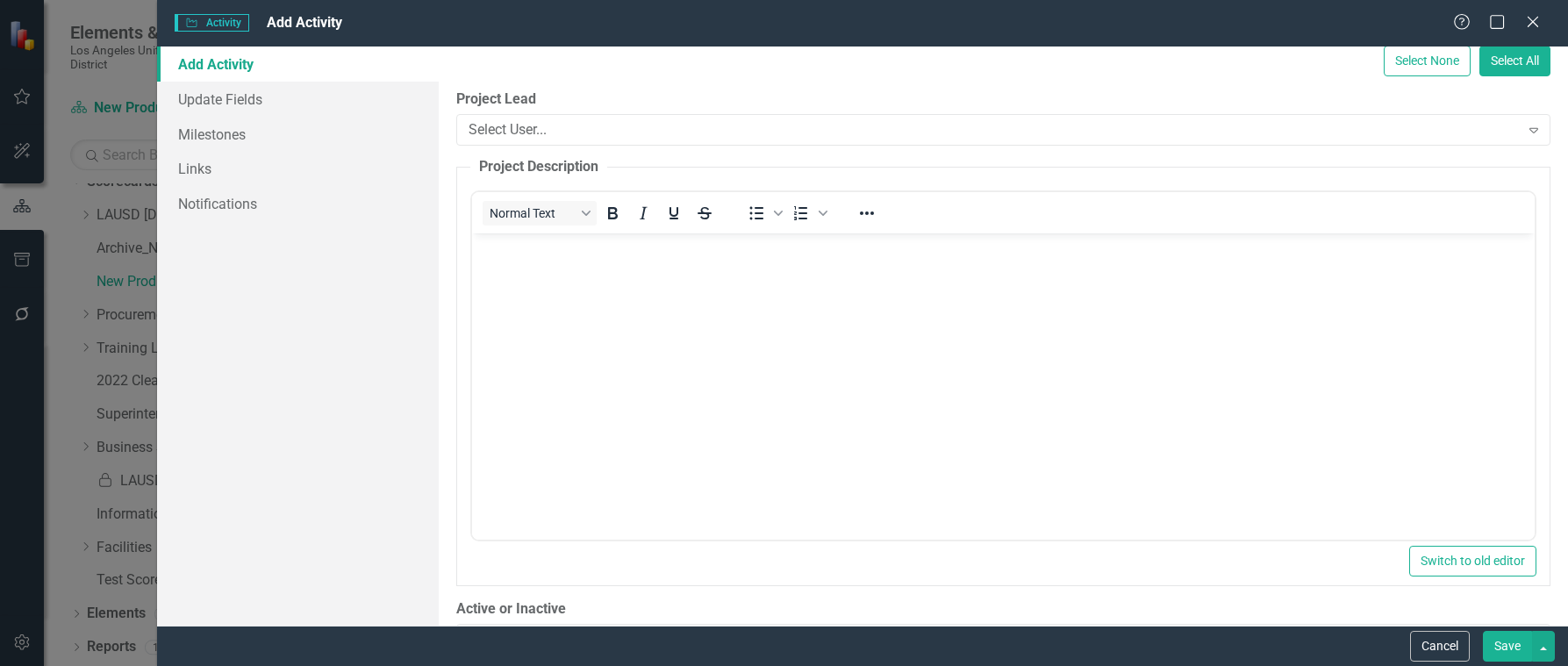
scroll to position [0, 0]
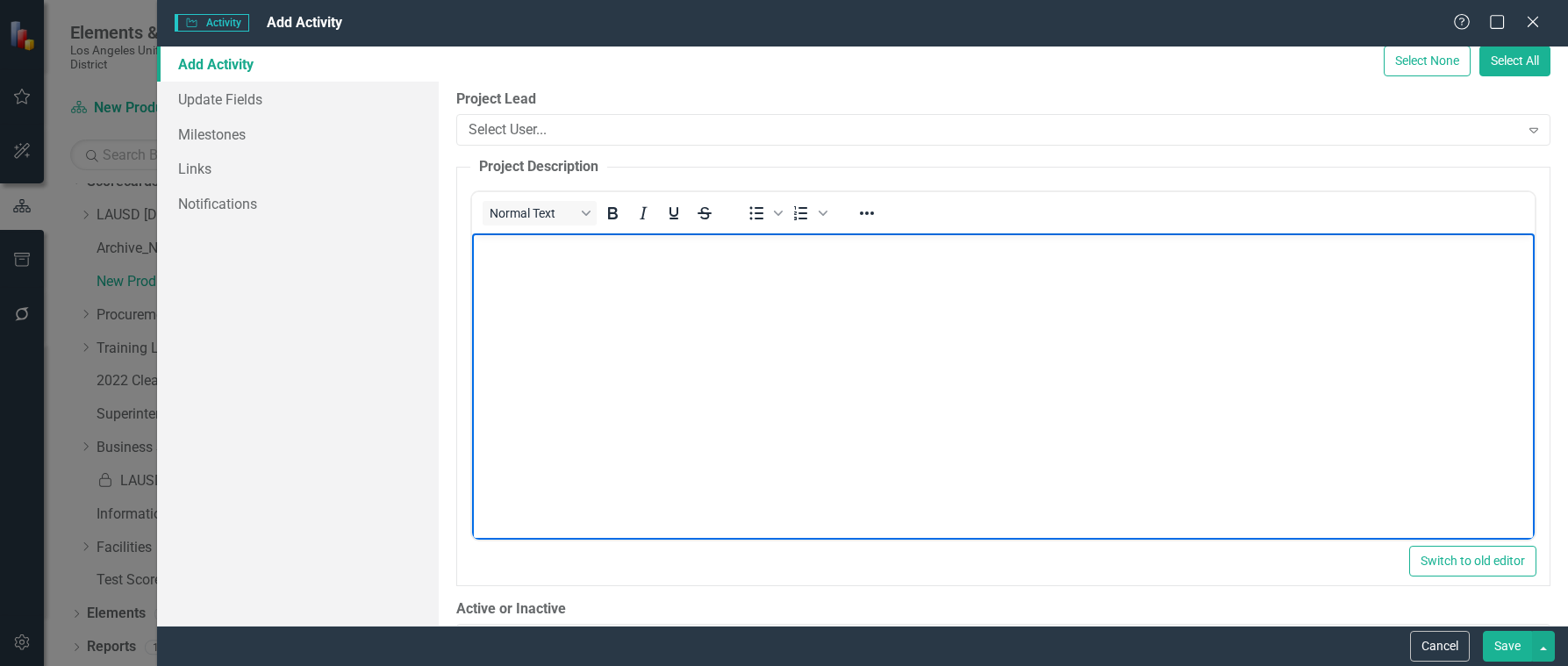
click at [504, 253] on p "Rich Text Area. Press ALT-0 for help." at bounding box center [1003, 247] width 1054 height 21
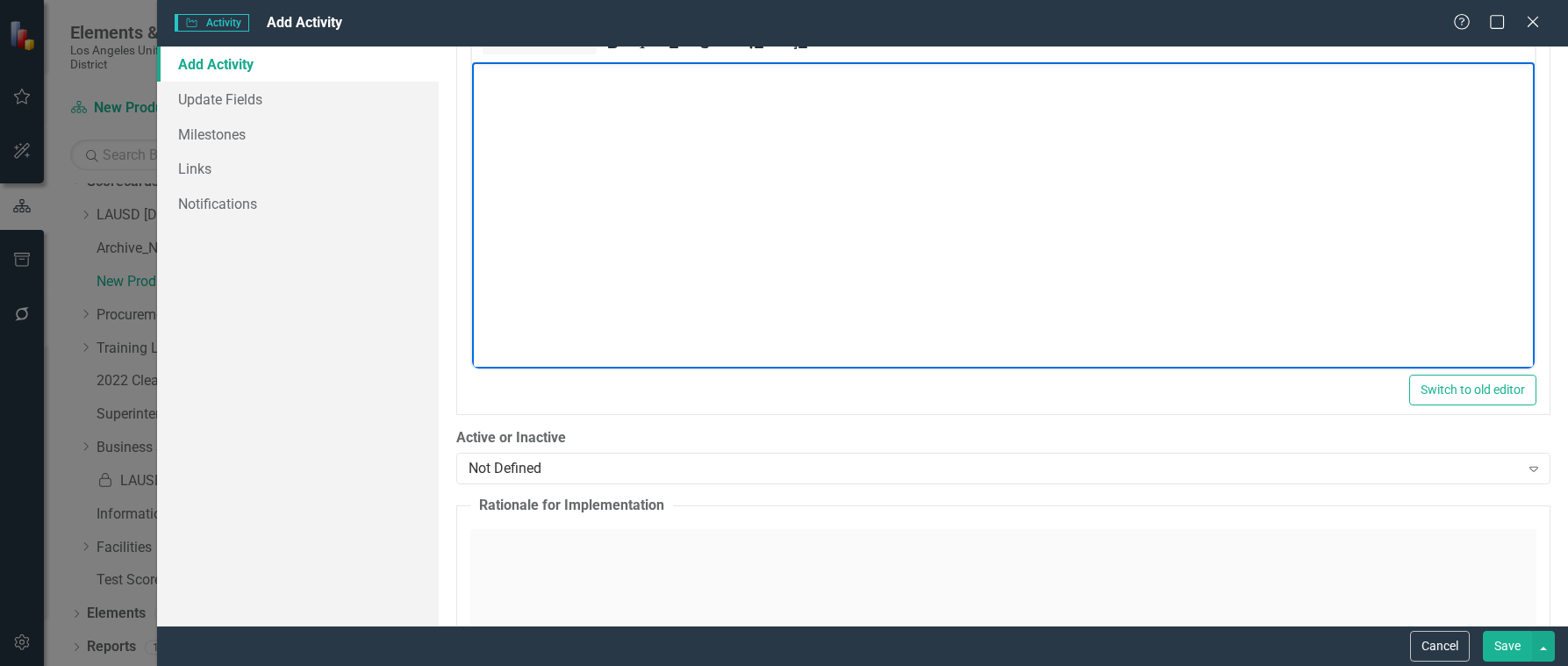
scroll to position [966, 0]
click at [556, 109] on body "Rich Text Area. Press ALT-0 for help." at bounding box center [1003, 188] width 1063 height 263
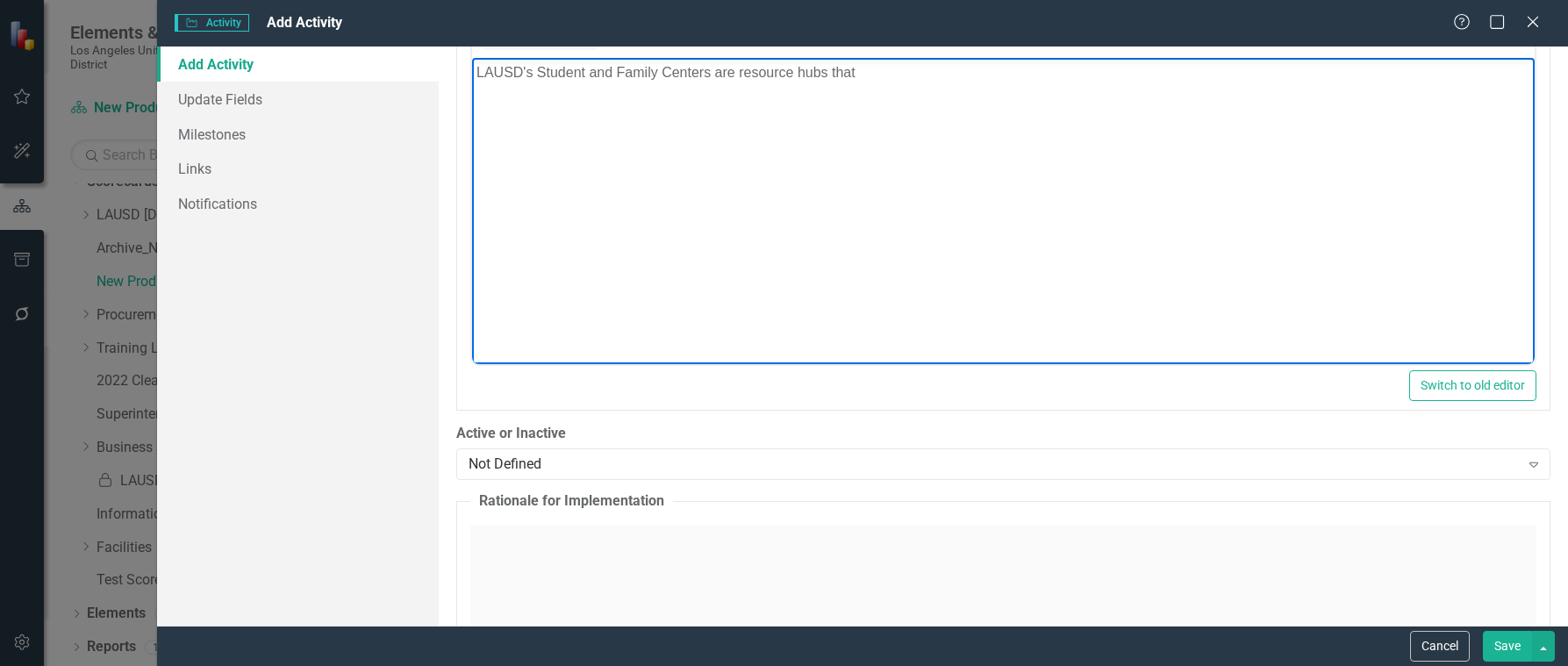
click at [877, 71] on p "LAUSD's Student and Family Centers are resource hubs that" at bounding box center [1003, 72] width 1054 height 21
click at [1497, 82] on p "LAUSD's Student and Family Centers are resource hubs that provide support servi…" at bounding box center [1003, 72] width 1054 height 21
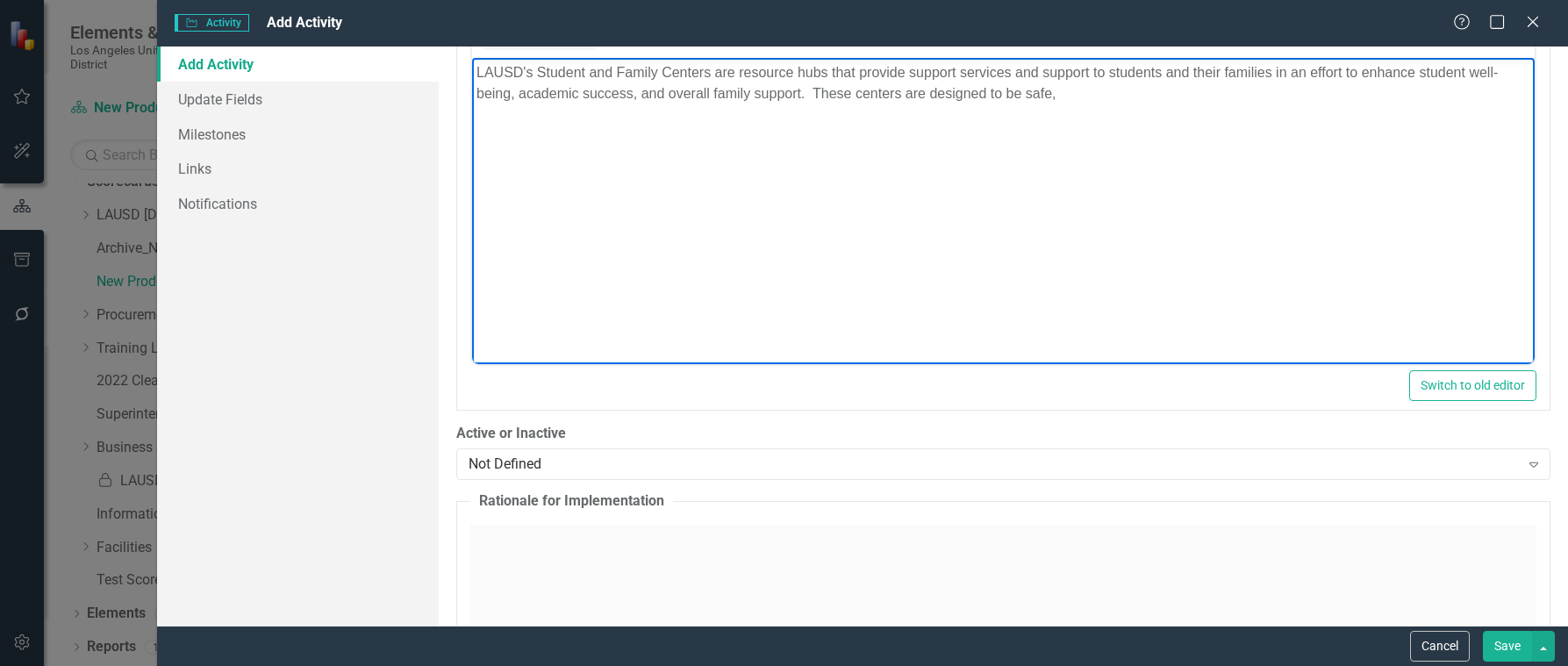
click at [1066, 102] on p "LAUSD's Student and Family Centers are resource hubs that provide support servi…" at bounding box center [1003, 82] width 1054 height 43
click at [623, 116] on p "LAUSD's Student and Family Centers are resource hubs that provide support servi…" at bounding box center [1003, 92] width 1054 height 63
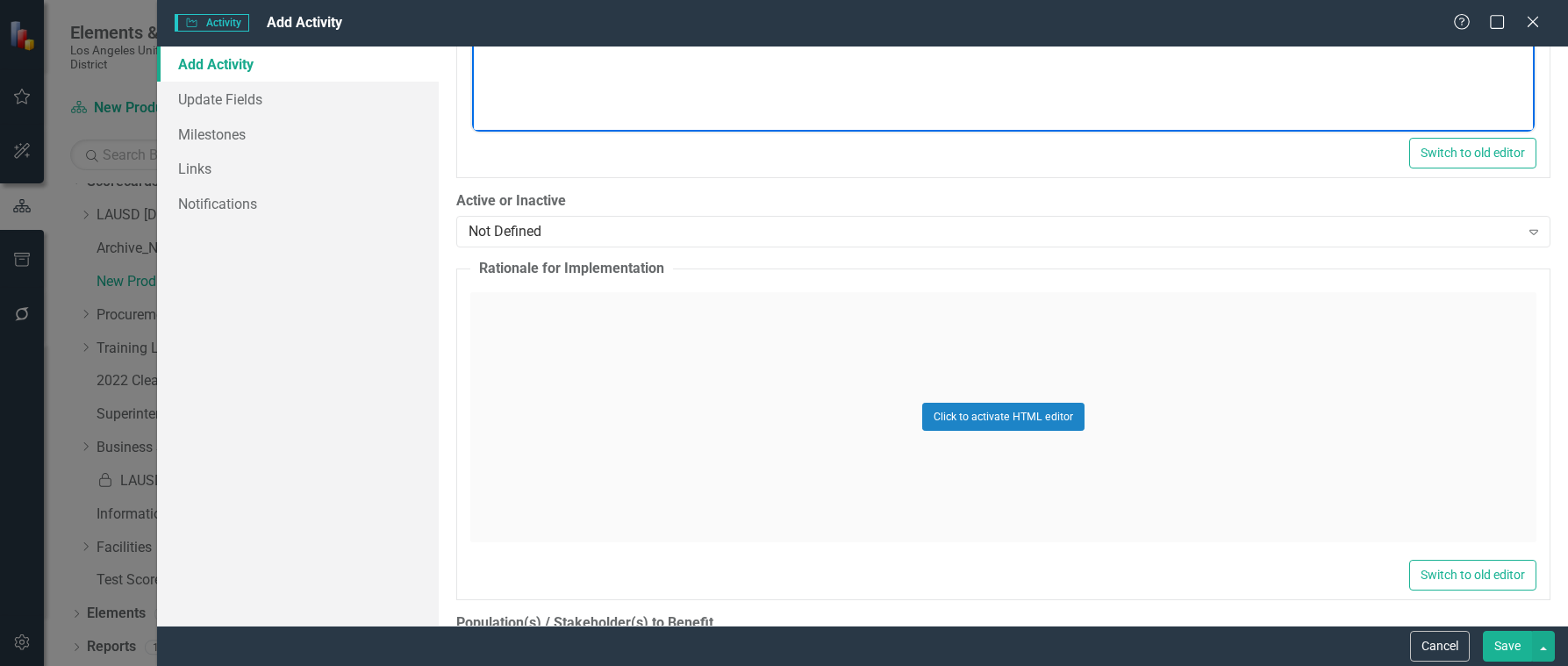
scroll to position [1229, 0]
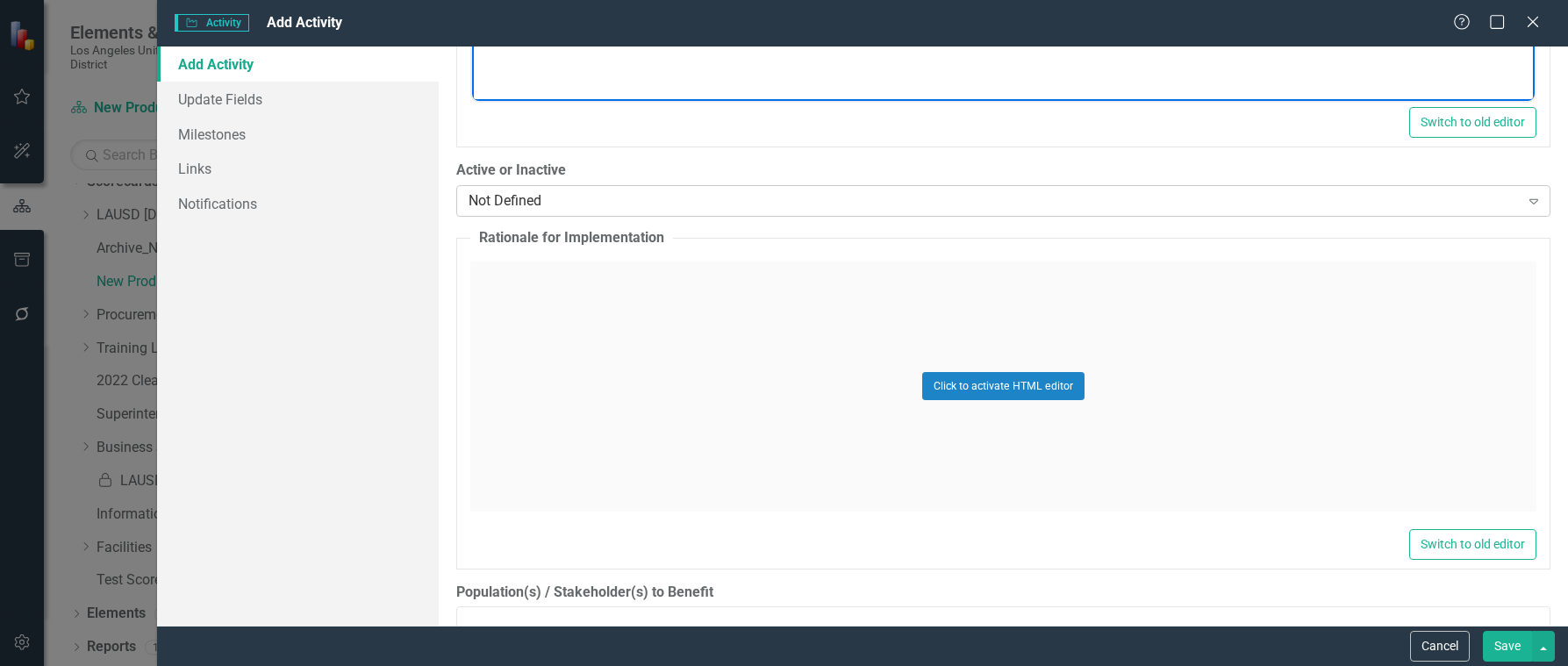
click at [653, 192] on div "Not Defined" at bounding box center [994, 200] width 1050 height 20
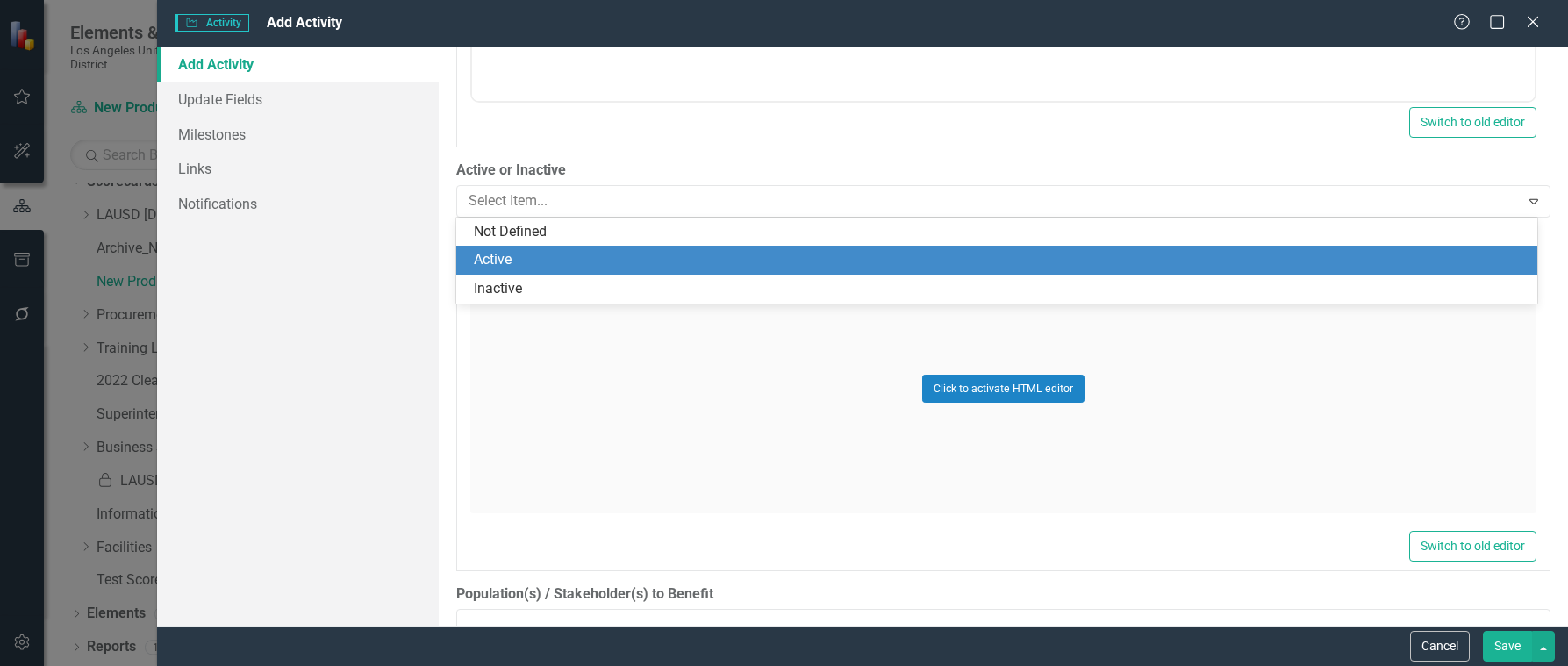
click at [501, 258] on div "Active" at bounding box center [1001, 260] width 1053 height 20
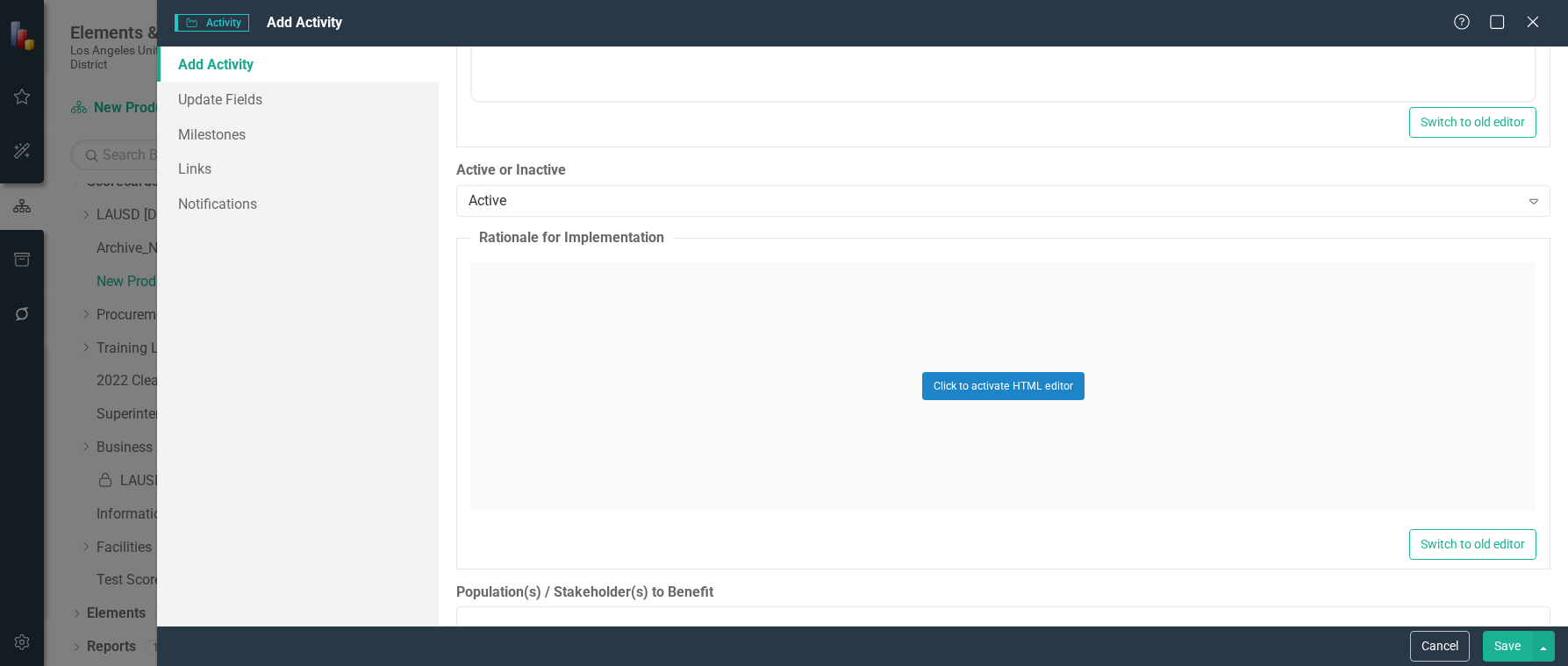
click at [500, 278] on div "Click to activate HTML editor" at bounding box center [1003, 387] width 1066 height 250
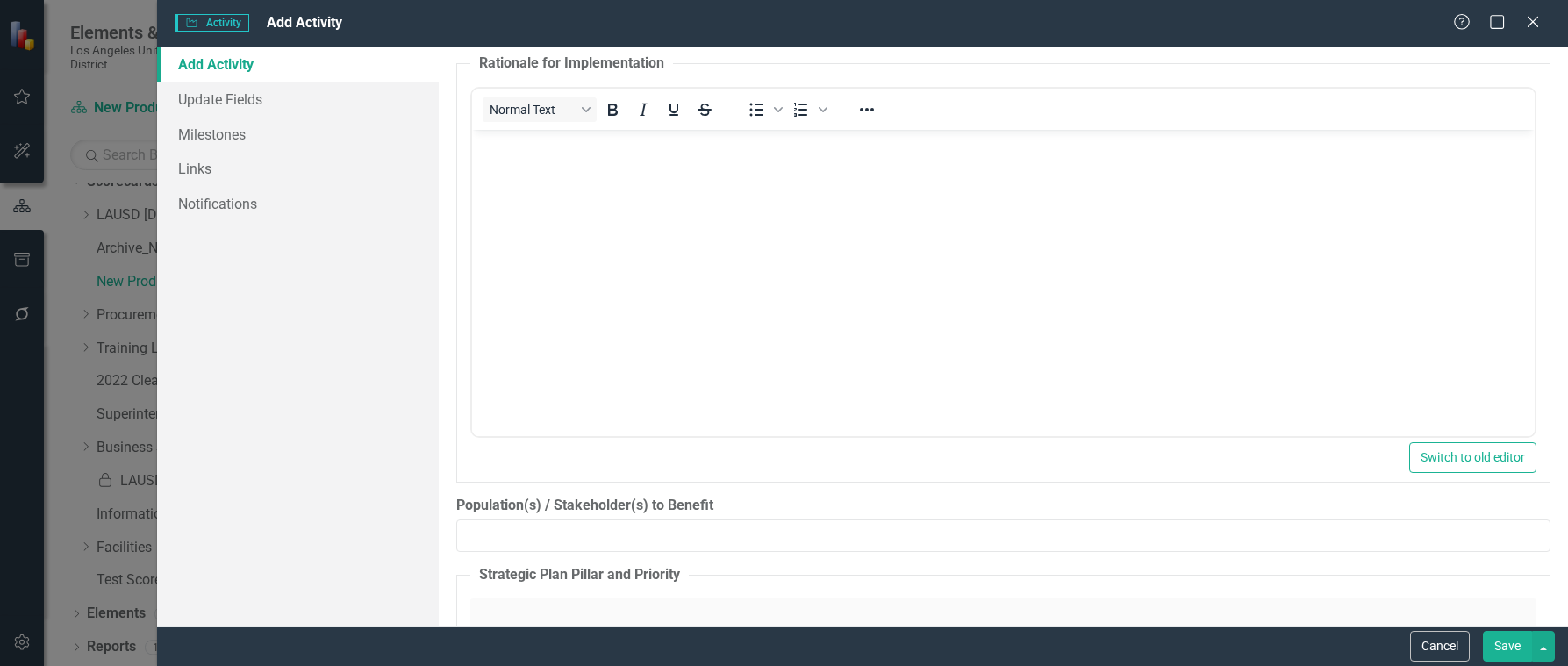
scroll to position [1405, 0]
click at [517, 159] on body "Rich Text Area. Press ALT-0 for help." at bounding box center [1003, 260] width 1063 height 263
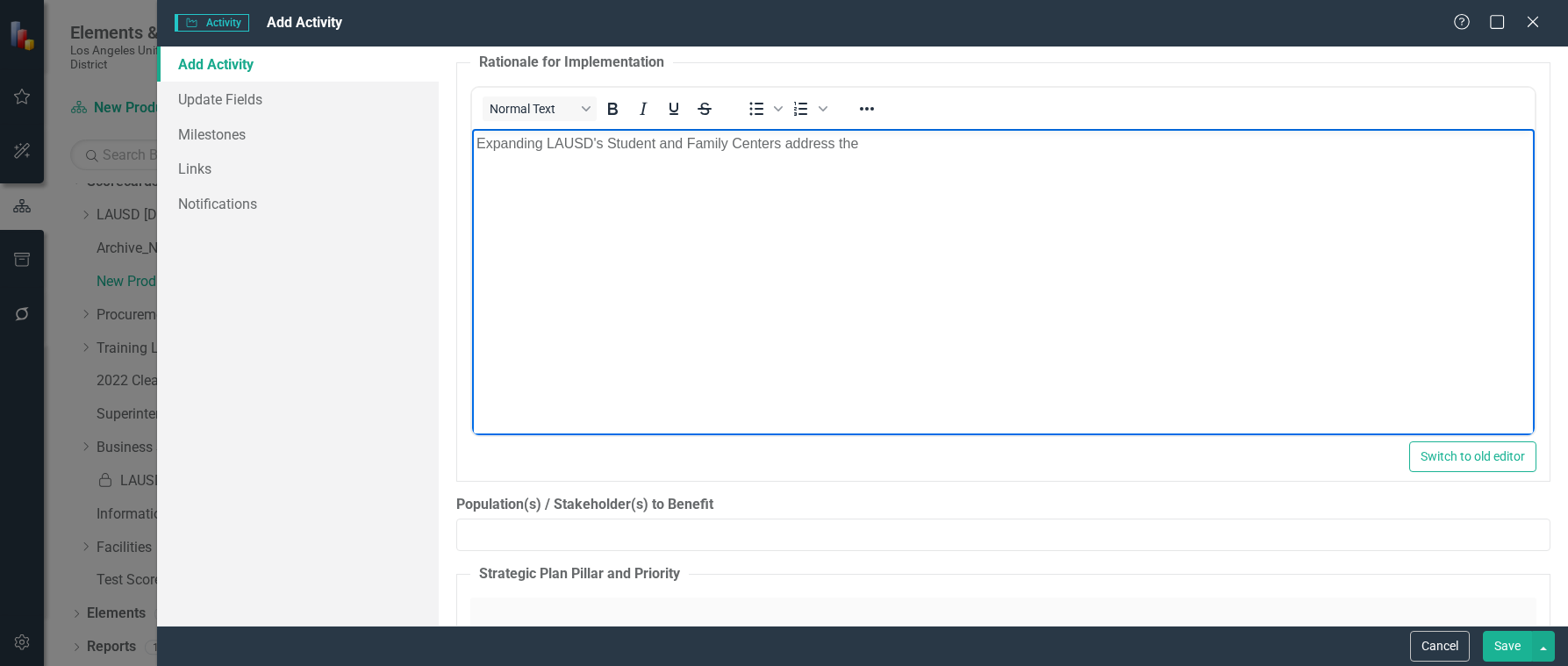
click at [888, 145] on p "Expanding LAUSD's Student and Family Centers address the" at bounding box center [1003, 143] width 1054 height 21
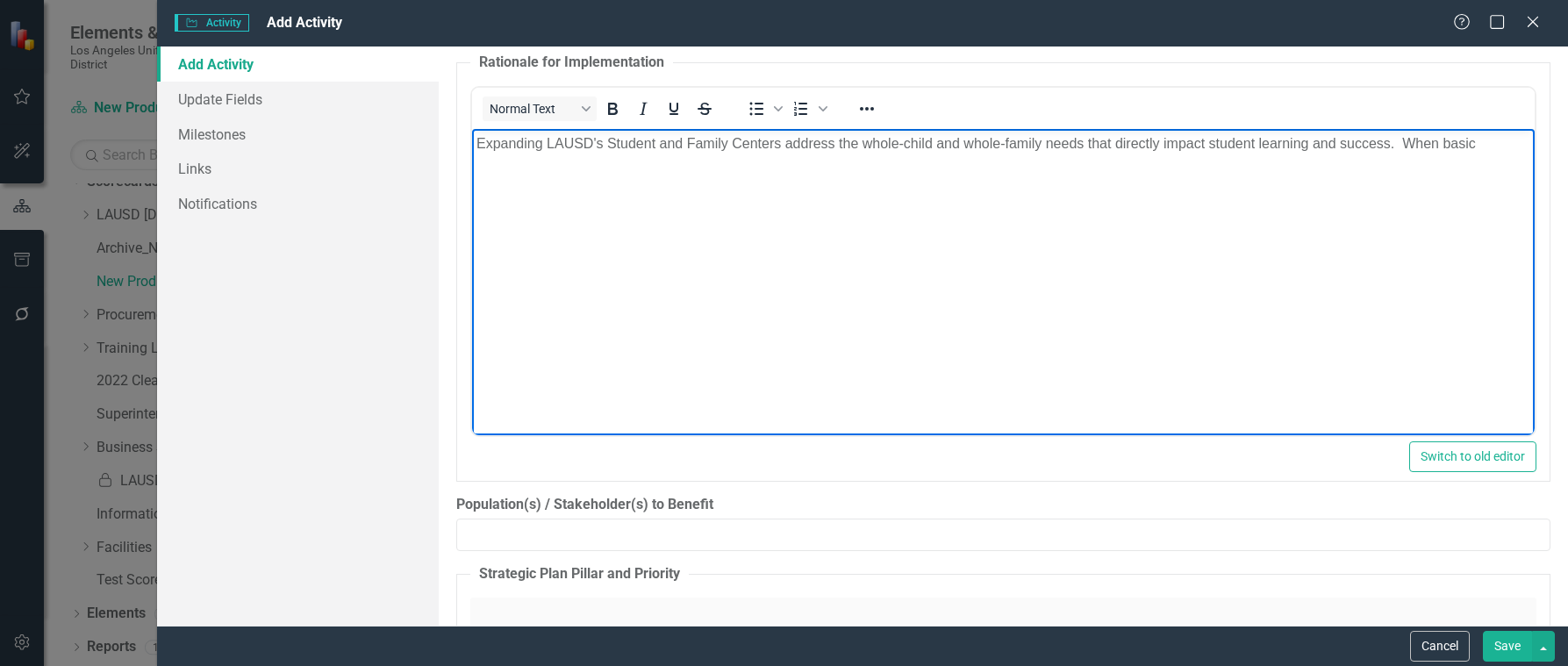
click at [1488, 137] on p "Expanding LAUSD's Student and Family Centers address the whole-child and whole-…" at bounding box center [1003, 143] width 1054 height 21
click at [1099, 164] on p "Expanding LAUSD's Student and Family Centers address the whole-child and whole-…" at bounding box center [1003, 153] width 1054 height 43
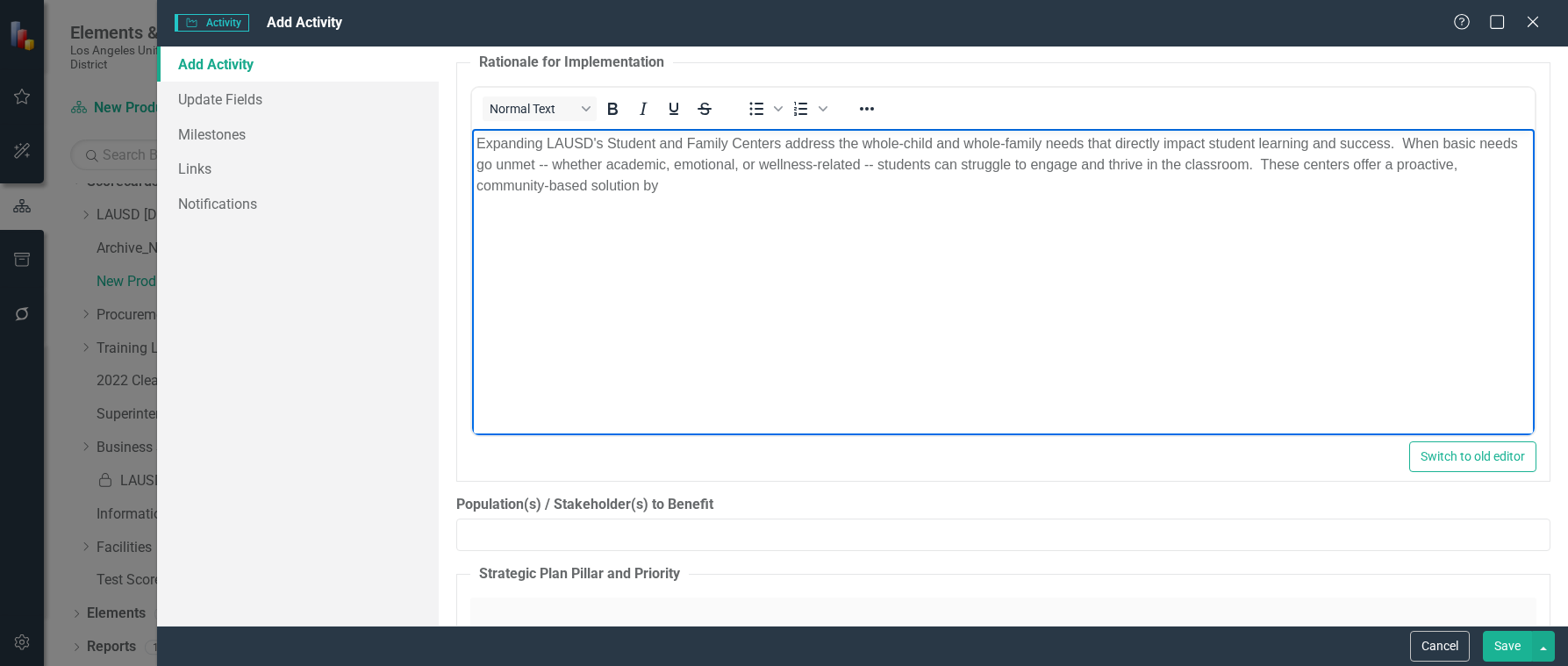
click at [676, 191] on p "Expanding LAUSD's Student and Family Centers address the whole-child and whole-…" at bounding box center [1003, 163] width 1054 height 63
click at [1250, 190] on p "Expanding LAUSD's Student and Family Centers address the whole-child and whole-…" at bounding box center [1003, 163] width 1054 height 63
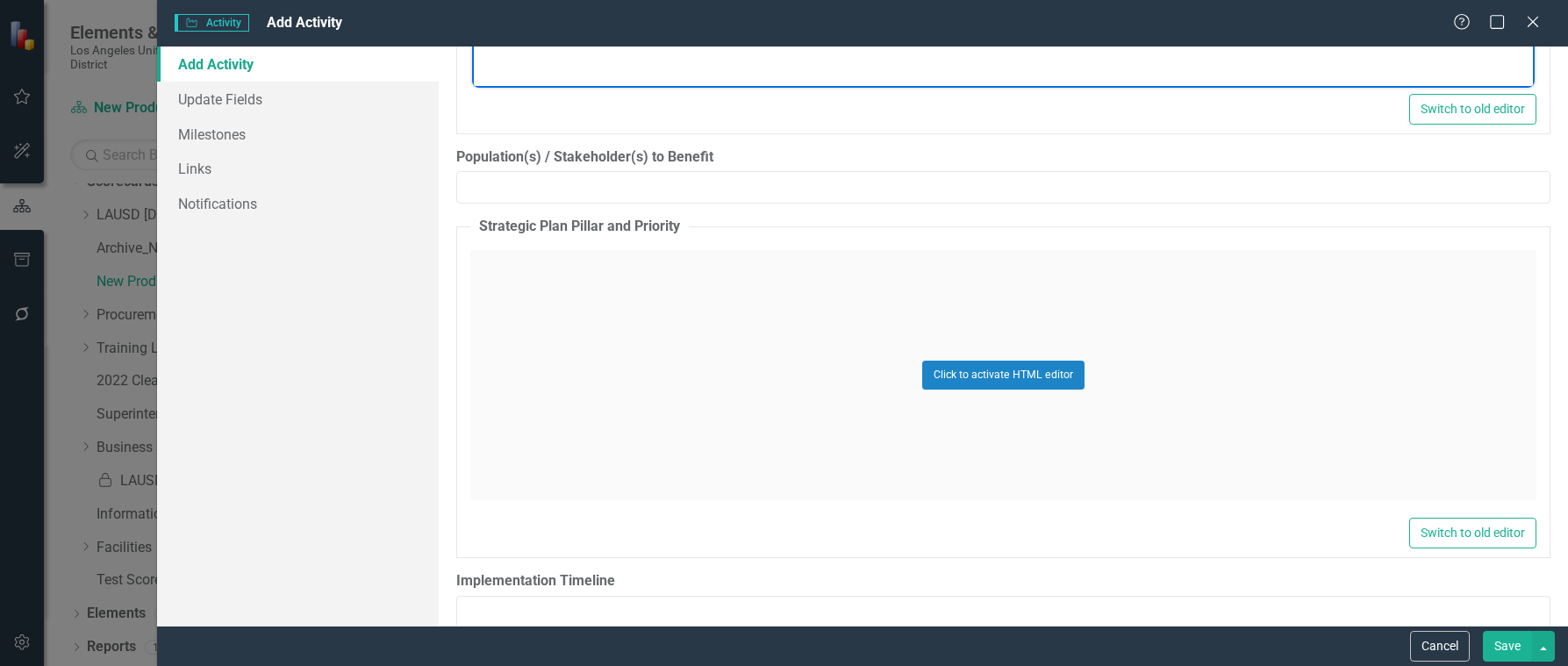
scroll to position [1756, 0]
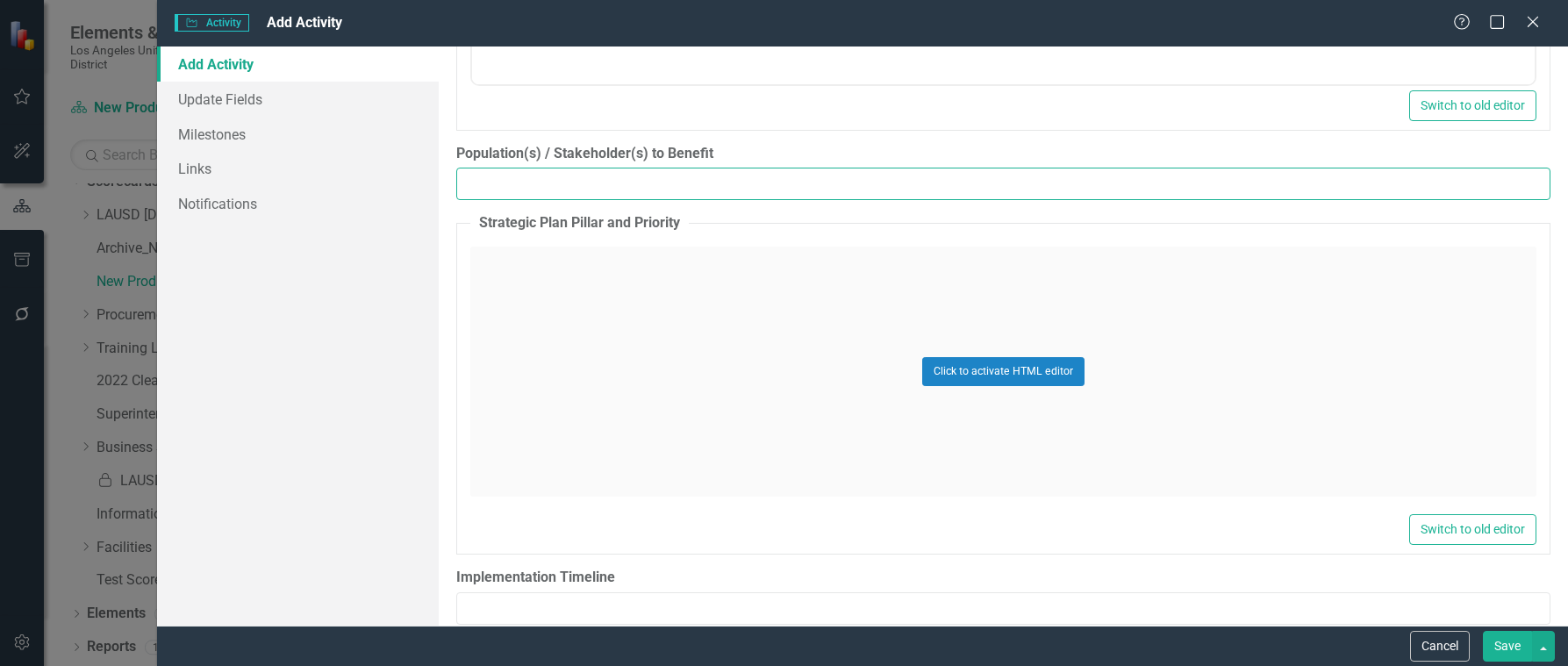
click at [534, 185] on input "Population(s) / Stakeholder(s) to Benefit" at bounding box center [1003, 184] width 1094 height 33
type input "All students"
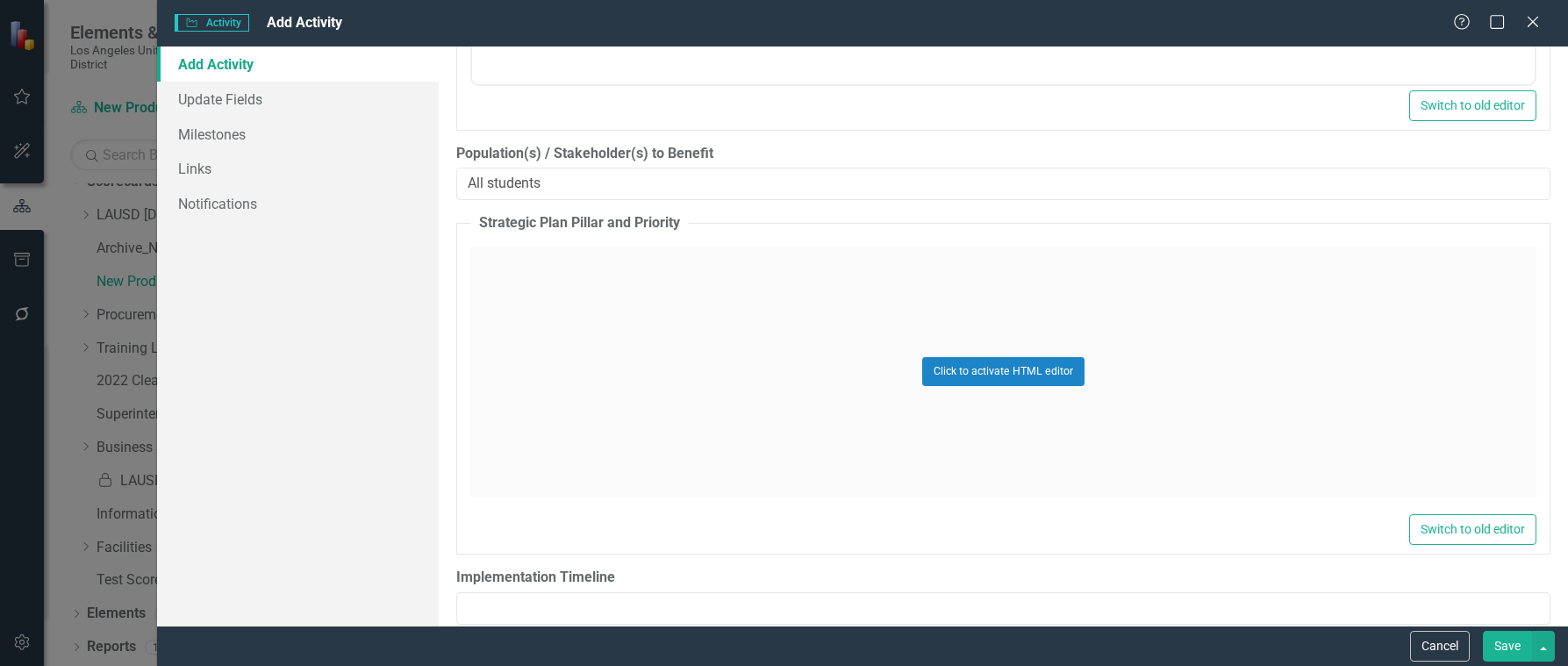
click at [537, 282] on div "Click to activate HTML editor" at bounding box center [1003, 372] width 1066 height 250
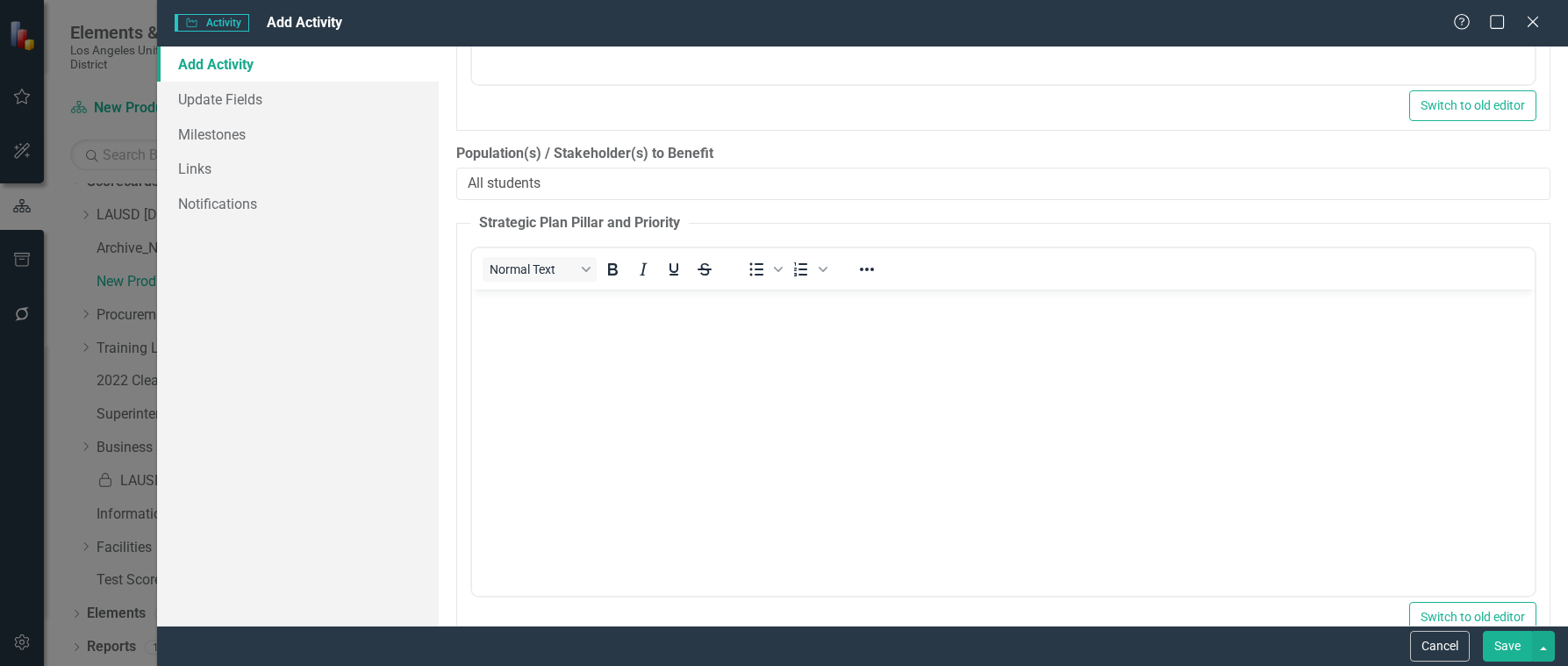
scroll to position [0, 0]
click at [504, 320] on body "Rich Text Area. Press ALT-0 for help." at bounding box center [1003, 421] width 1063 height 263
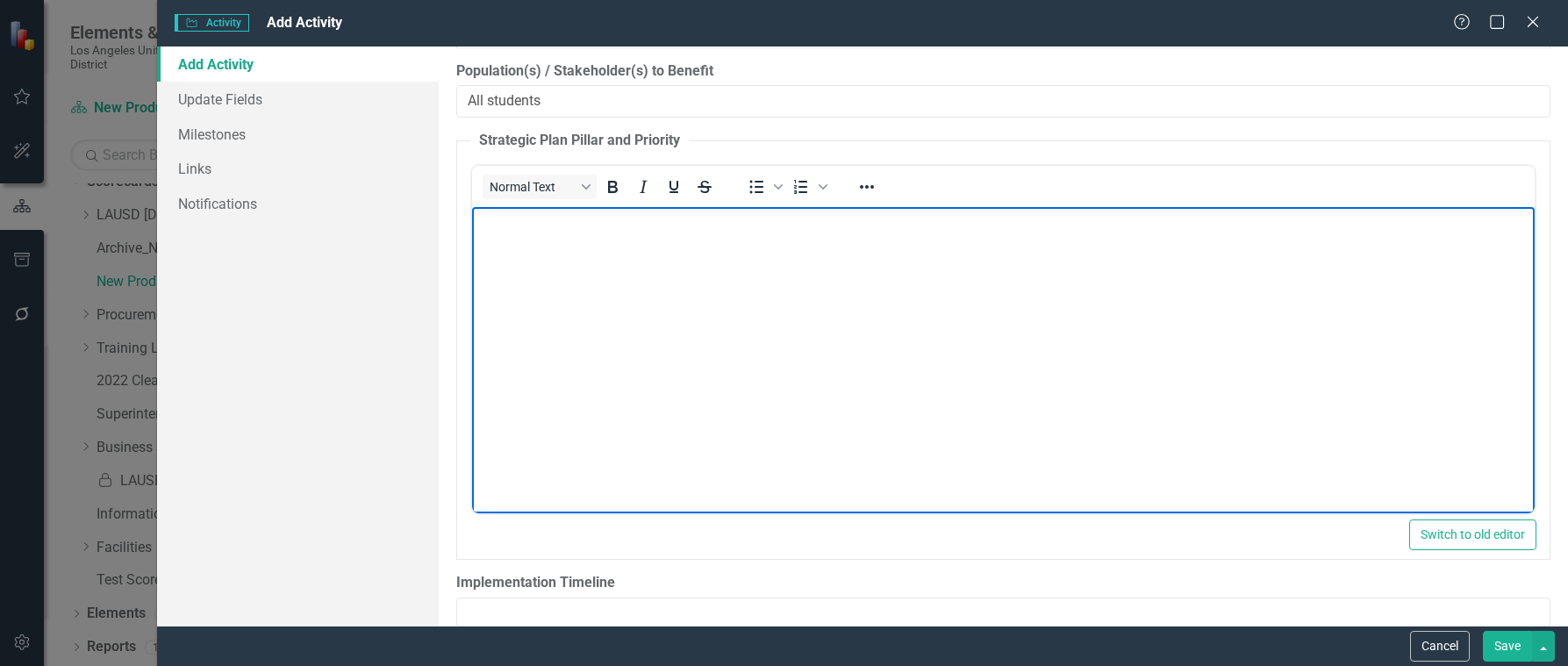
scroll to position [1931, 0]
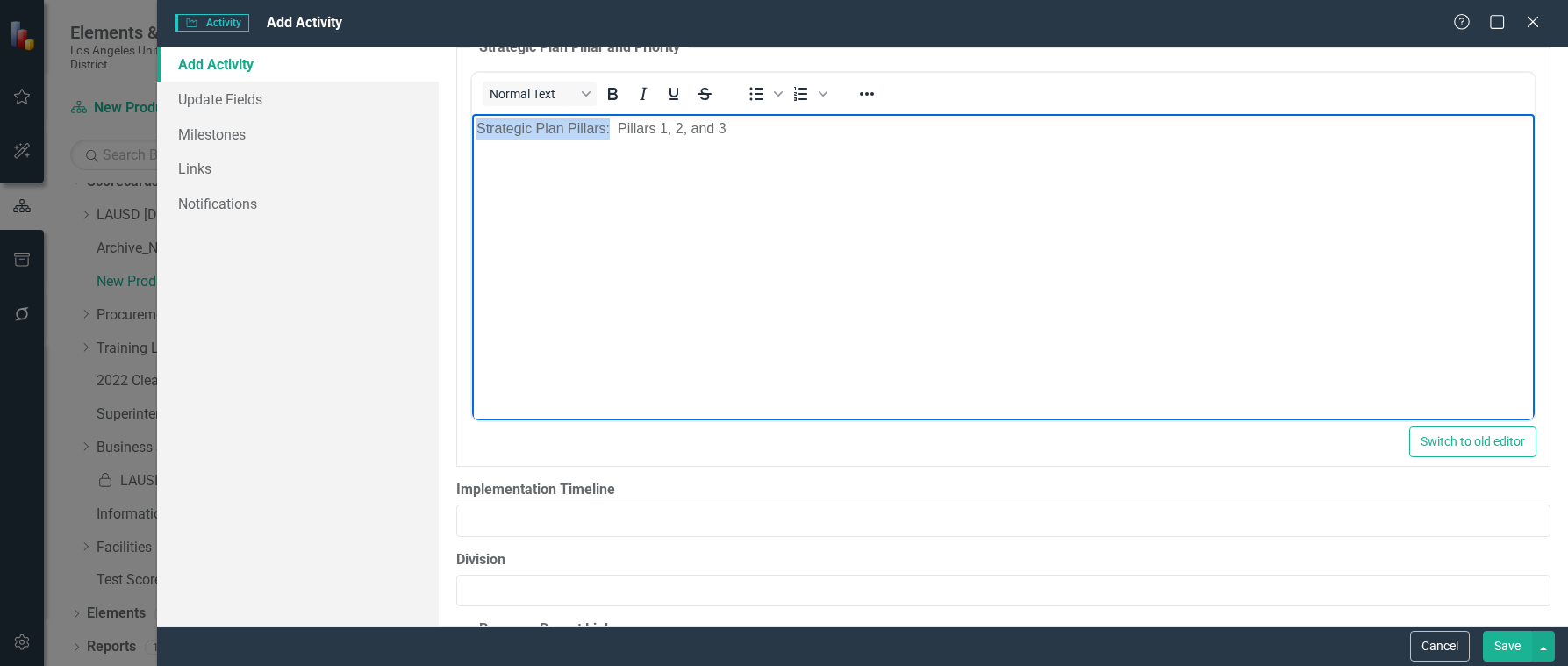
drag, startPoint x: 478, startPoint y: 129, endPoint x: 610, endPoint y: 129, distance: 132.0
click at [610, 129] on p "Strategic Plan Pillars: Pillars 1, 2, and 3" at bounding box center [1003, 129] width 1054 height 21
click at [618, 90] on icon "Bold" at bounding box center [612, 94] width 21 height 21
drag, startPoint x: 698, startPoint y: 237, endPoint x: 761, endPoint y: 153, distance: 105.0
click at [698, 238] on body "Strategic Plan Pillars: Pillars 1, 2, and 3" at bounding box center [1003, 246] width 1063 height 263
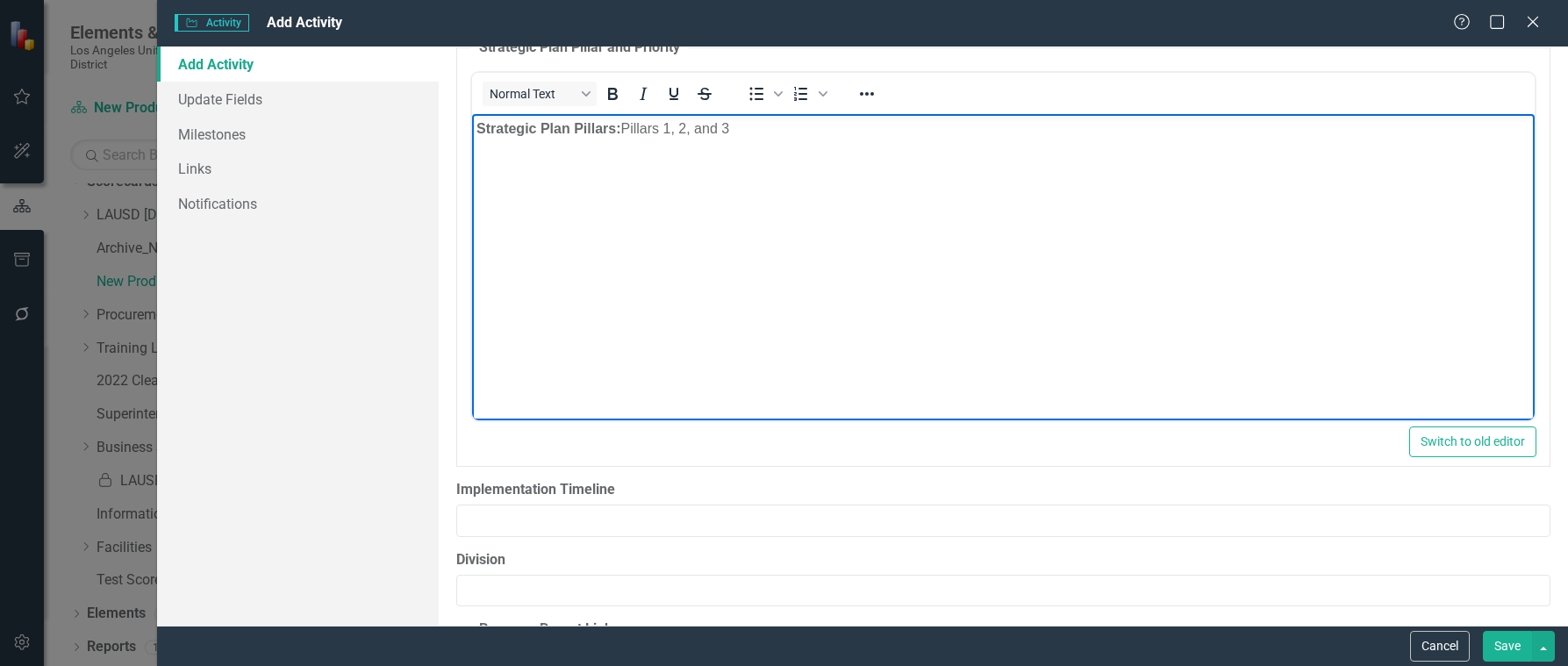
click at [762, 130] on p "Strategic Plan Pillars: Pillars 1, 2, and 3" at bounding box center [1003, 129] width 1054 height 21
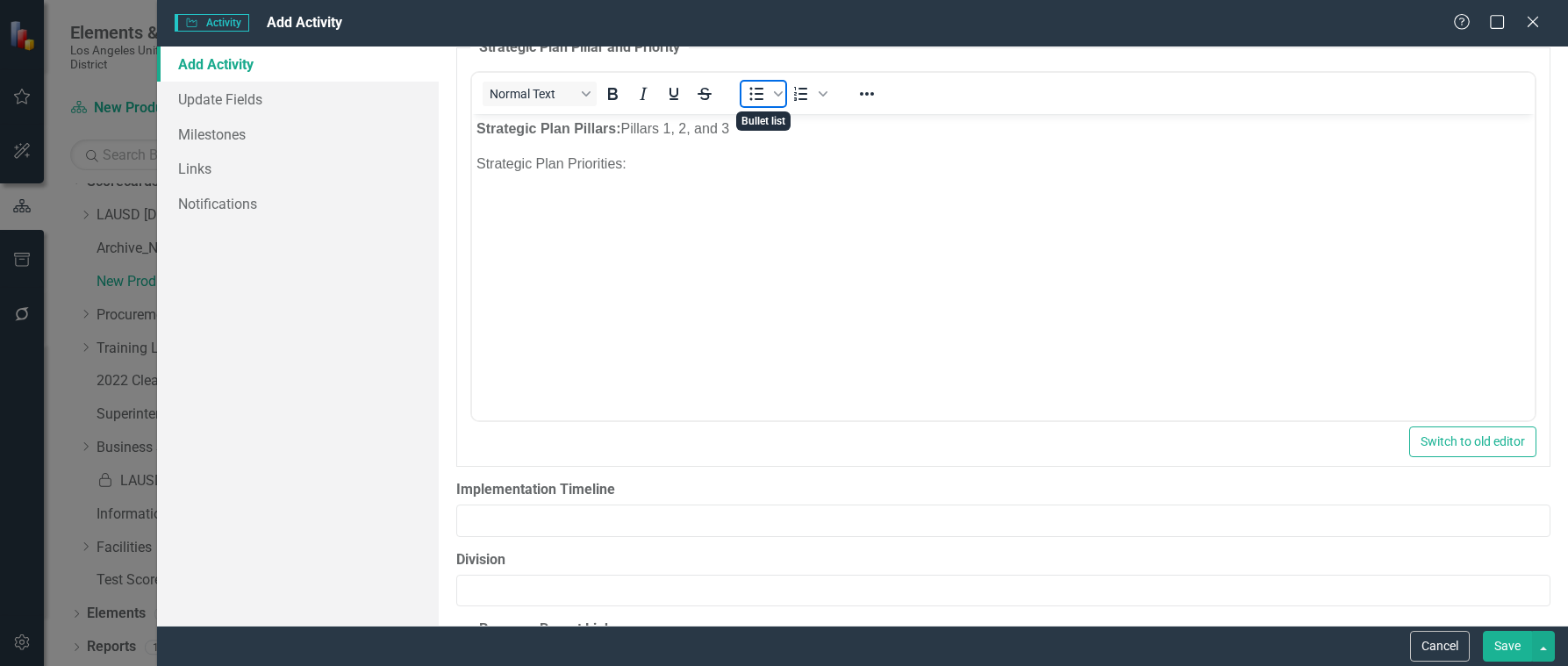
click at [763, 99] on icon "Bullet list" at bounding box center [757, 94] width 14 height 13
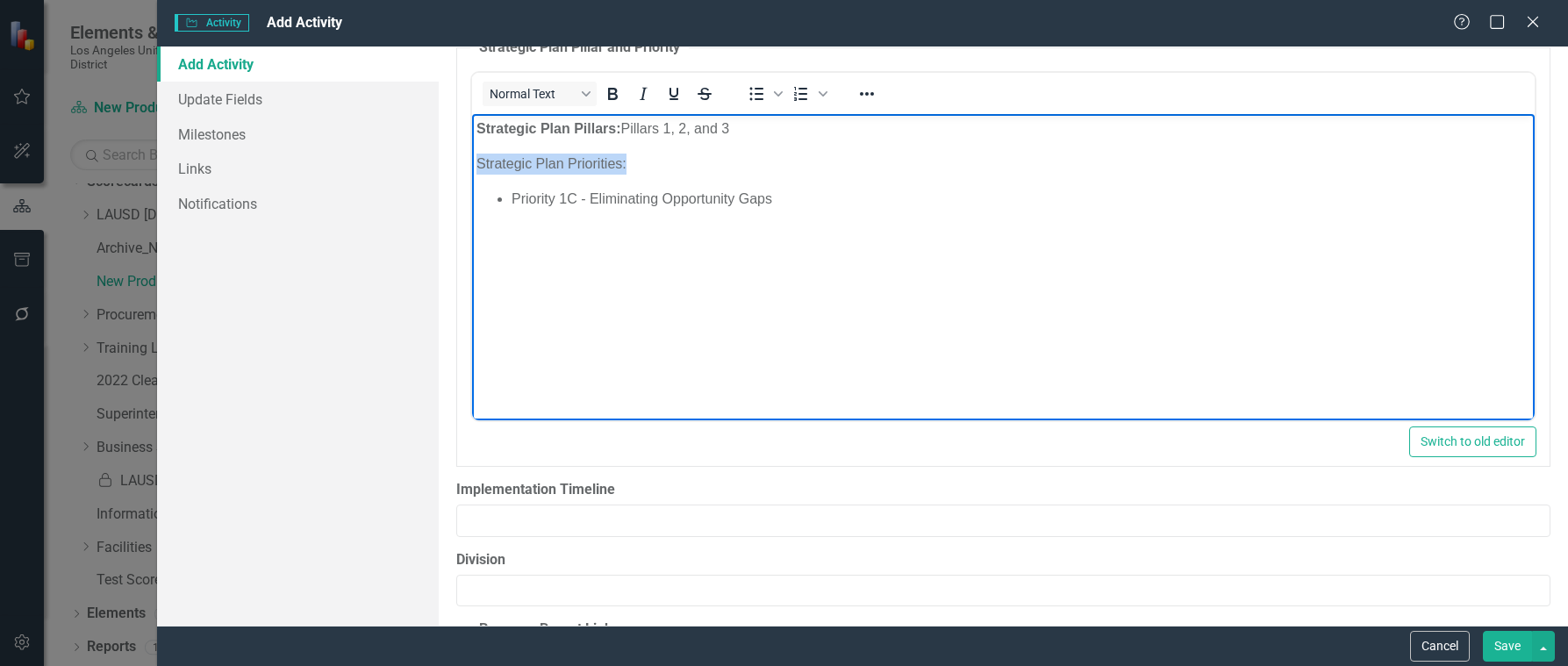
drag, startPoint x: 476, startPoint y: 164, endPoint x: 628, endPoint y: 164, distance: 152.0
click at [628, 164] on p "Strategic Plan Priorities:" at bounding box center [1003, 164] width 1054 height 21
click at [617, 97] on icon "Bold" at bounding box center [612, 94] width 10 height 12
drag, startPoint x: 624, startPoint y: 355, endPoint x: 682, endPoint y: 255, distance: 115.6
click at [624, 345] on body "Strategic Plan Pillars: Pillars 1, 2, and 3 Strategic Plan Priorities: Priority…" at bounding box center [1003, 246] width 1063 height 263
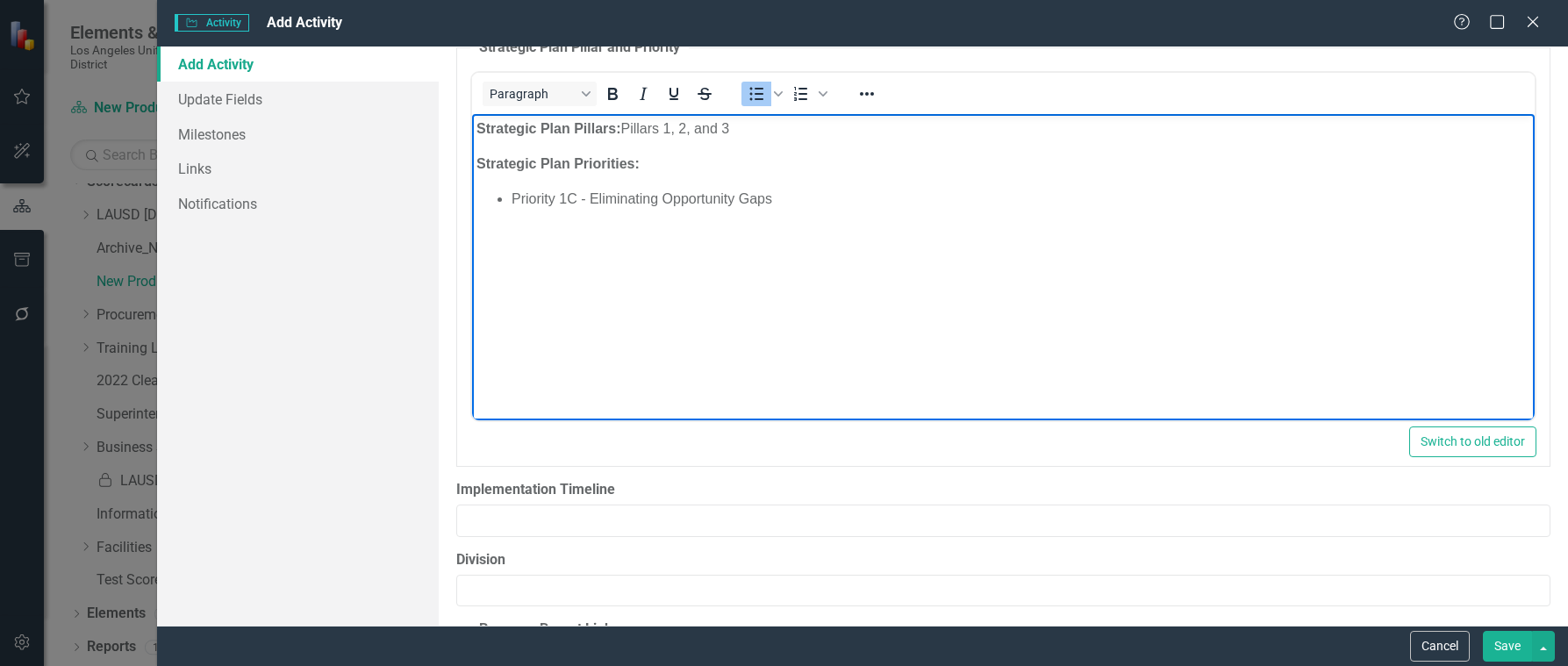
click at [790, 193] on li "Priority 1C - Eliminating Opportunity Gaps" at bounding box center [1020, 200] width 1018 height 21
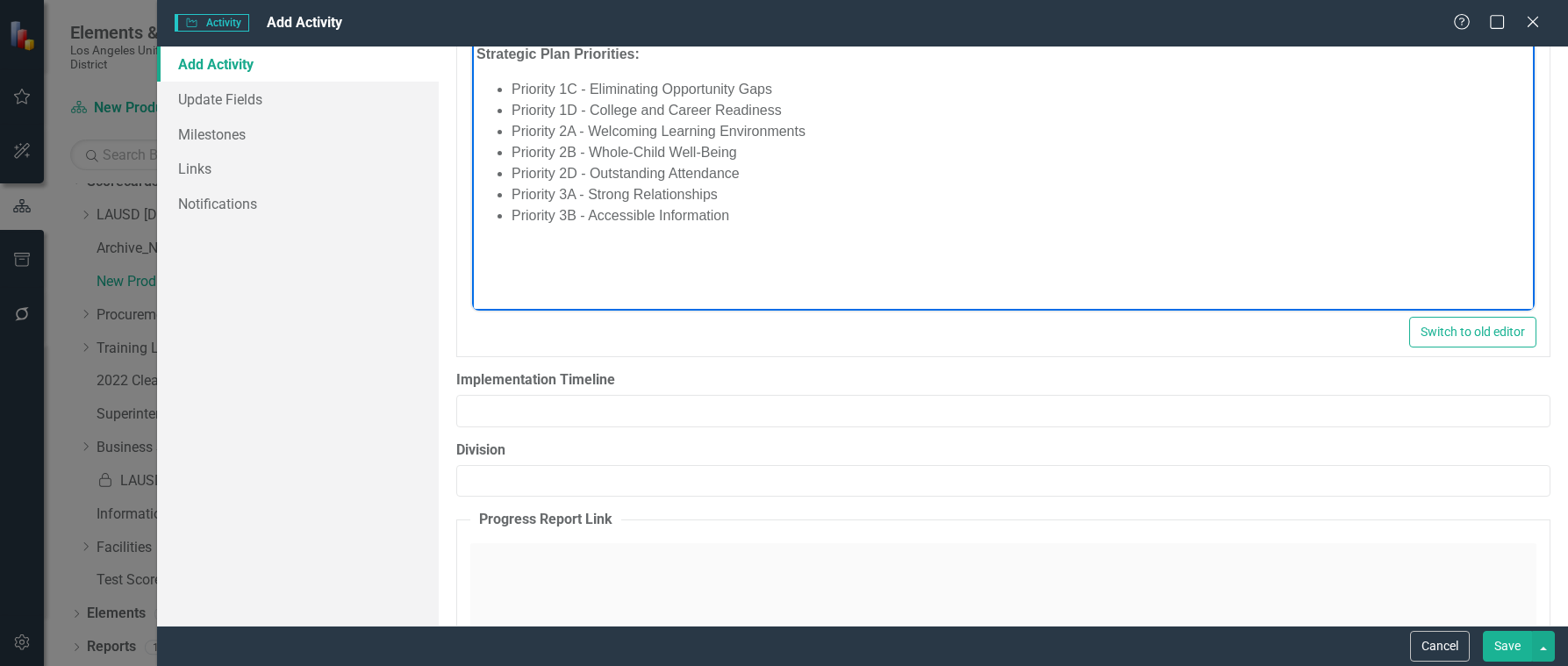
scroll to position [2107, 0]
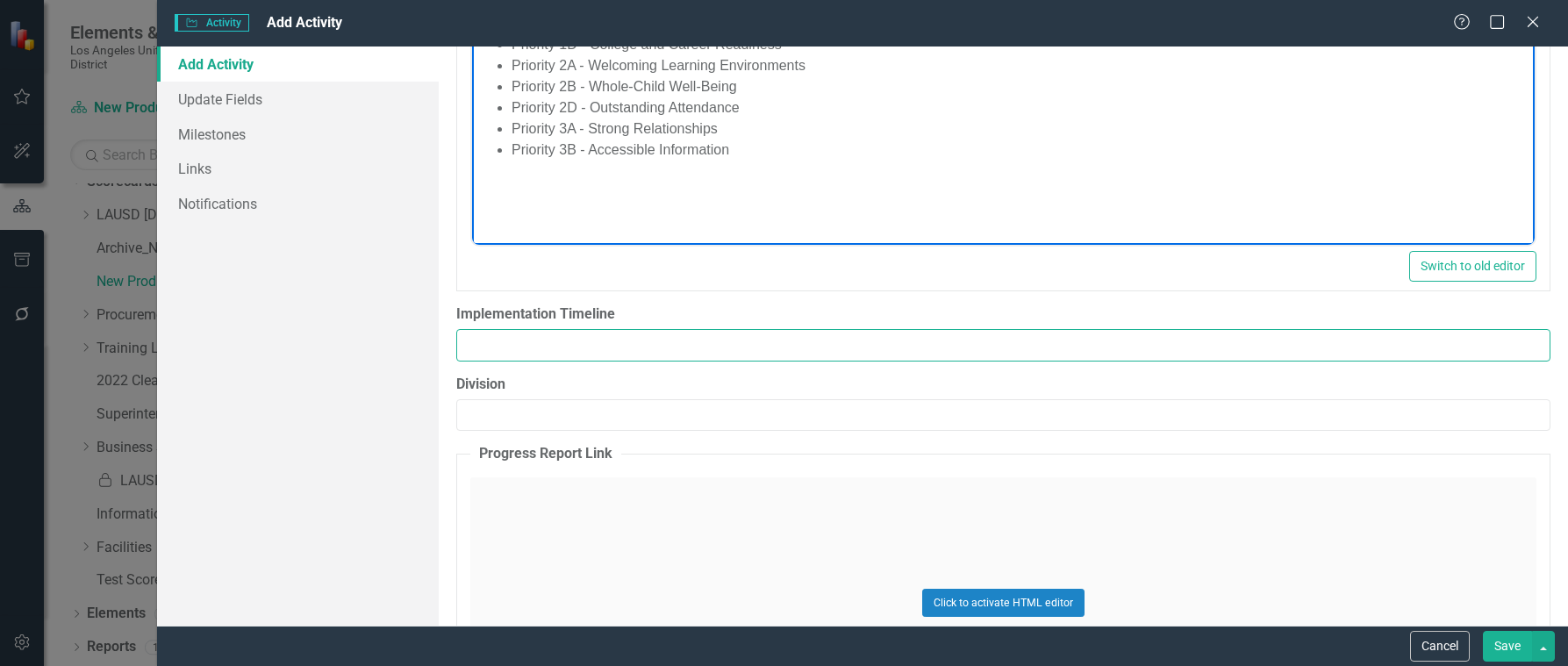
click at [541, 343] on input "Implementation Timeline" at bounding box center [1003, 345] width 1094 height 33
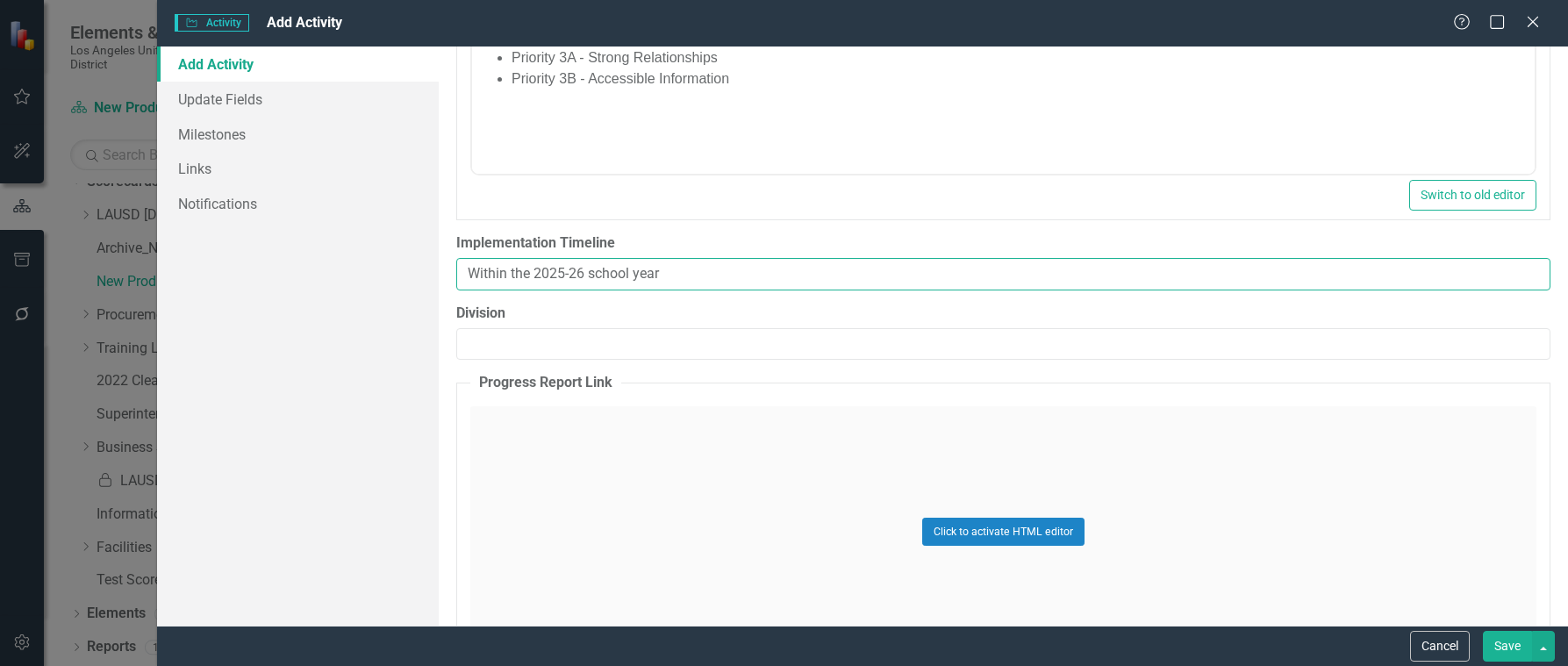
scroll to position [2283, 0]
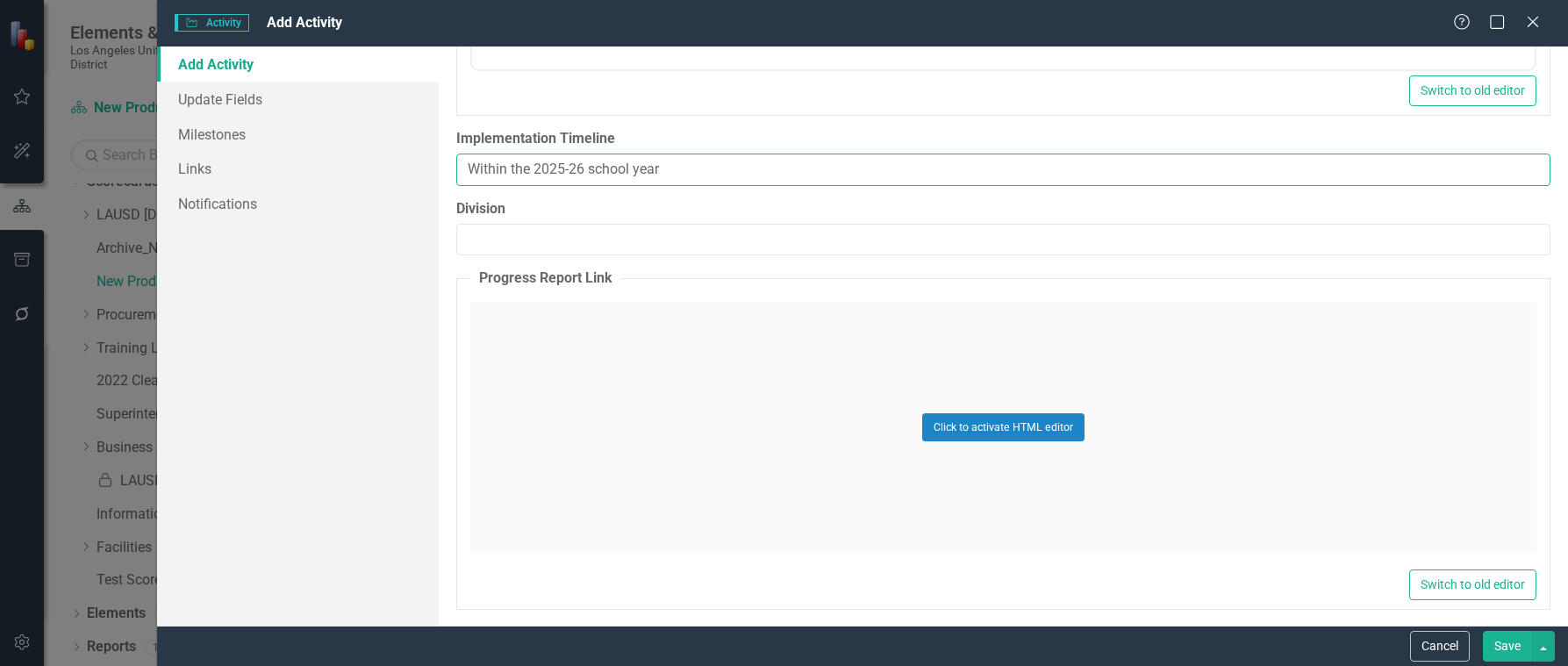
type input "Within the 2025-26 school year"
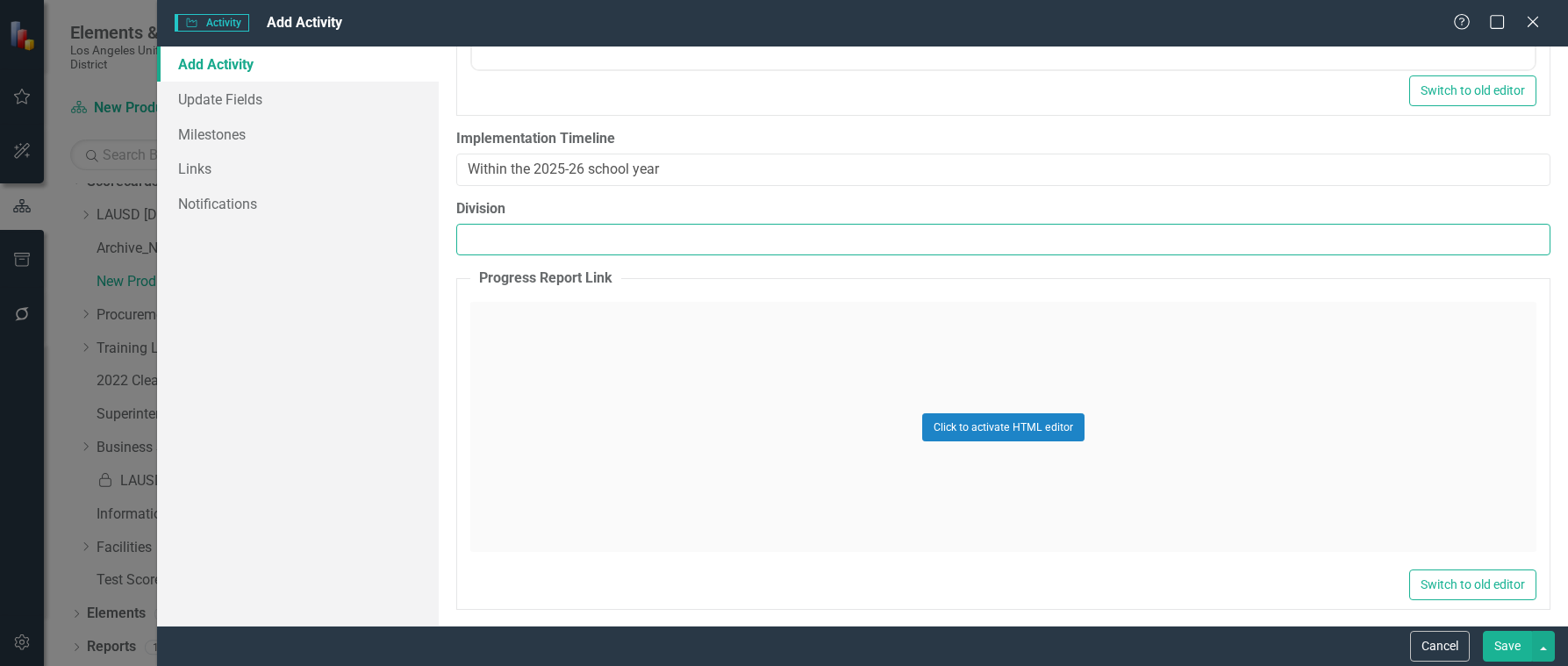
click at [496, 239] on input "Division" at bounding box center [1003, 239] width 1094 height 33
click at [681, 238] on input "Division" at bounding box center [1003, 239] width 1094 height 33
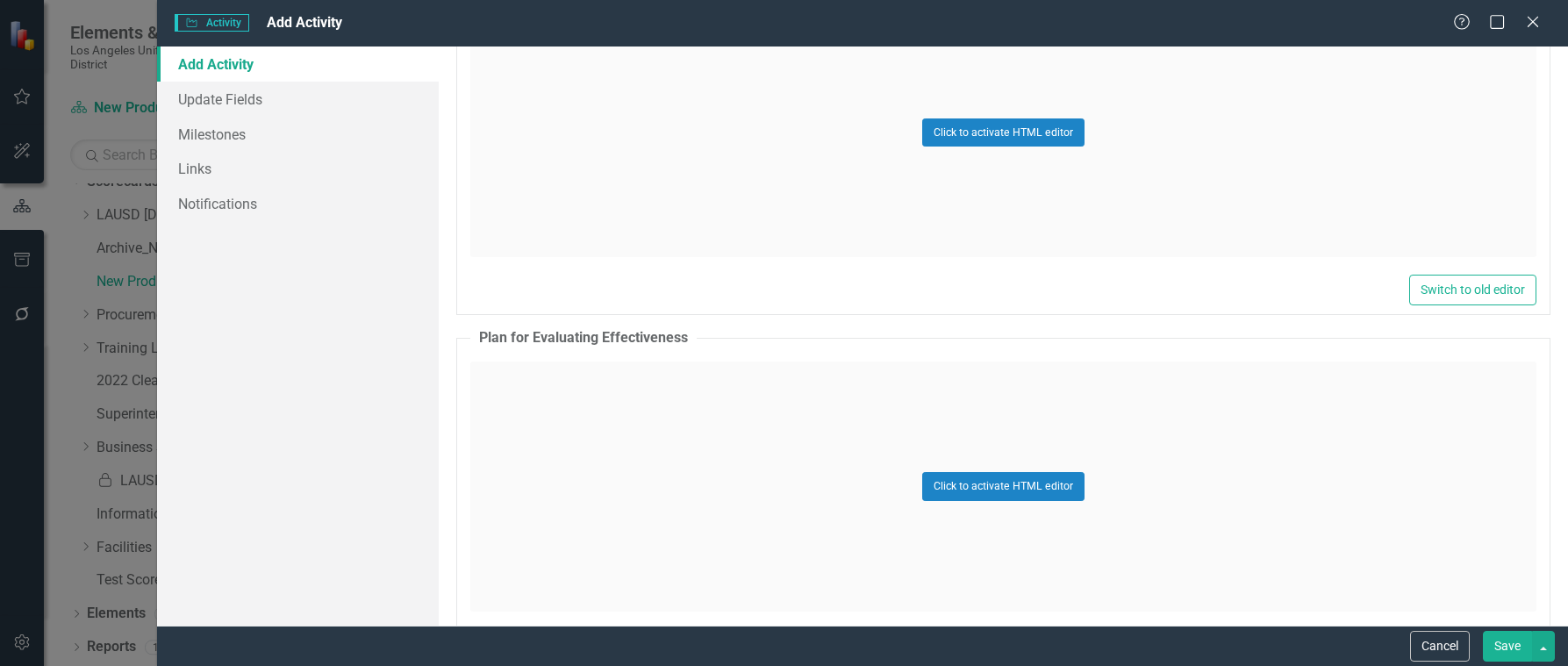
scroll to position [2648, 0]
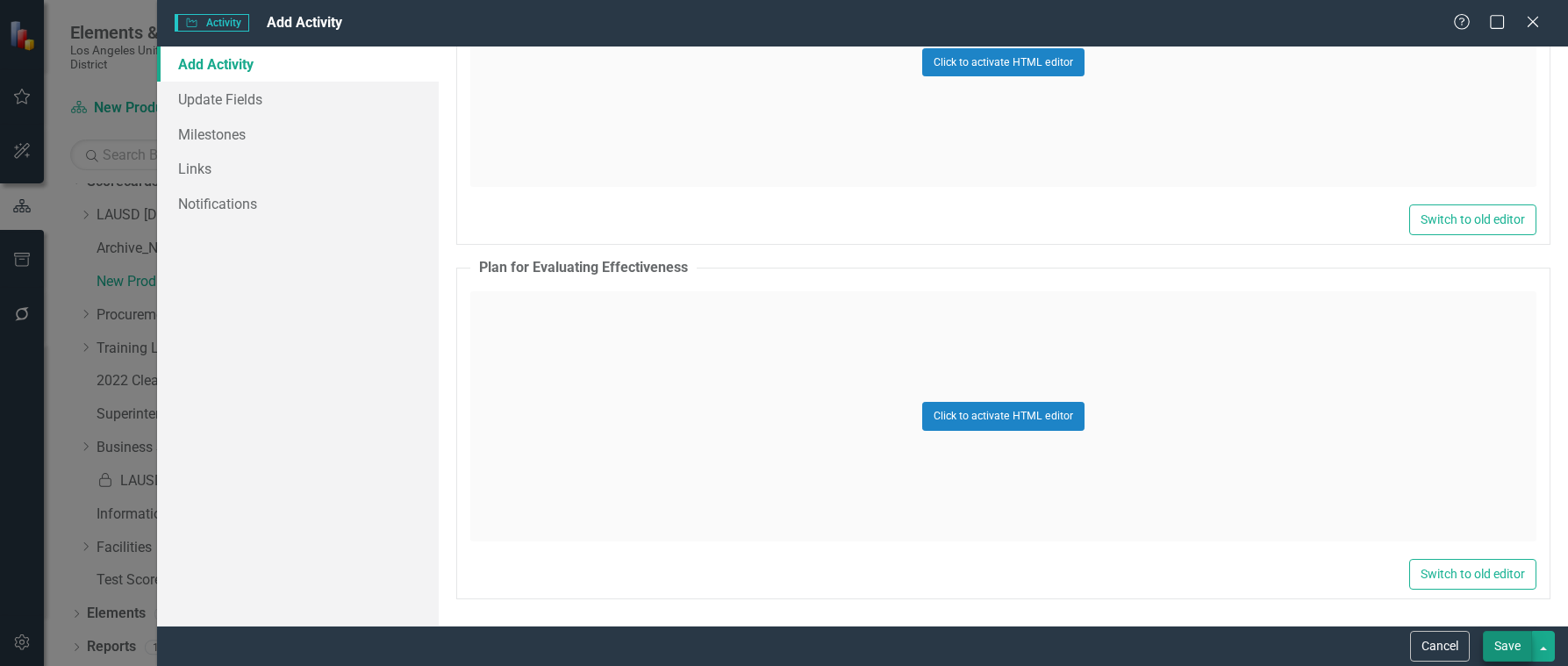
type input "Special Education & Specialized Programs"
click at [1501, 637] on button "Save" at bounding box center [1507, 646] width 49 height 31
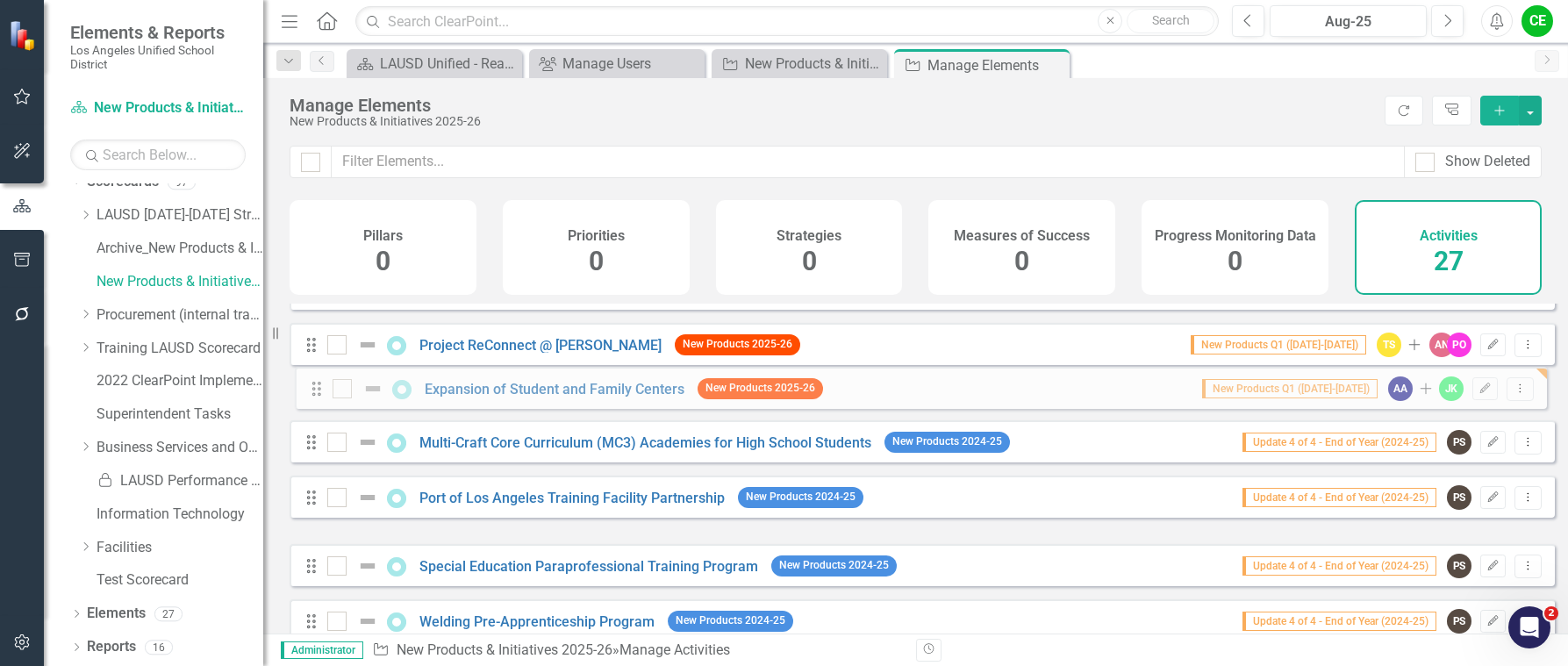
scroll to position [973, 0]
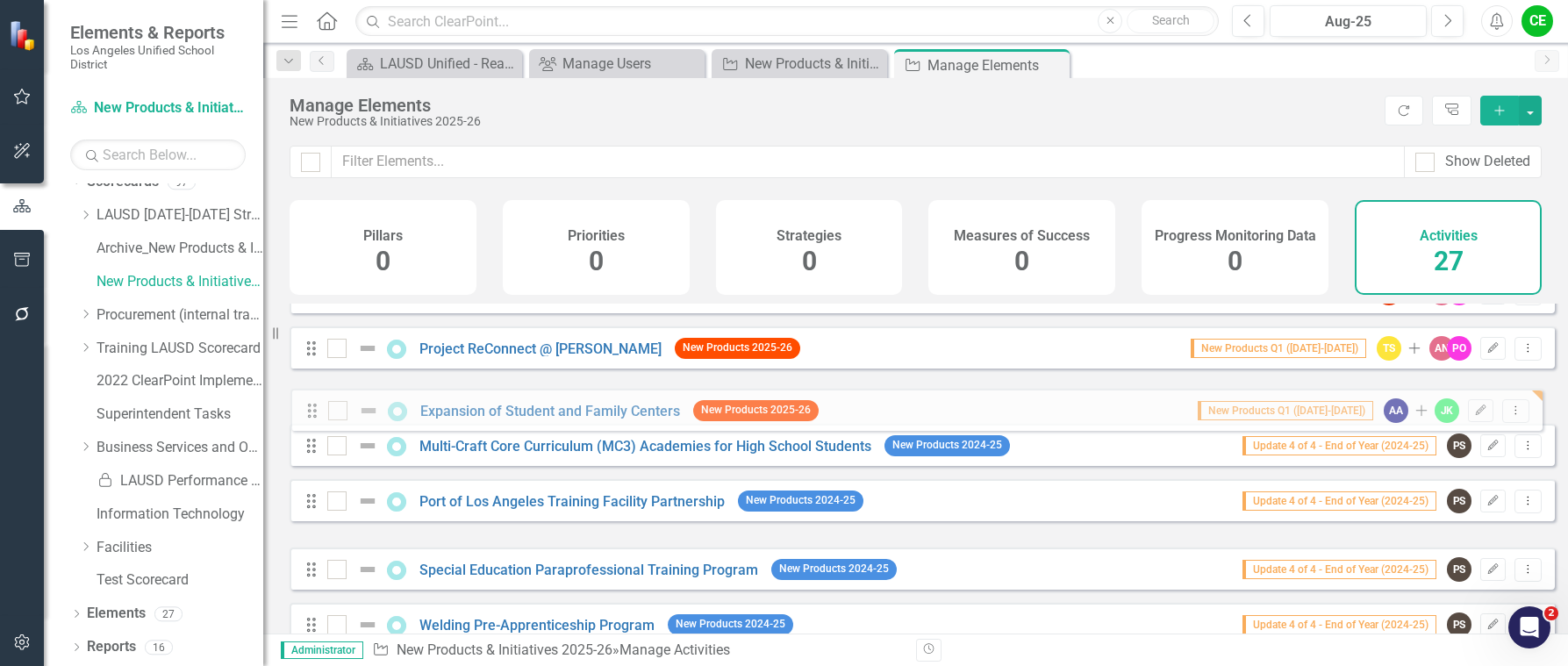
drag, startPoint x: 314, startPoint y: 503, endPoint x: 315, endPoint y: 414, distance: 89.0
click at [315, 414] on div "Drag Expansion of Outdoor Classrooms New Products 2025-26 New Products Q1 ([DAT…" at bounding box center [923, 71] width 1266 height 1480
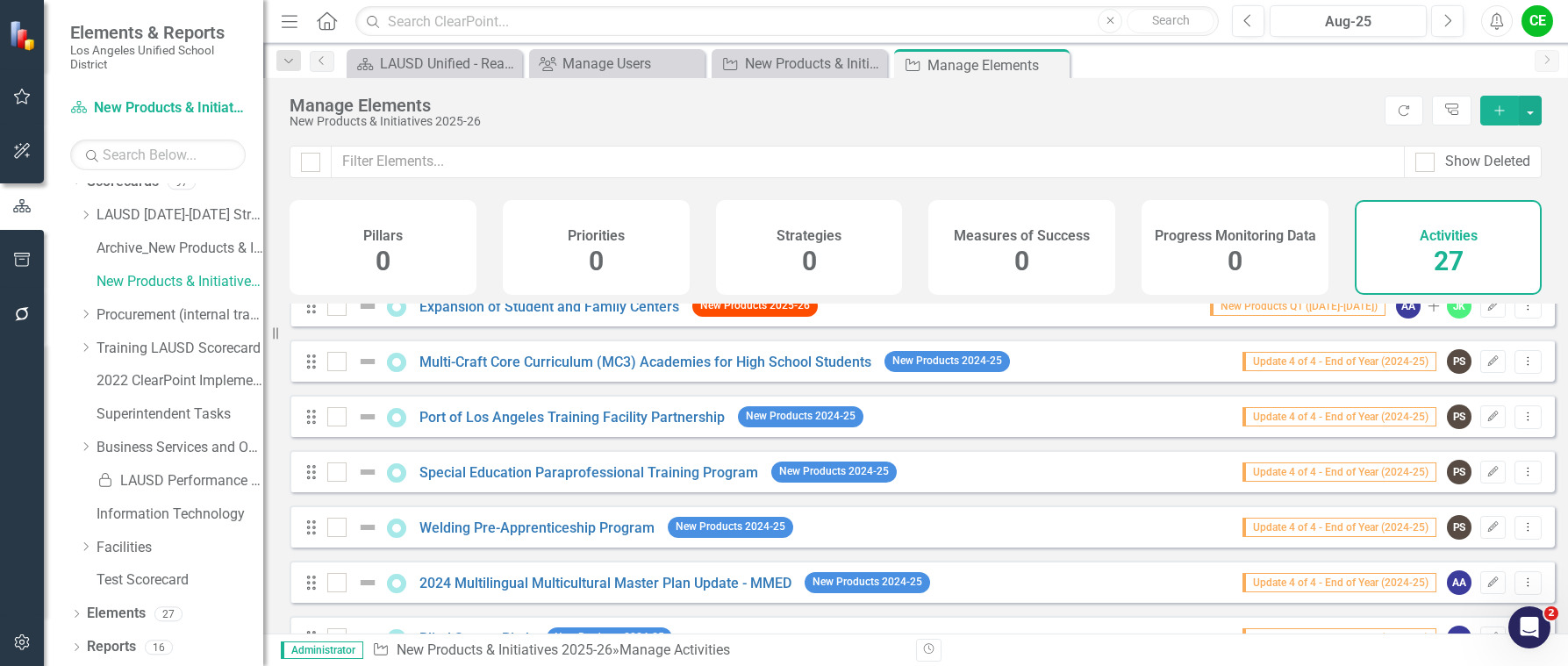
scroll to position [966, 0]
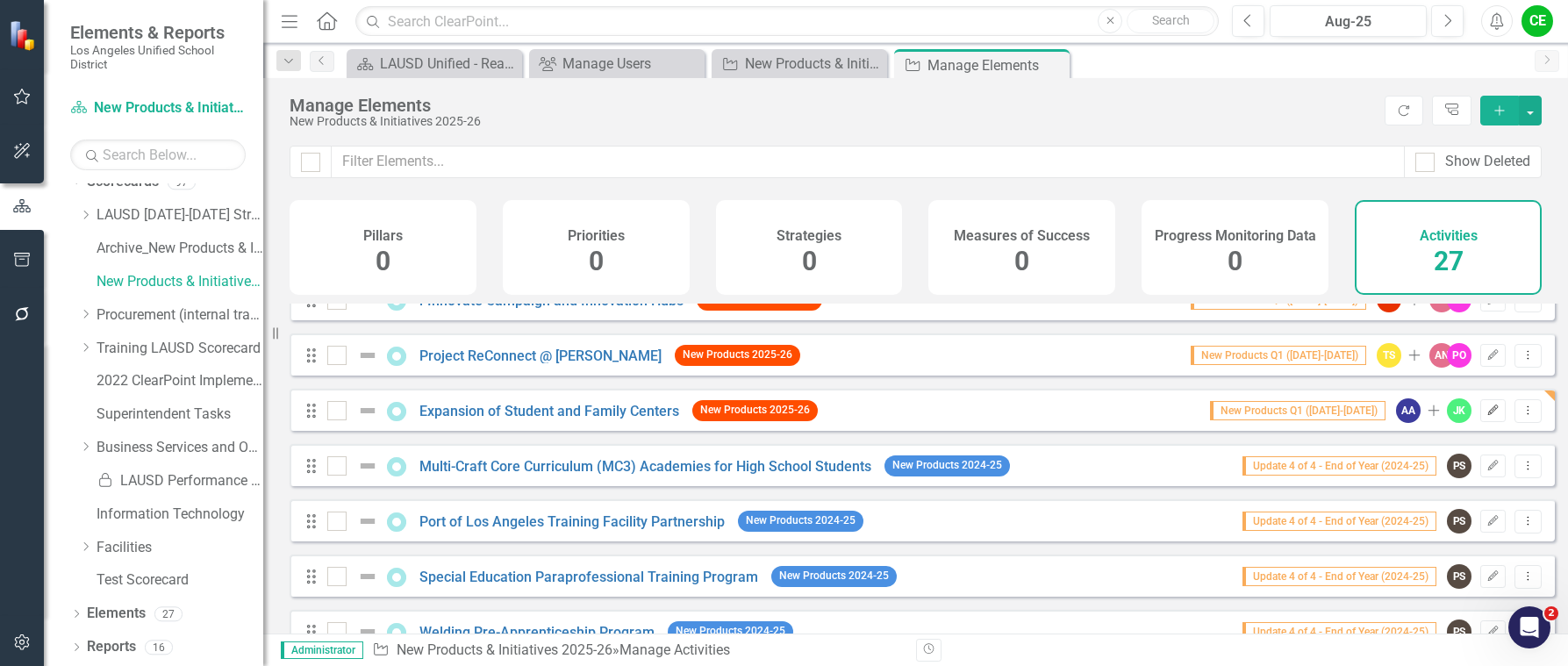
click at [1486, 416] on icon "Edit" at bounding box center [1493, 411] width 13 height 11
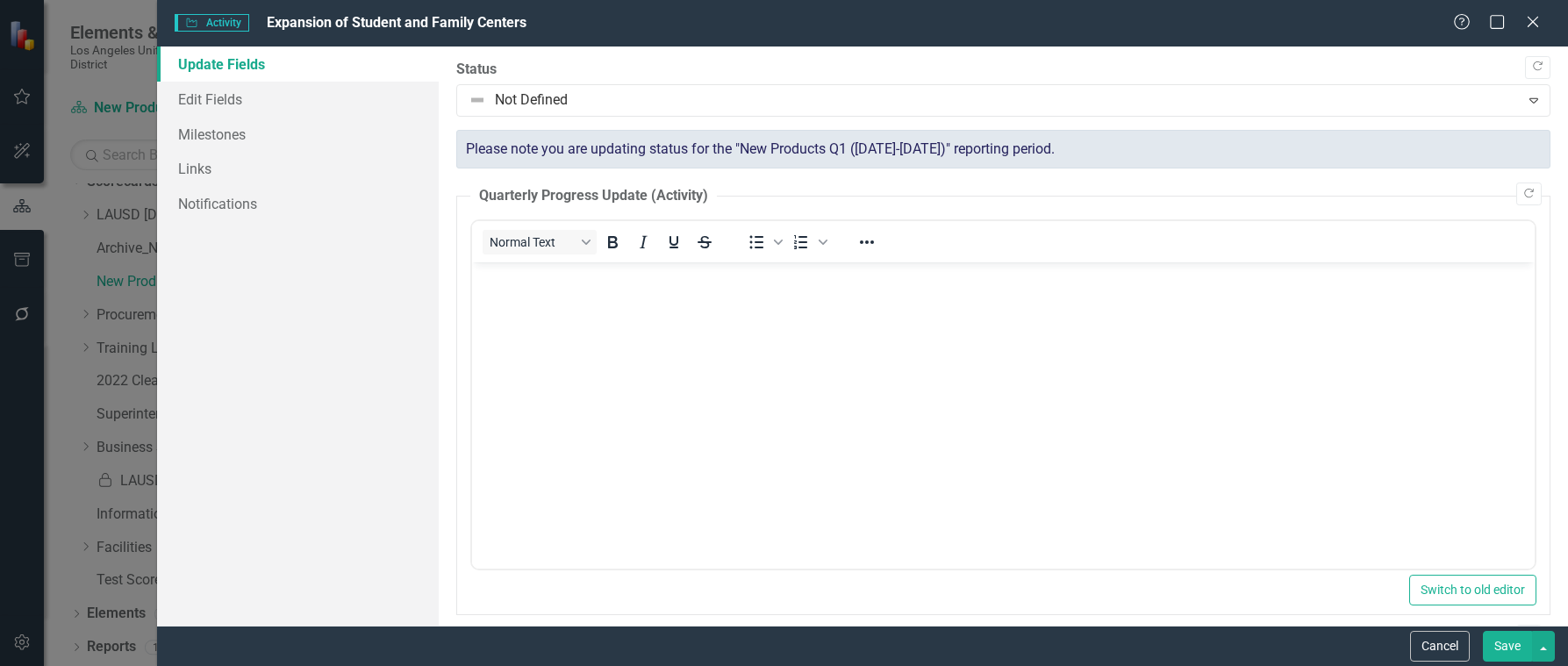
scroll to position [0, 0]
click at [197, 102] on link "Edit Fields" at bounding box center [298, 99] width 283 height 35
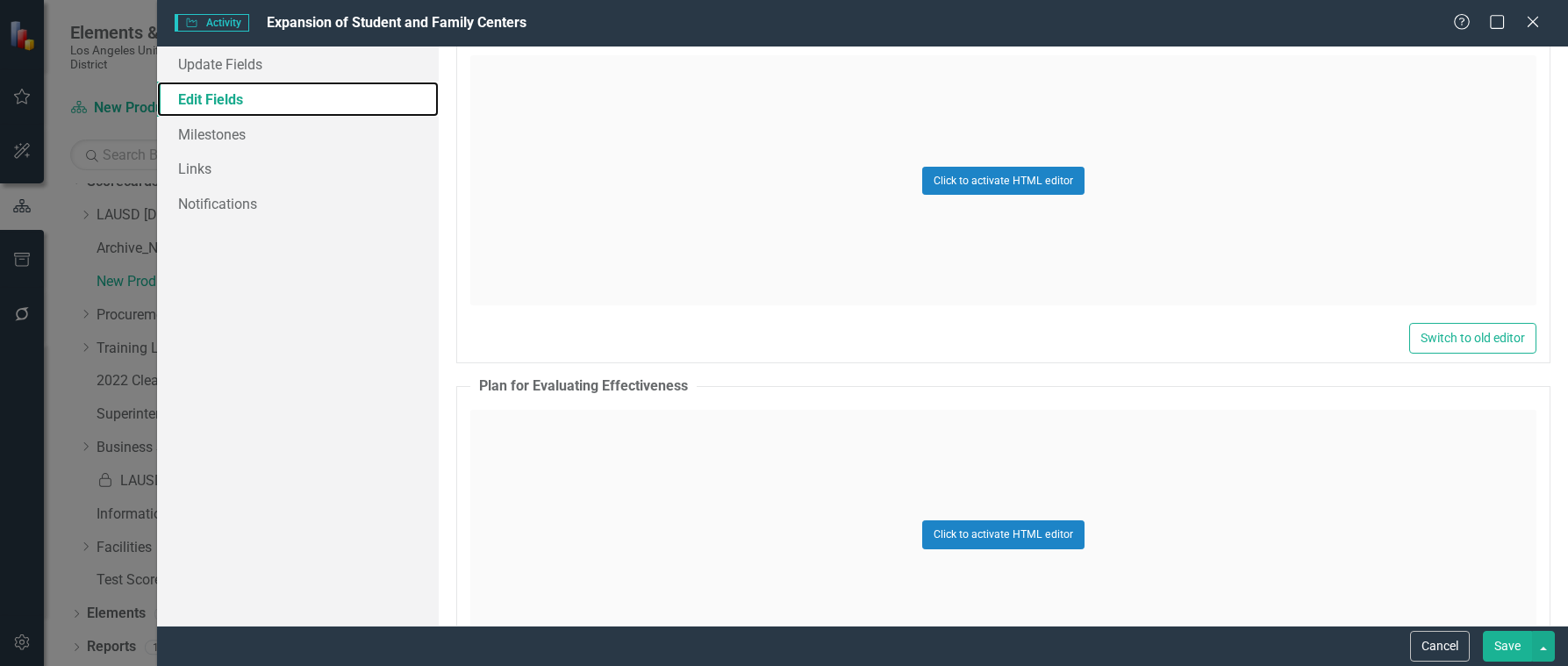
scroll to position [2385, 0]
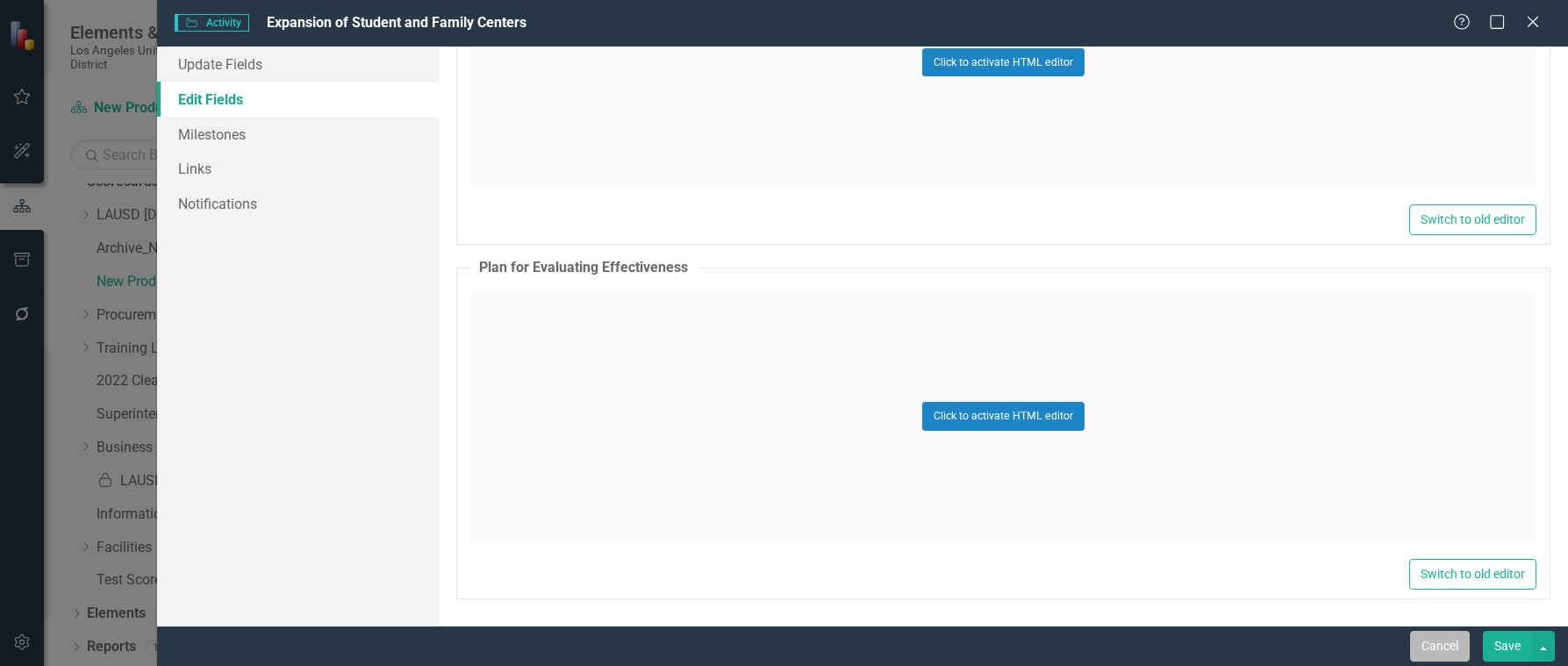
click at [1440, 646] on button "Cancel" at bounding box center [1439, 646] width 59 height 31
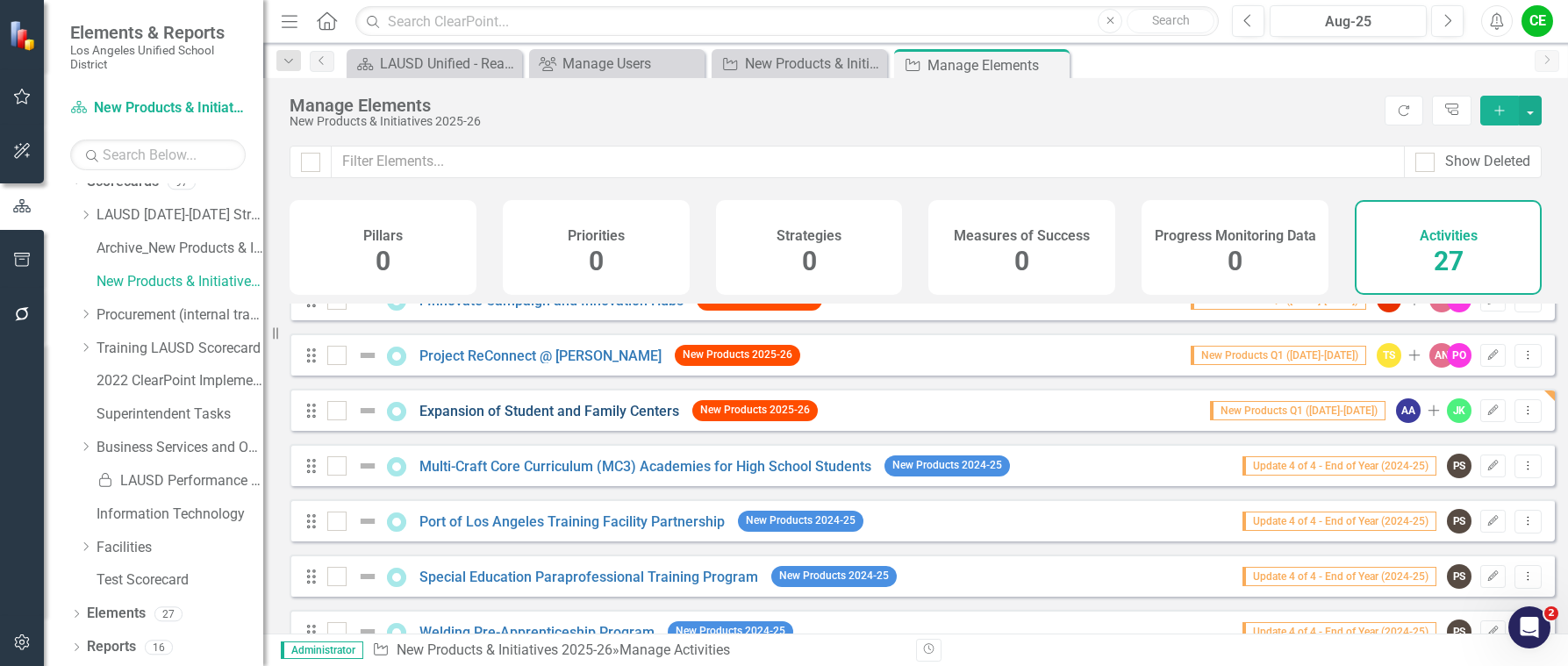
click at [565, 419] on link "Expansion of Student and Family Centers" at bounding box center [549, 411] width 260 height 17
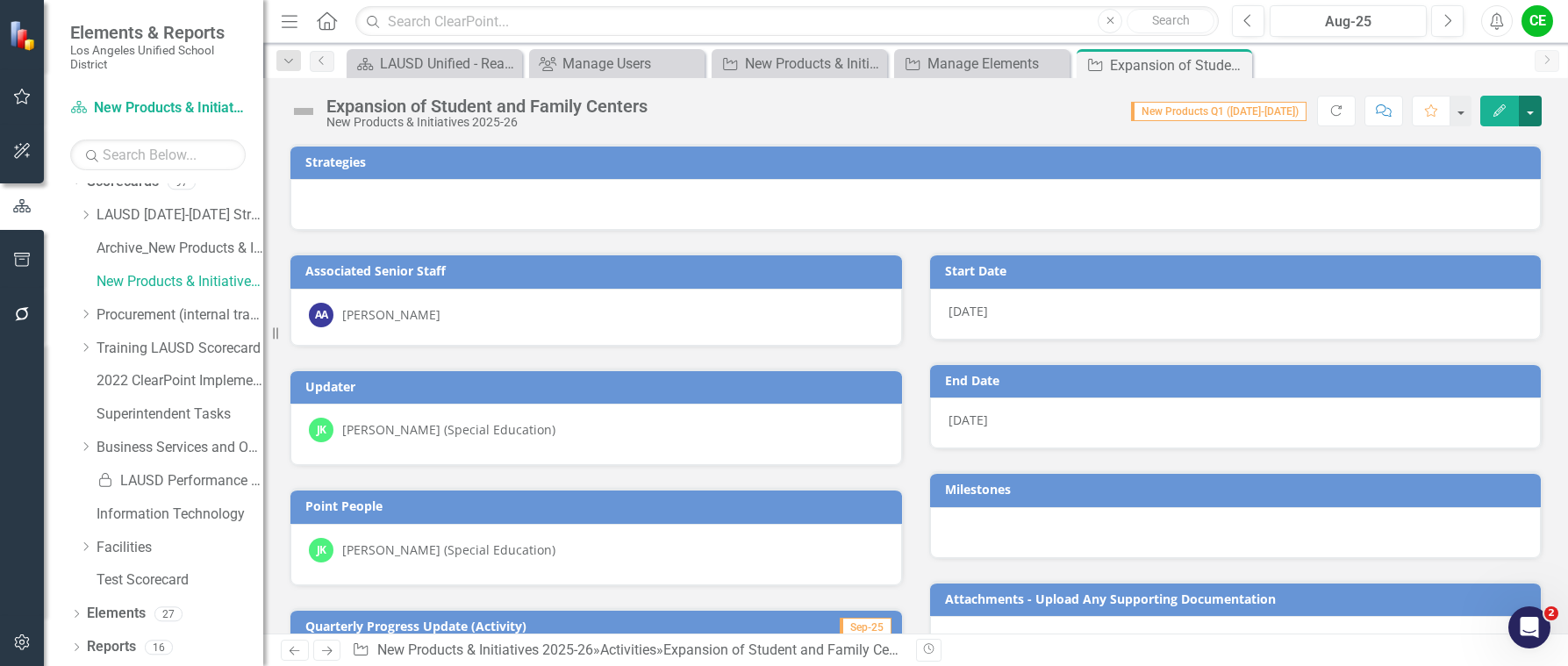
click at [1530, 110] on button "button" at bounding box center [1531, 111] width 23 height 31
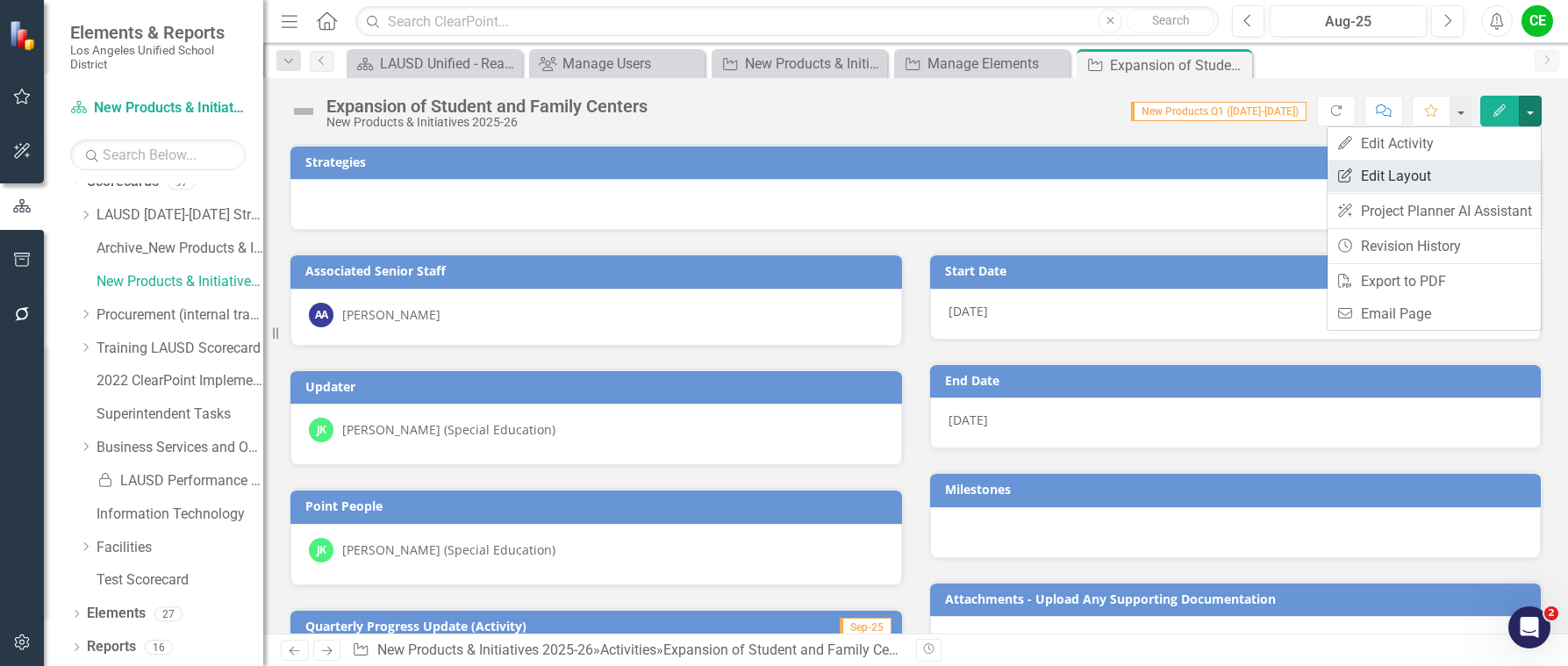
click at [1390, 172] on link "Edit Report Edit Layout" at bounding box center [1434, 176] width 214 height 33
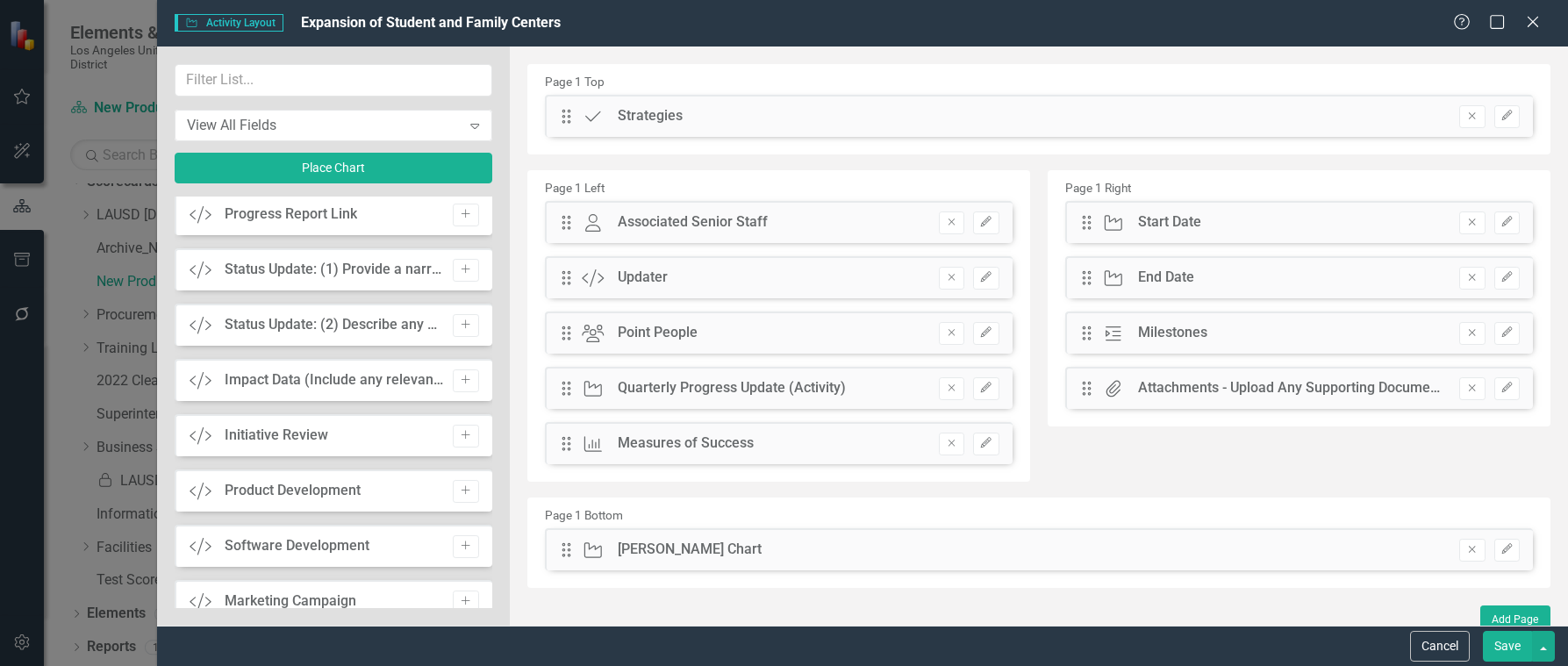
scroll to position [1911, 0]
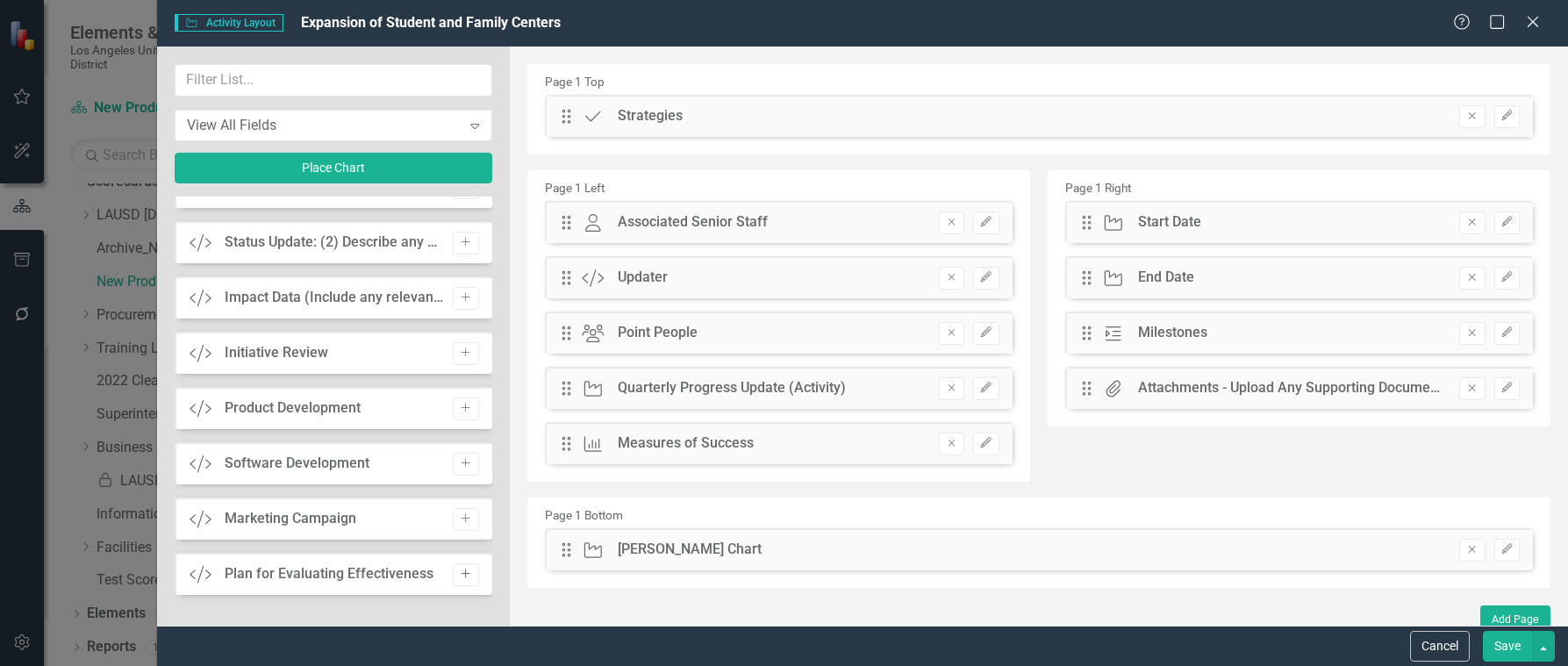
click at [462, 571] on icon "button" at bounding box center [466, 574] width 9 height 9
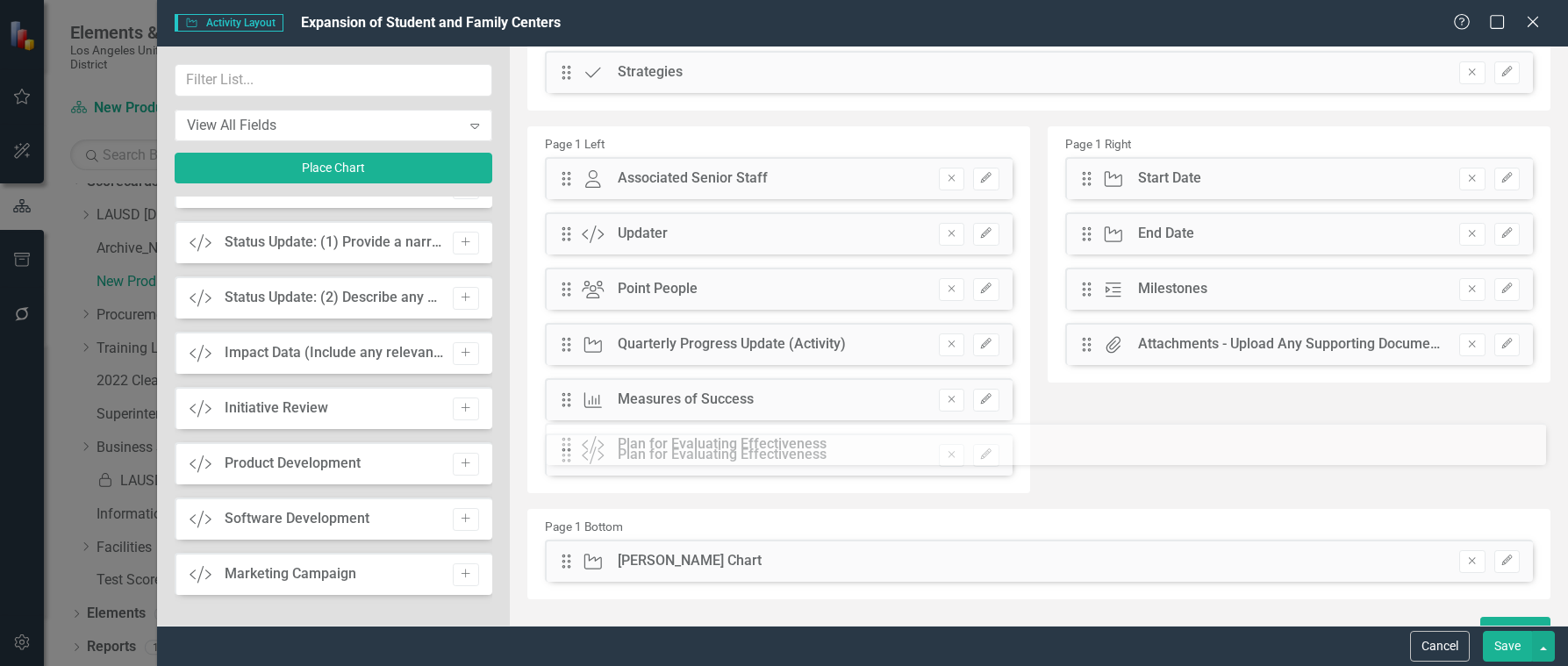
scroll to position [43, 0]
drag, startPoint x: 565, startPoint y: 116, endPoint x: 577, endPoint y: 444, distance: 328.2
click at [1498, 644] on button "Save" at bounding box center [1507, 646] width 49 height 31
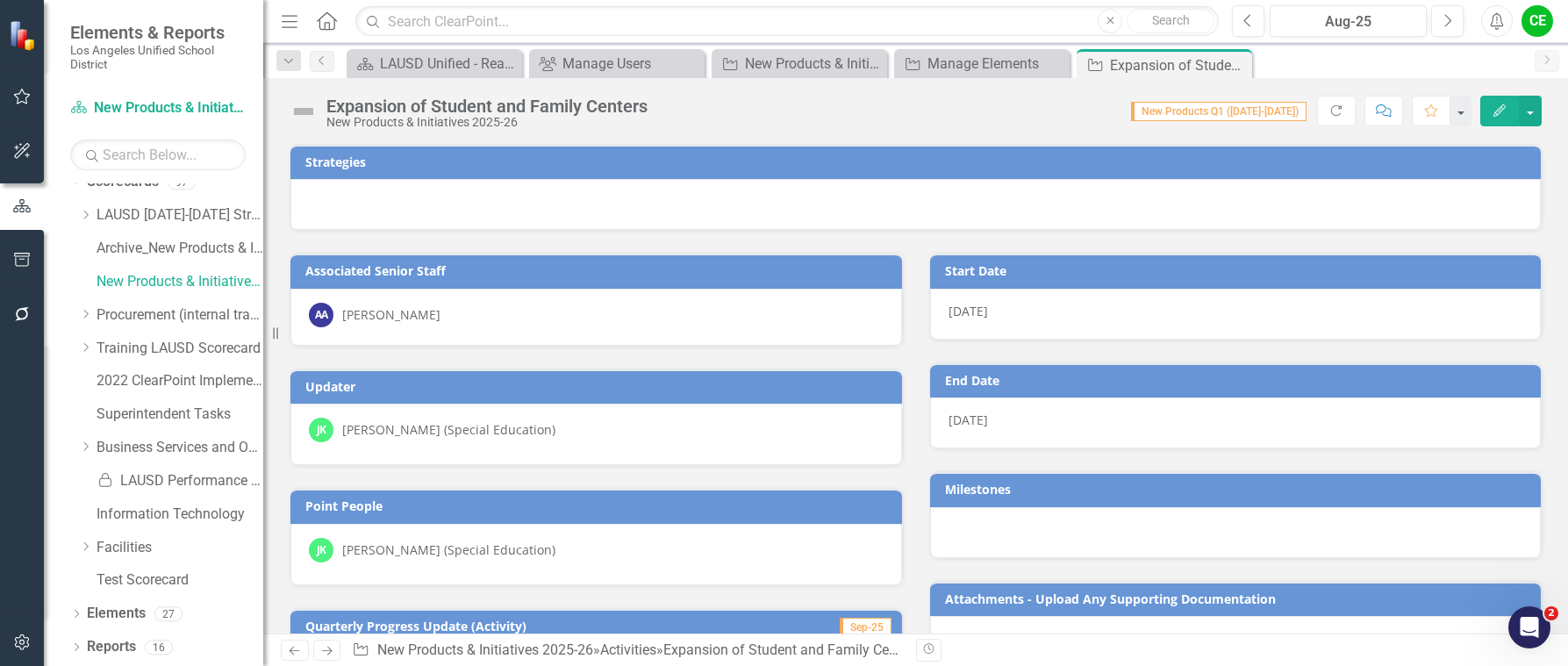
click at [1541, 28] on div "CE" at bounding box center [1538, 21] width 32 height 32
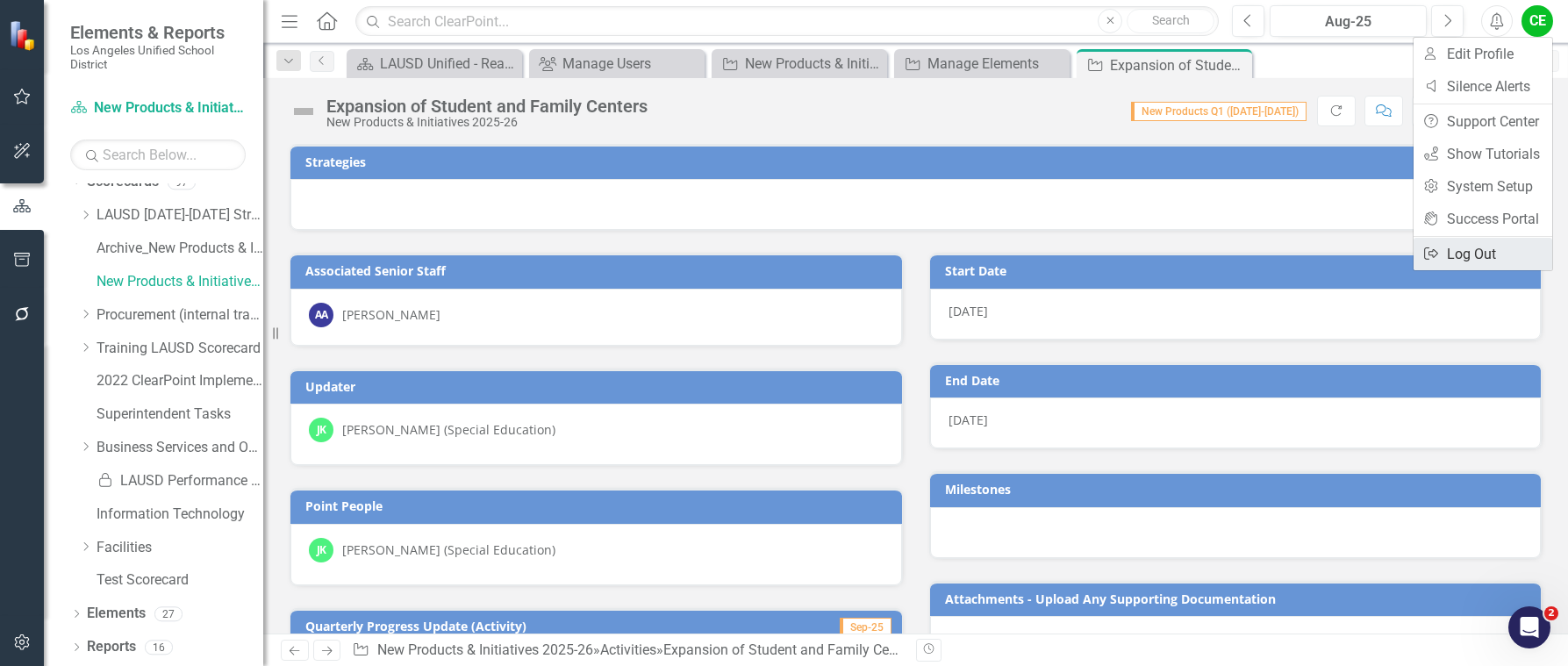
click at [1472, 255] on link "Logout Log Out" at bounding box center [1483, 254] width 138 height 33
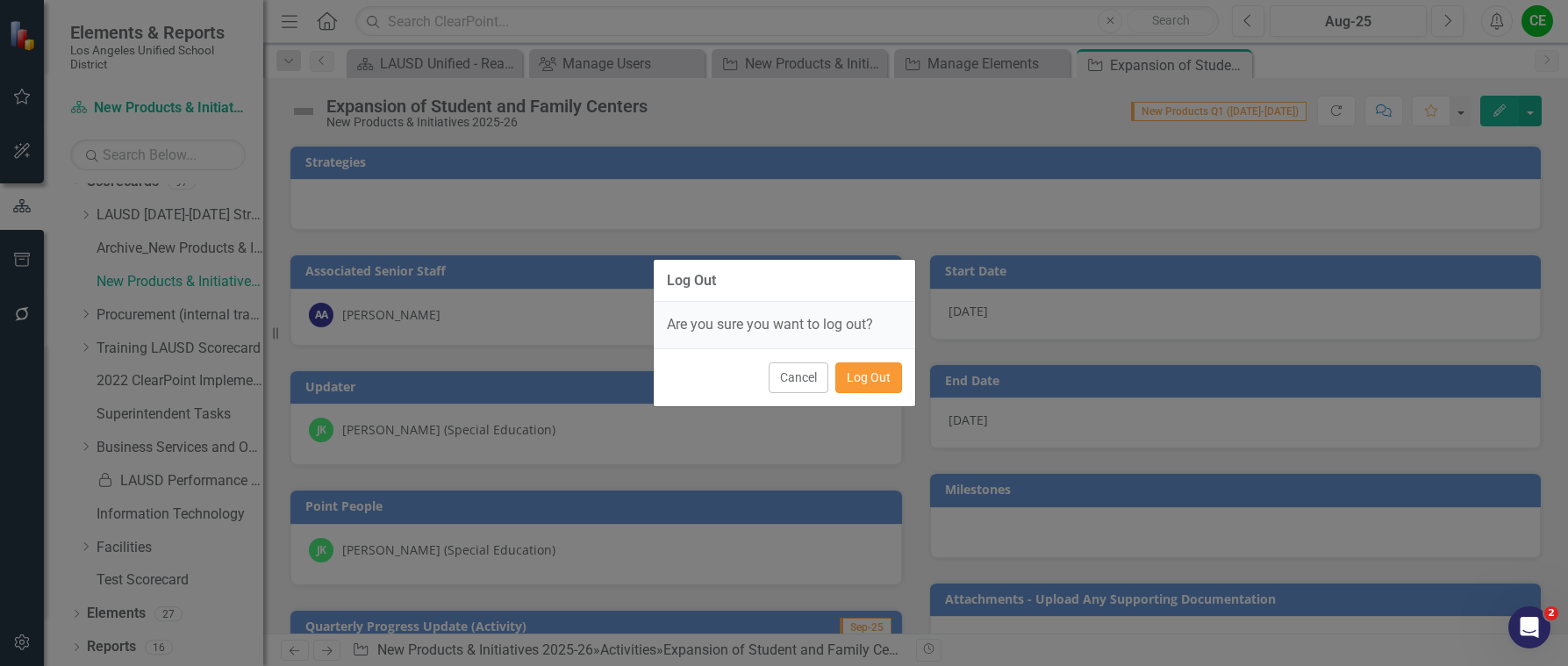
click at [863, 380] on button "Log Out" at bounding box center [868, 378] width 66 height 31
